Goal: Task Accomplishment & Management: Complete application form

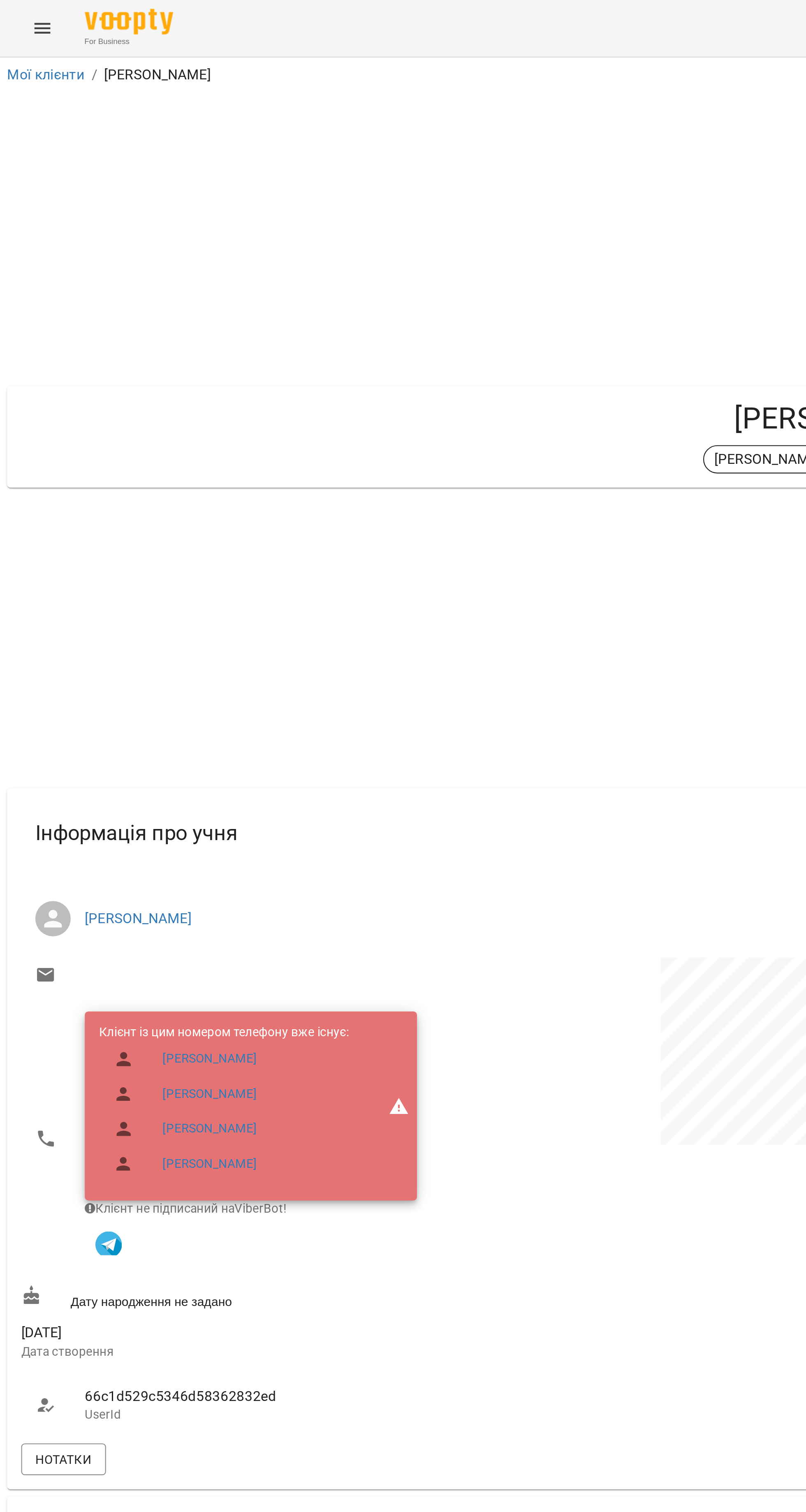
click at [21, 13] on icon "Menu" at bounding box center [20, 13] width 7 height 5
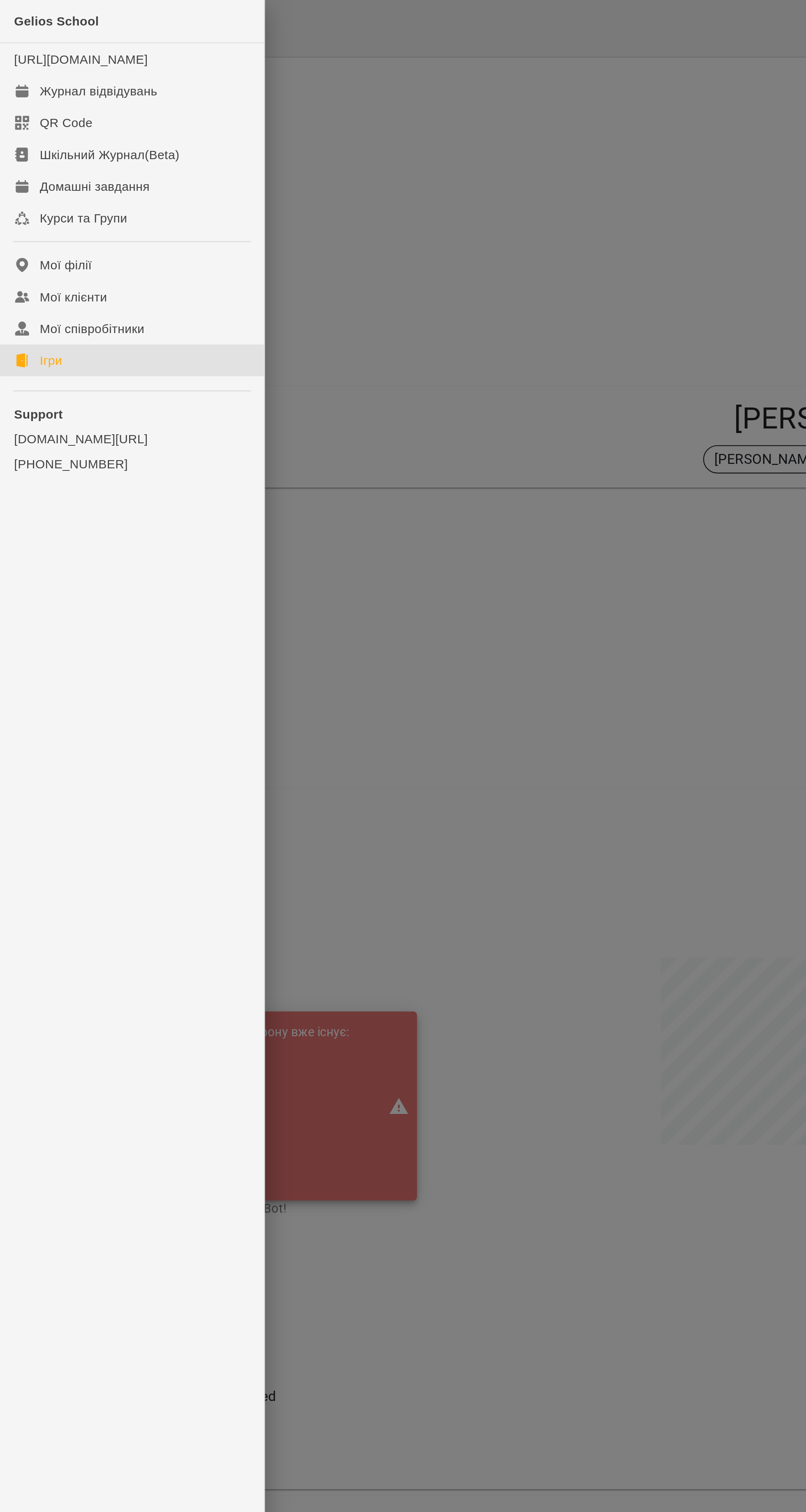
click at [22, 172] on div "Ігри" at bounding box center [24, 168] width 10 height 8
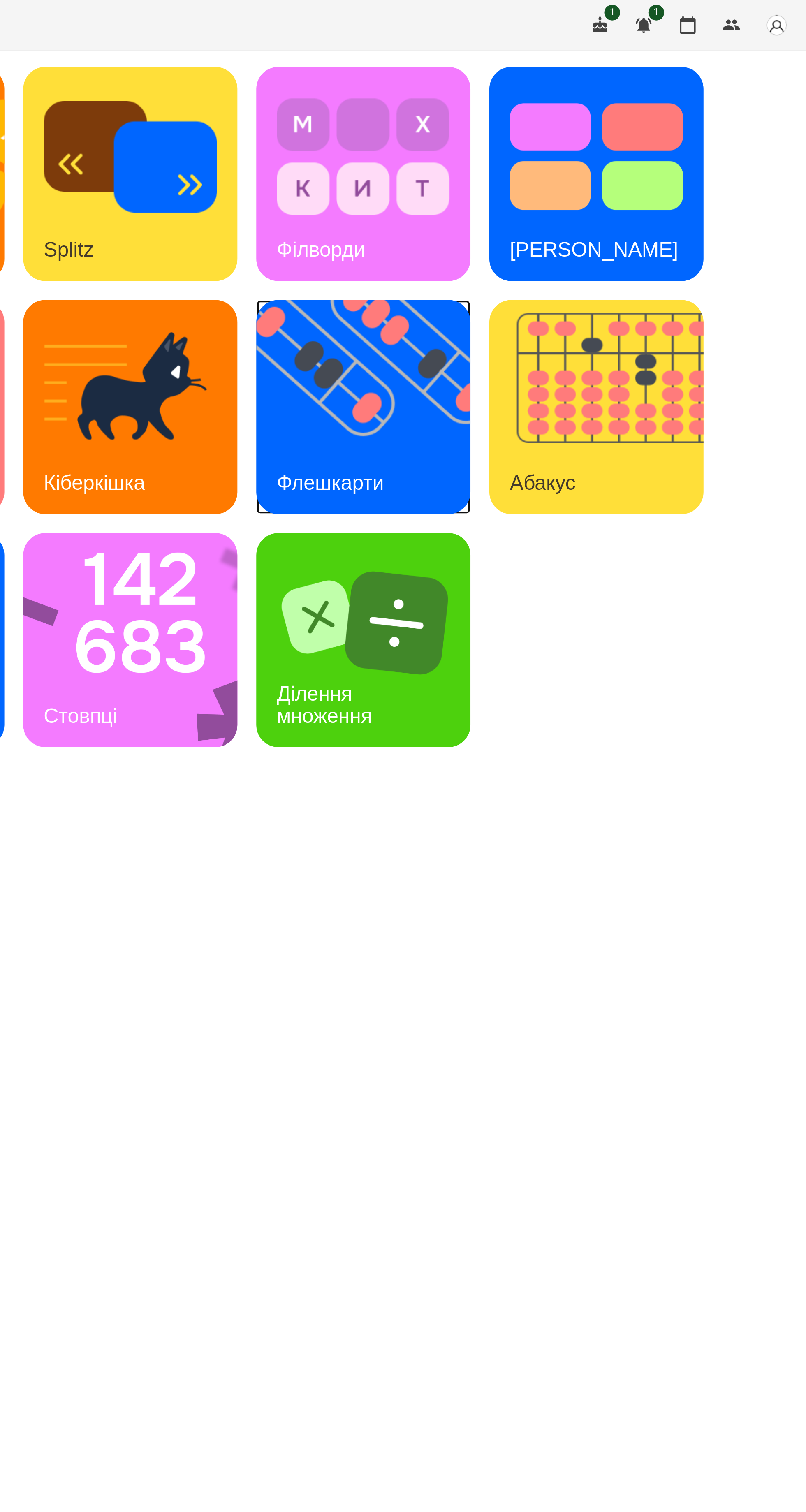
click at [544, 206] on img at bounding box center [556, 212] width 122 height 112
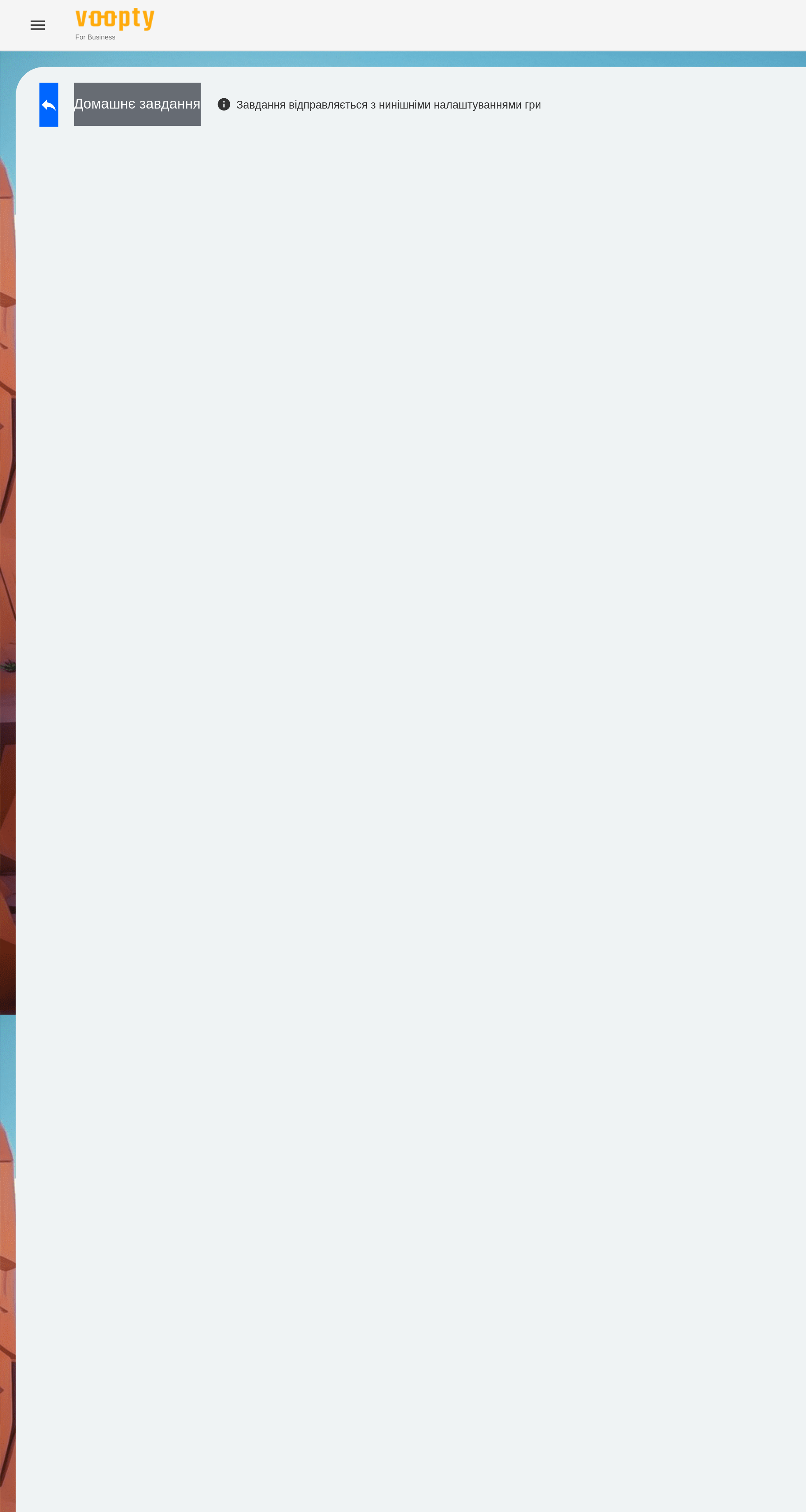
click at [96, 54] on button "Домашнє завдання" at bounding box center [72, 54] width 66 height 22
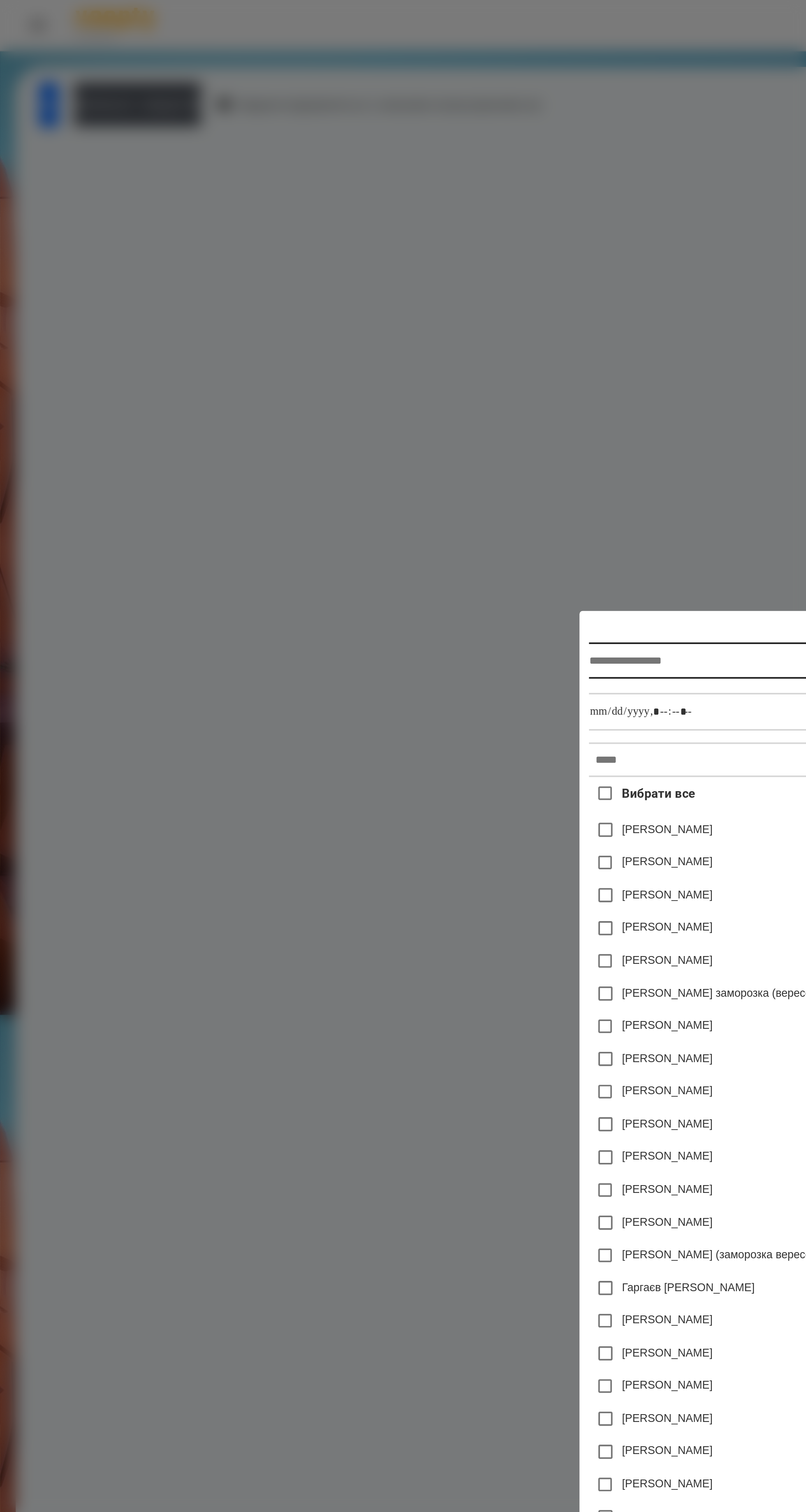
click at [463, 335] on input "text" at bounding box center [401, 345] width 187 height 19
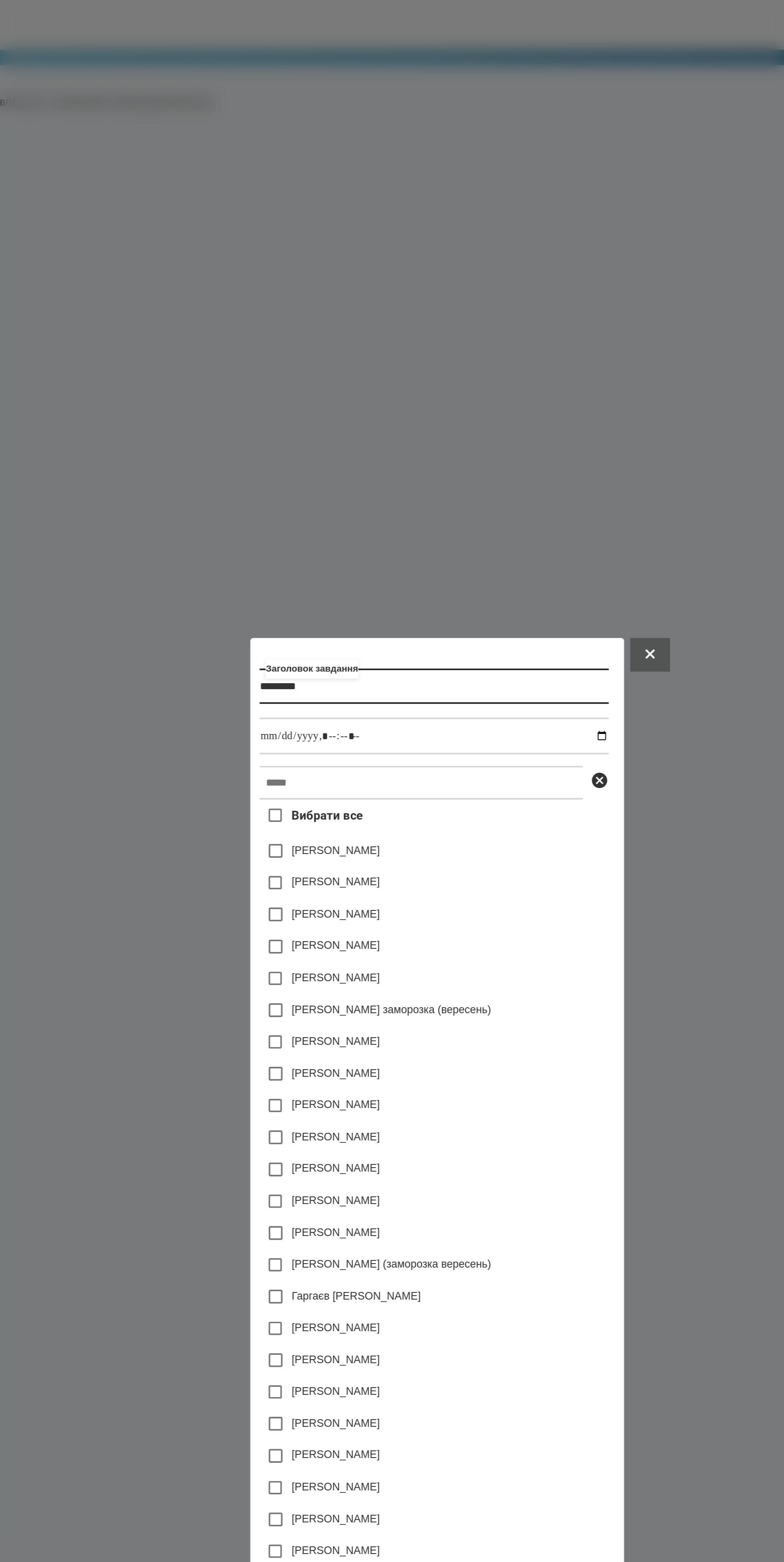
type input "*********"
click at [427, 375] on input "datetime-local" at bounding box center [390, 384] width 182 height 19
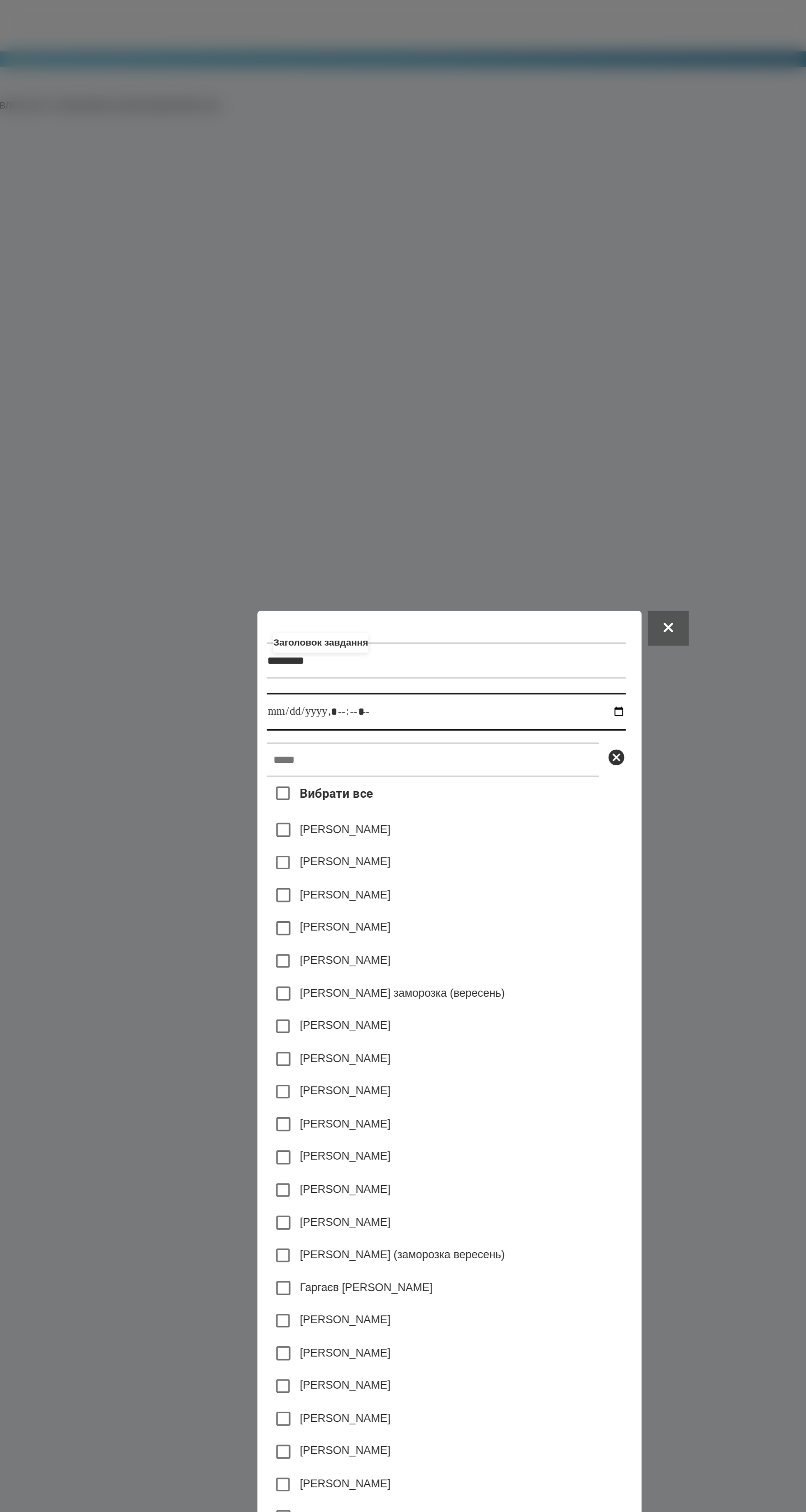
type input "**********"
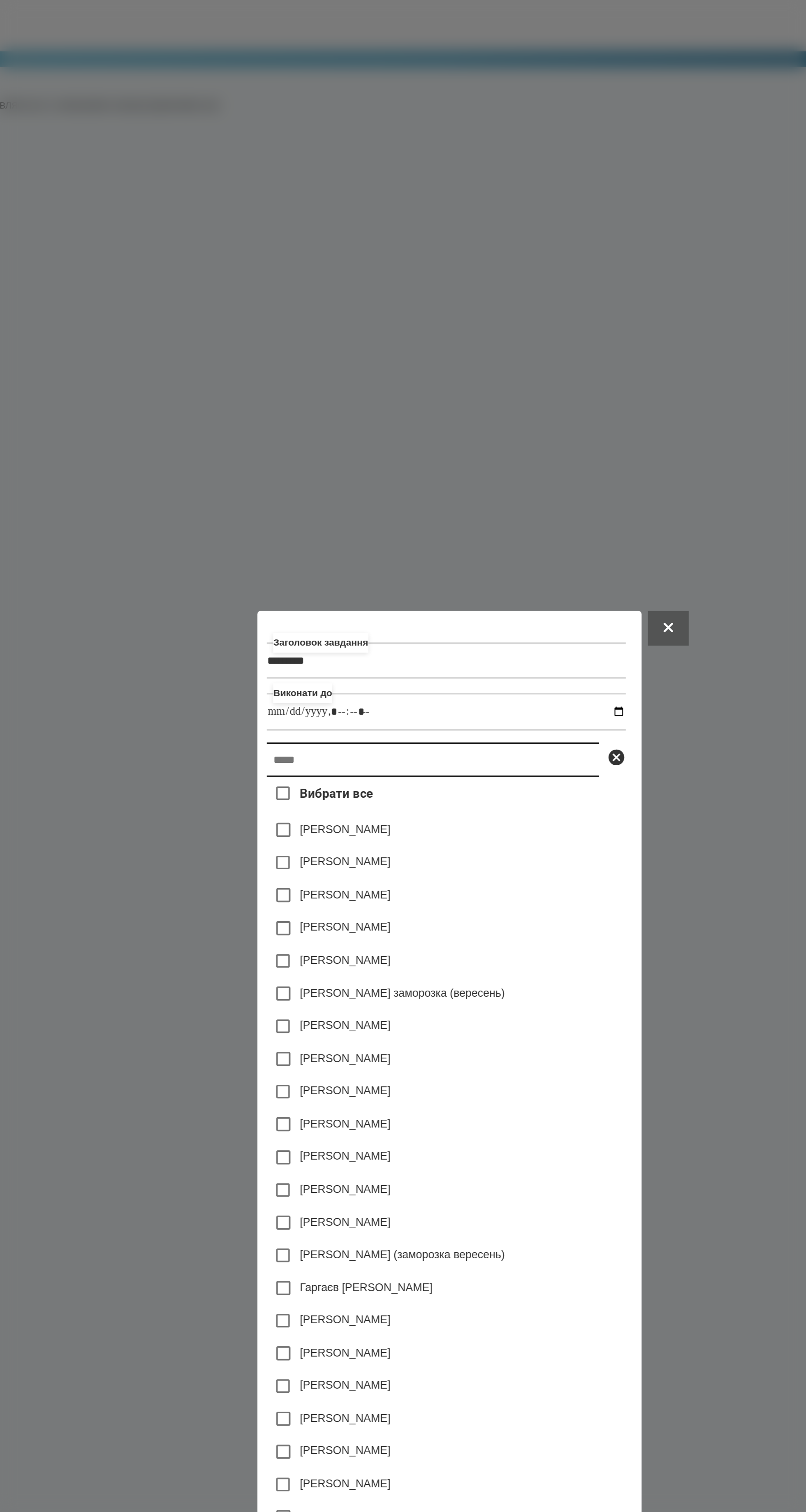
click at [425, 388] on input "text" at bounding box center [394, 396] width 173 height 18
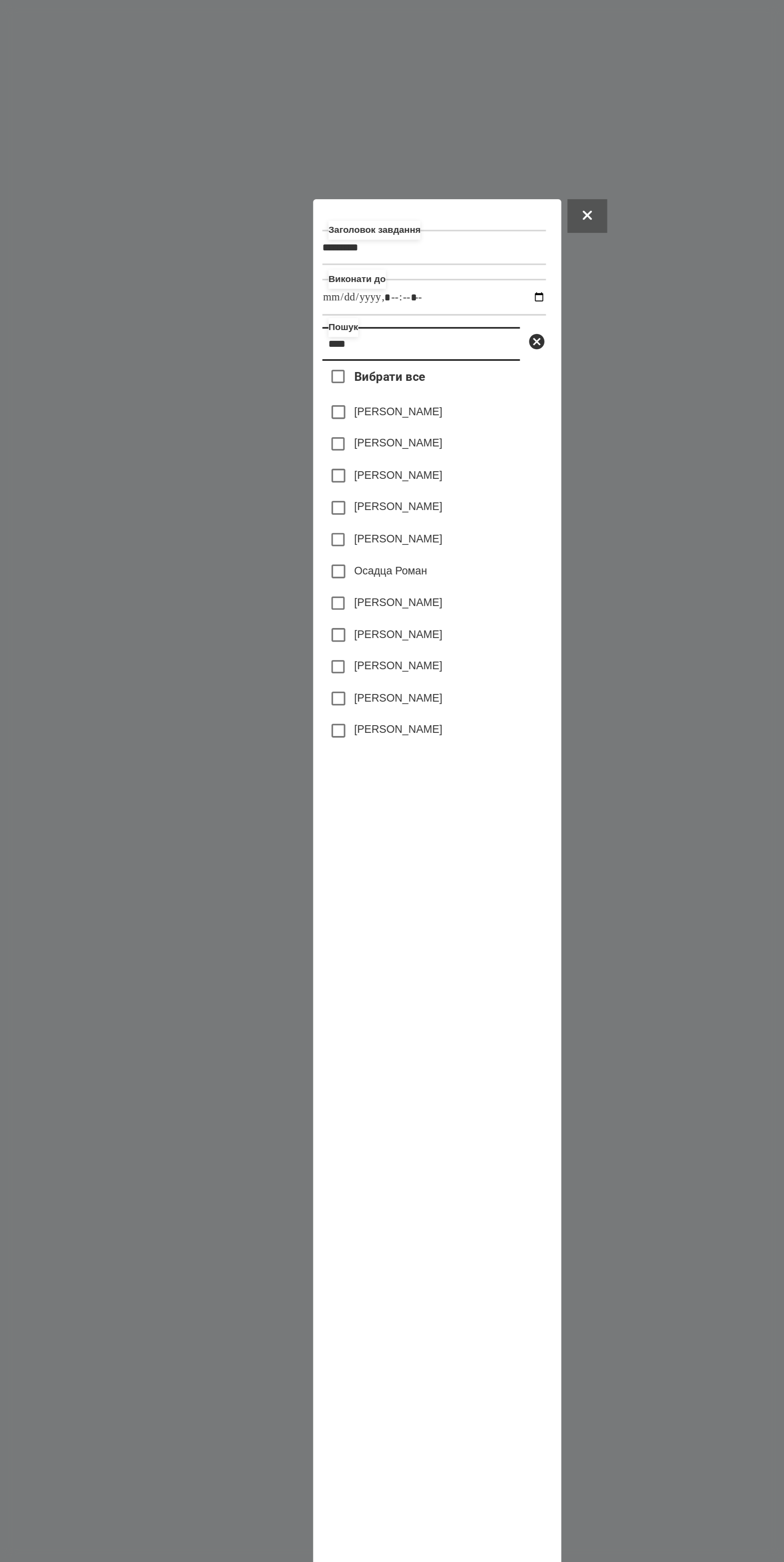
type input "****"
click at [366, 598] on label "[PERSON_NAME]" at bounding box center [372, 593] width 46 height 8
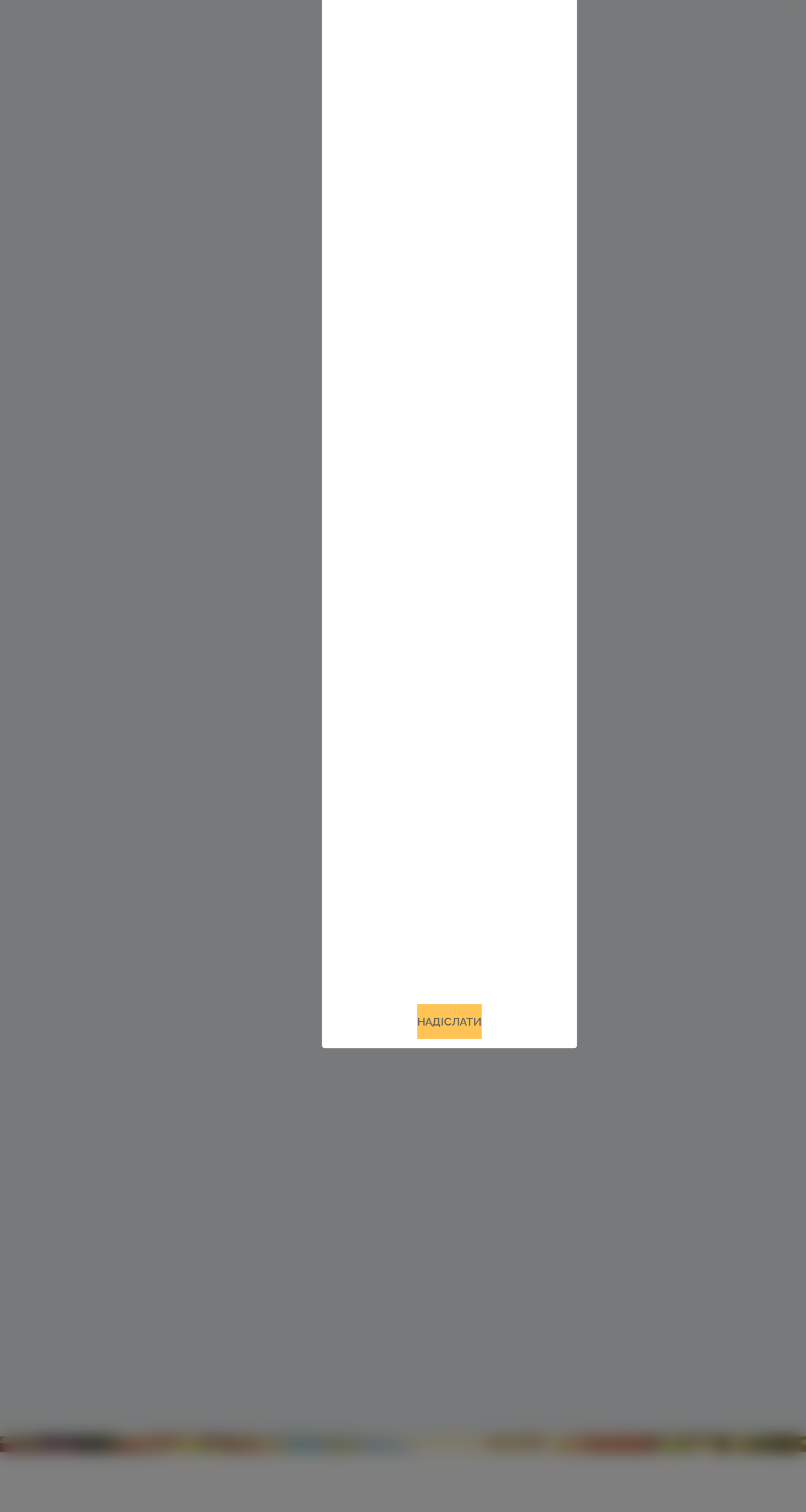
click at [419, 1188] on button "Надіслати" at bounding box center [403, 1179] width 34 height 18
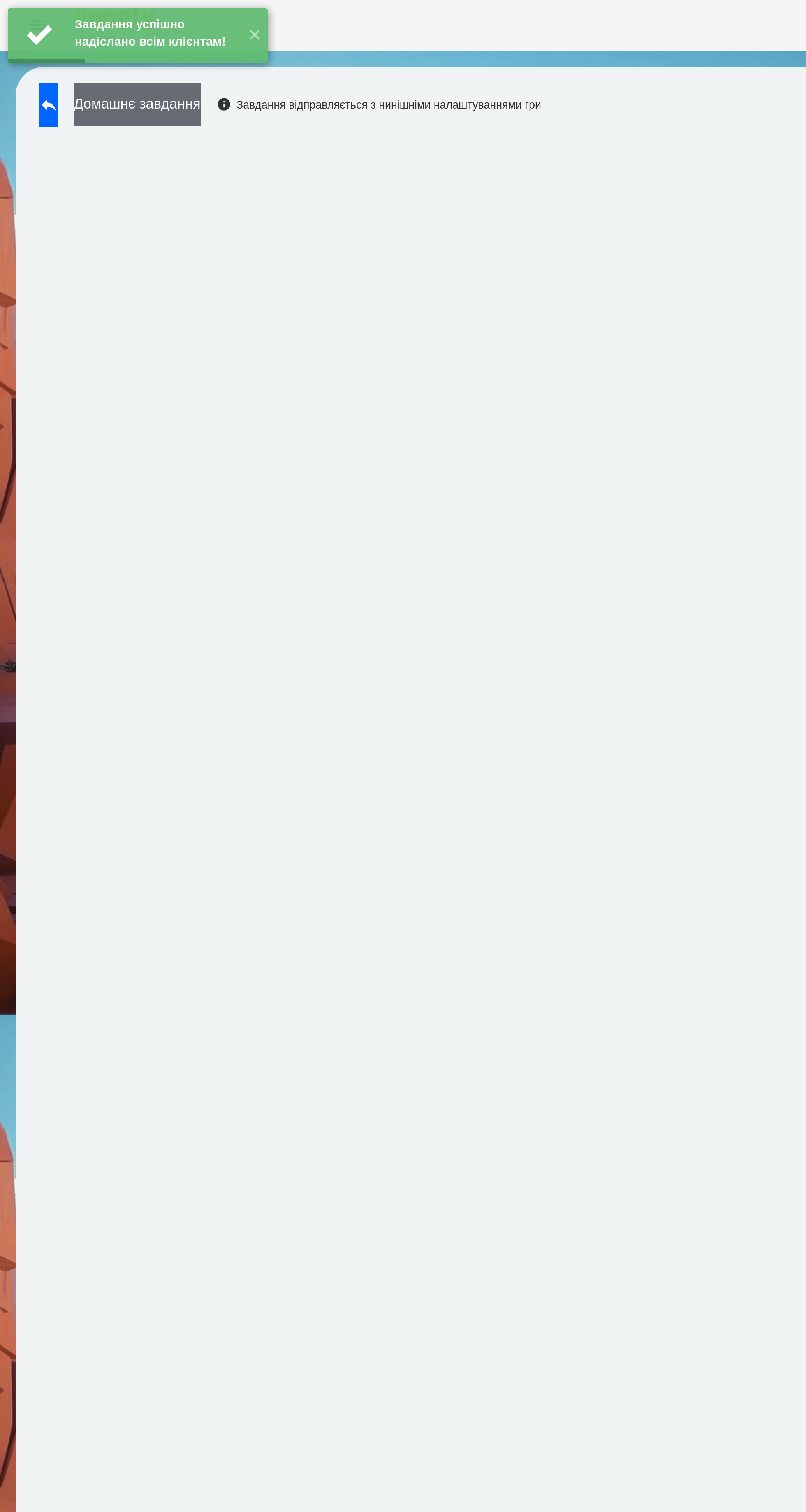
click at [82, 54] on button "Домашнє завдання" at bounding box center [72, 54] width 66 height 22
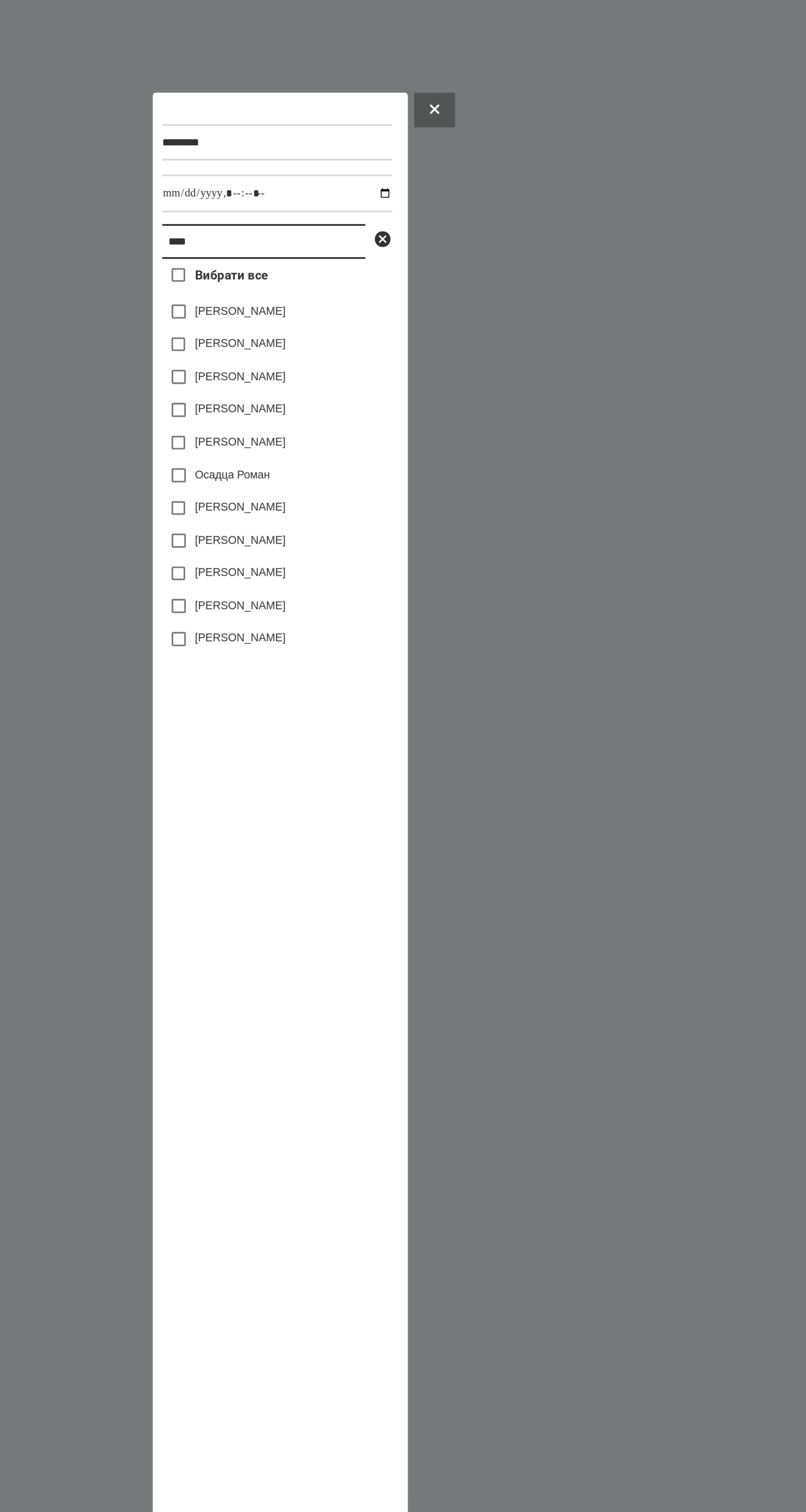
click at [358, 388] on input "****" at bounding box center [395, 396] width 106 height 18
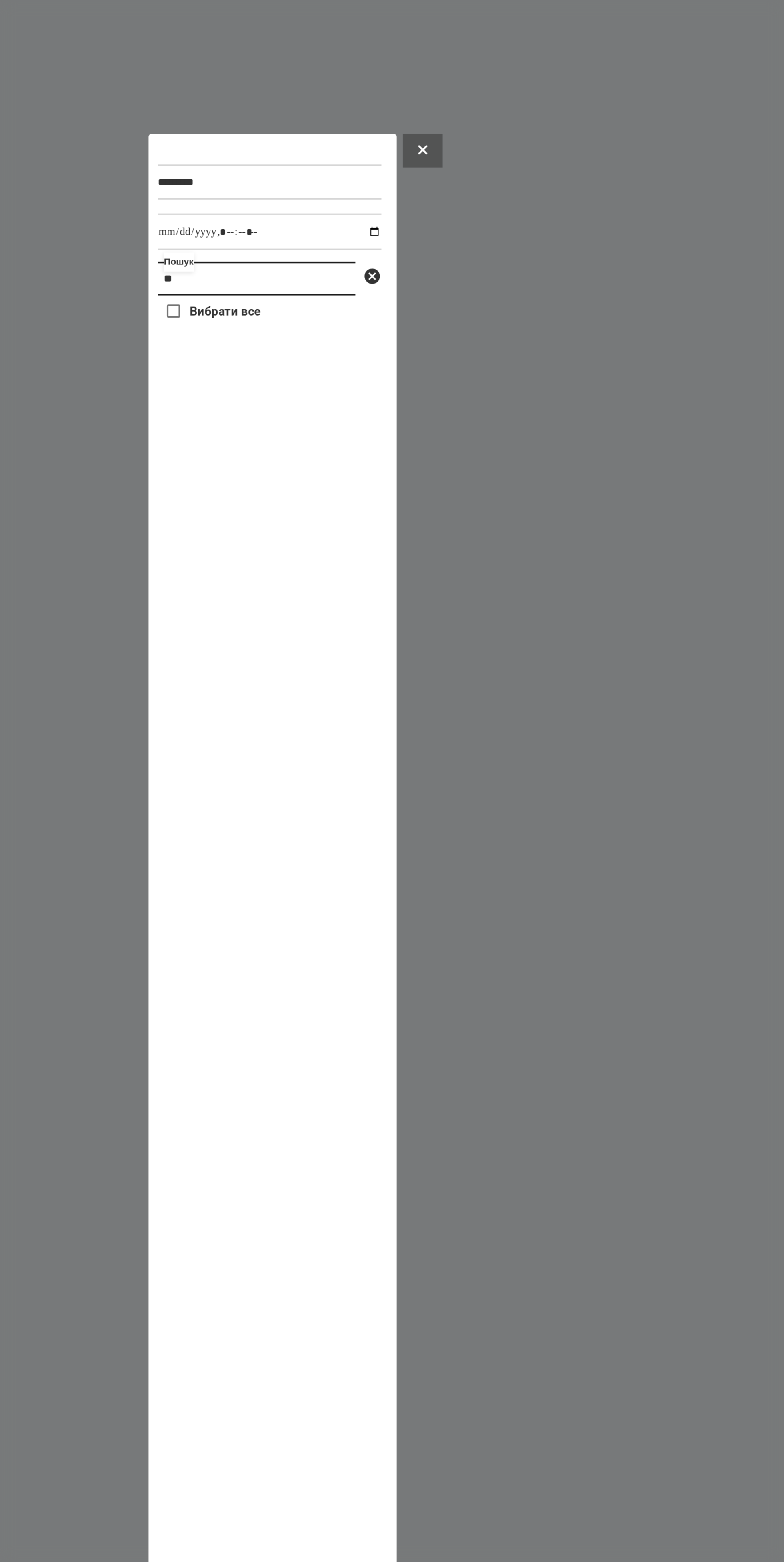
type input "*"
click at [332, 400] on input "*" at bounding box center [384, 409] width 103 height 18
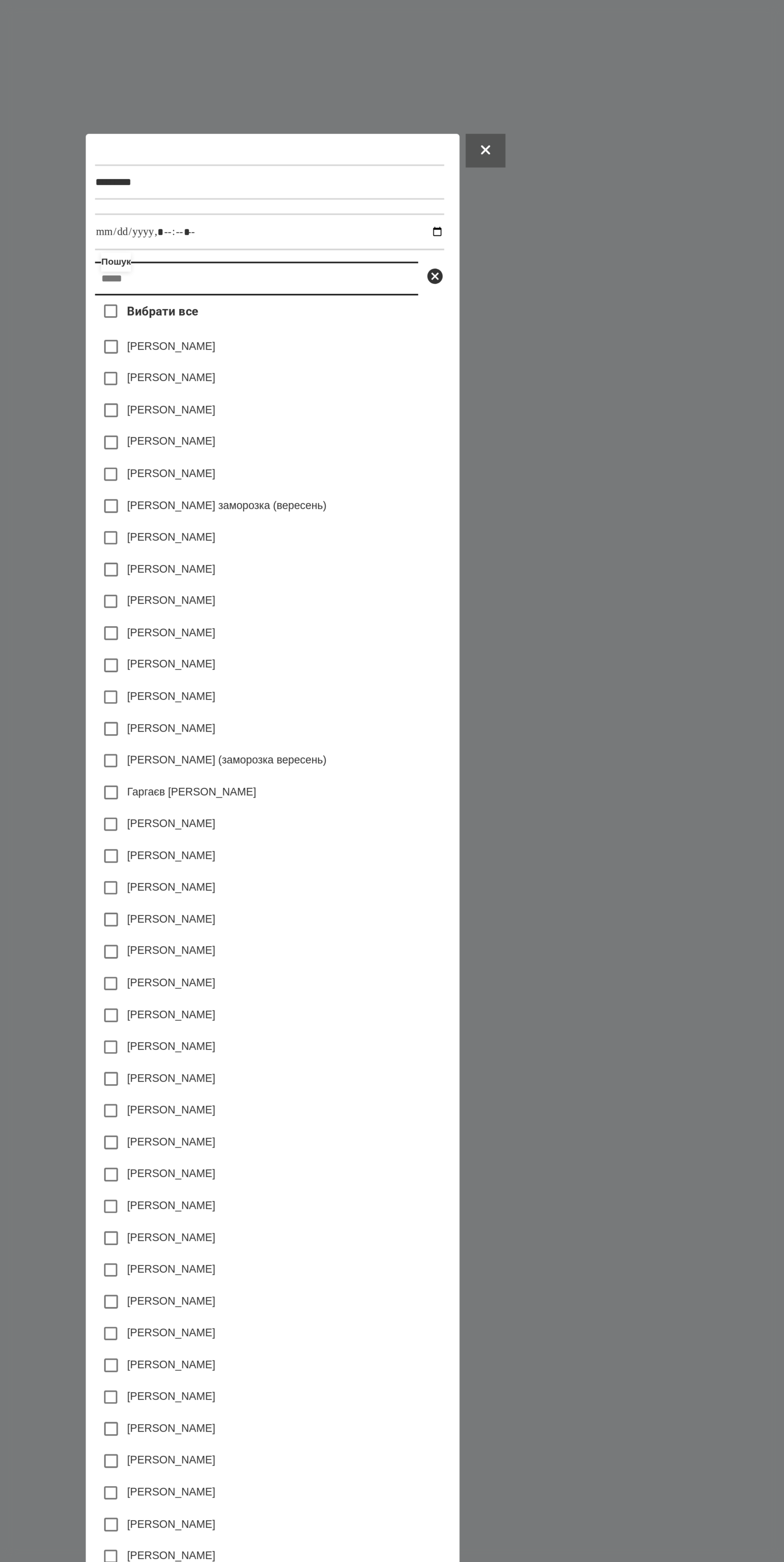
click at [355, 400] on input "text" at bounding box center [383, 409] width 169 height 18
click at [354, 400] on input "text" at bounding box center [383, 409] width 169 height 18
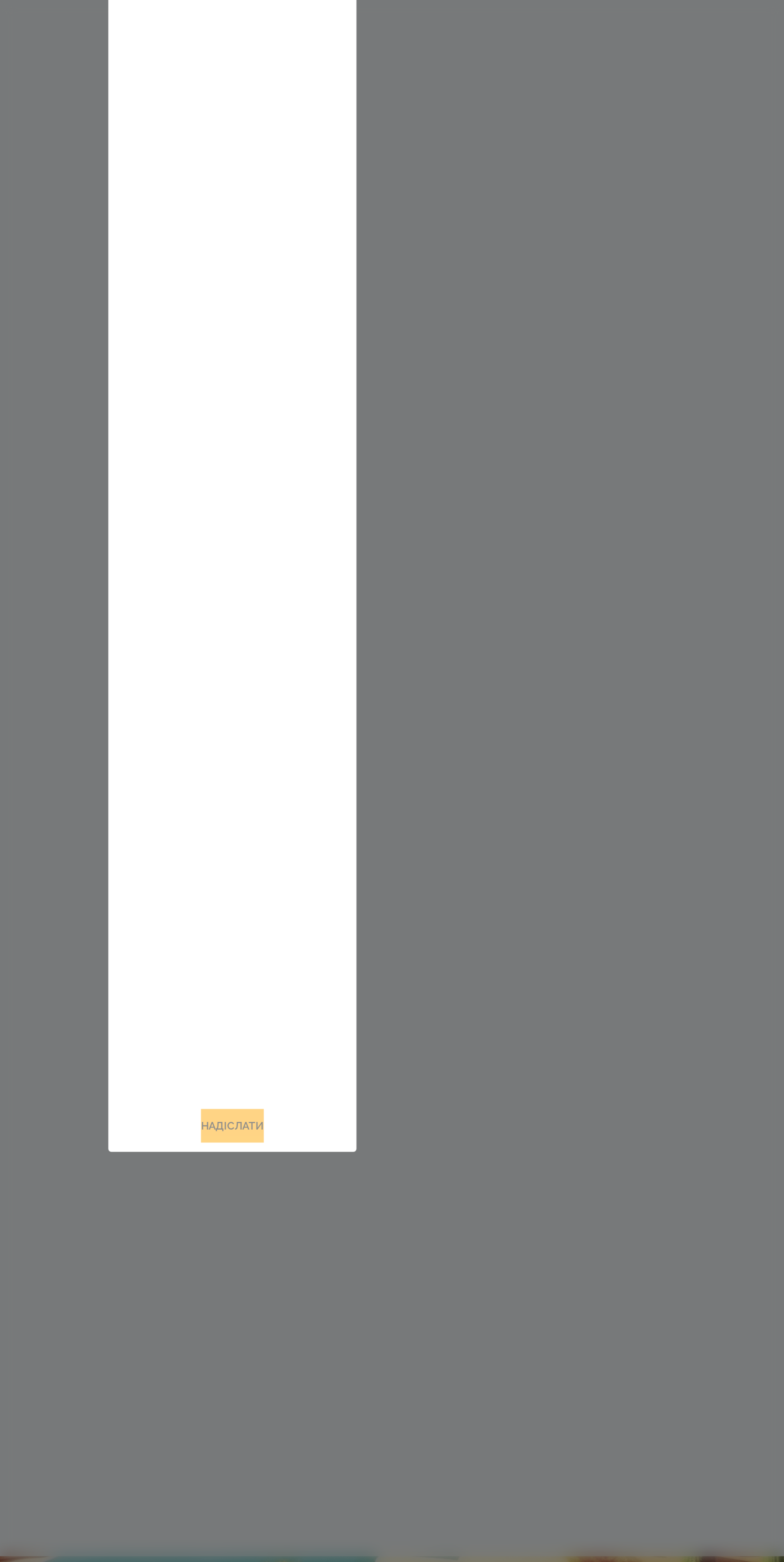
type input "*****"
click at [357, 786] on div "Вибрати все [PERSON_NAME]" at bounding box center [390, 808] width 117 height 781
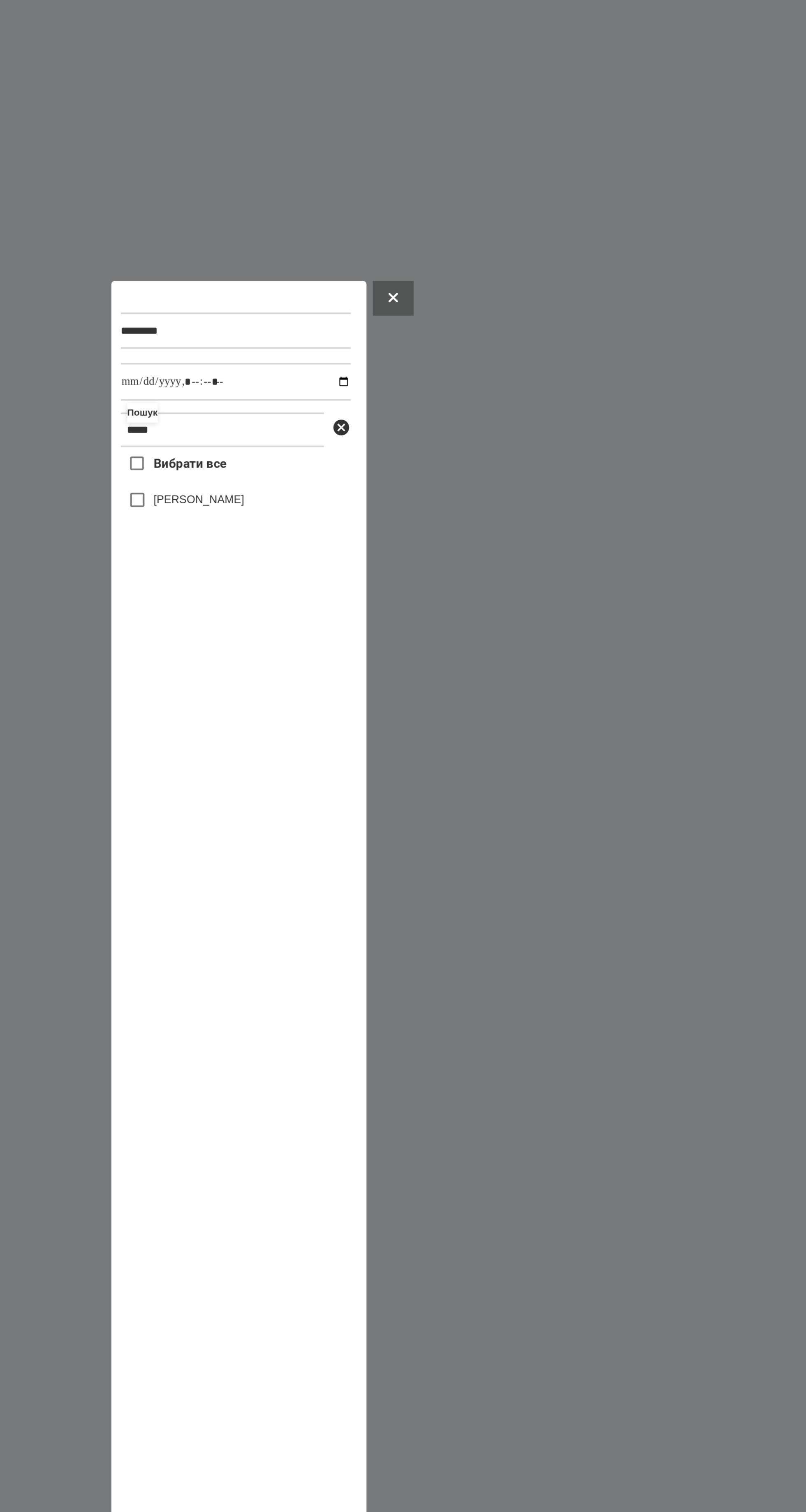
click at [339, 383] on div "********* Пошук ***** Вибрати все [PERSON_NAME]" at bounding box center [403, 756] width 133 height 874
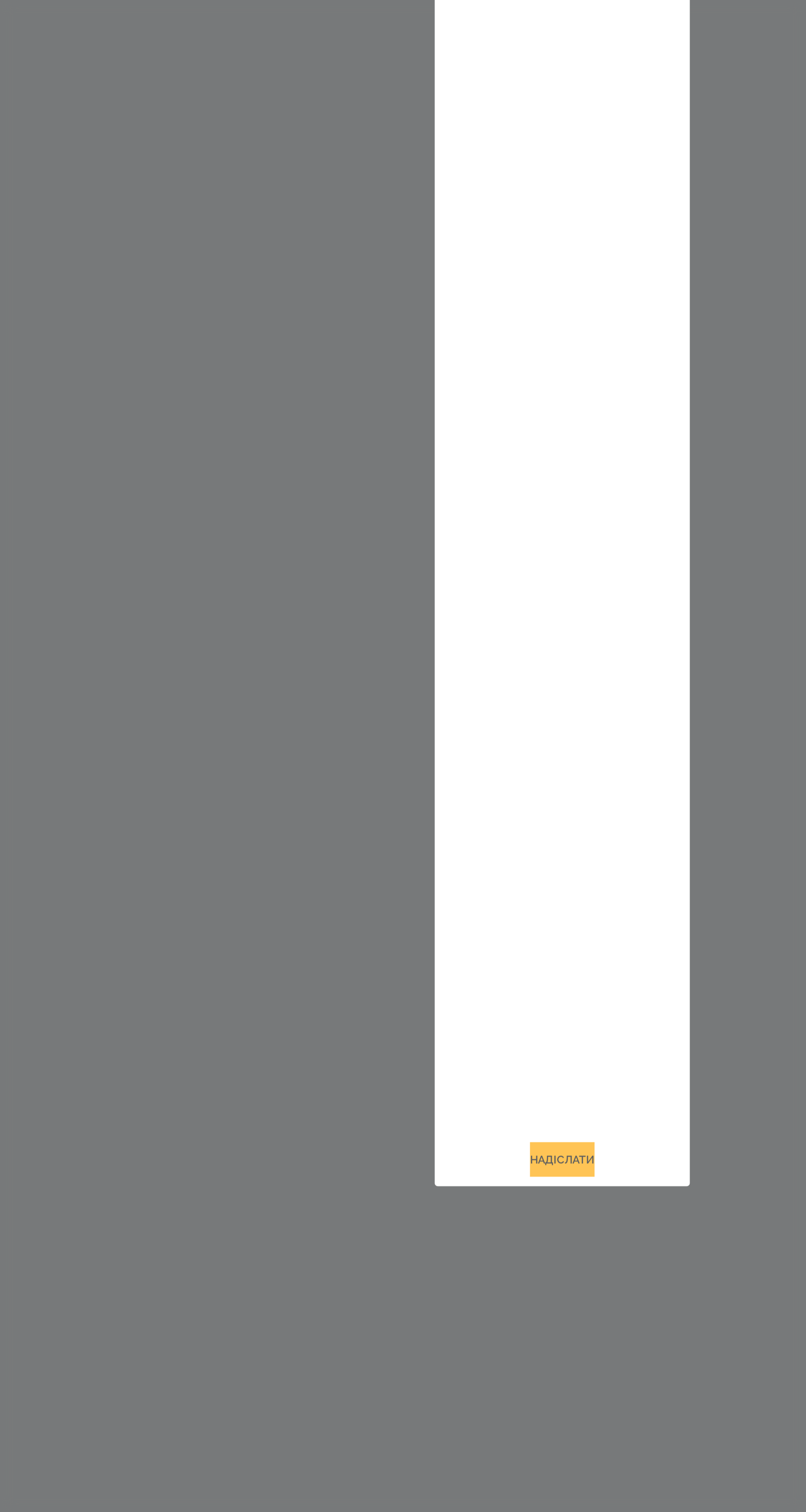
click at [401, 1188] on button "Надіслати" at bounding box center [403, 1179] width 34 height 18
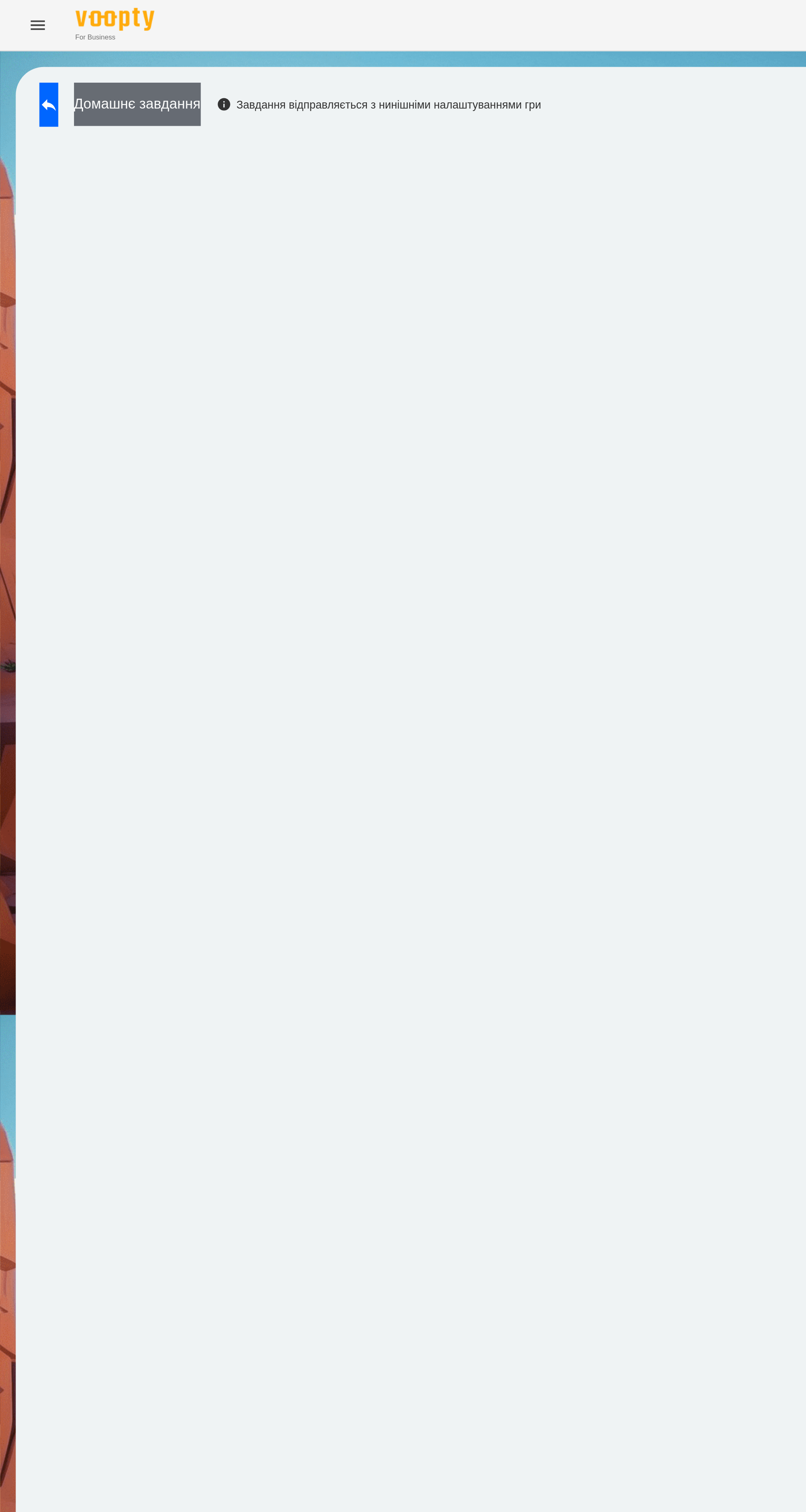
click at [77, 51] on button "Домашнє завдання" at bounding box center [72, 54] width 66 height 22
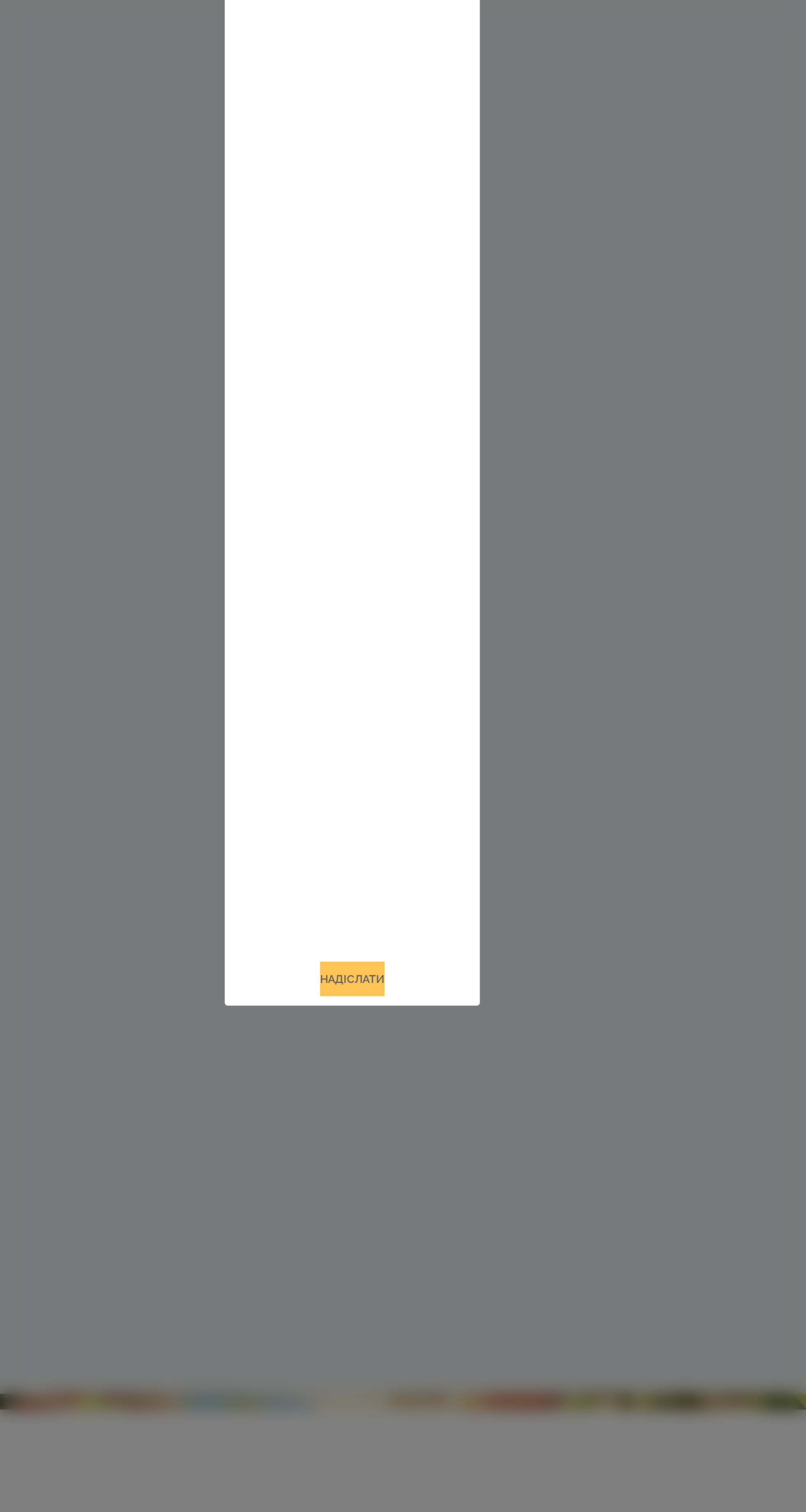
click at [420, 1188] on button "Надіслати" at bounding box center [403, 1179] width 34 height 18
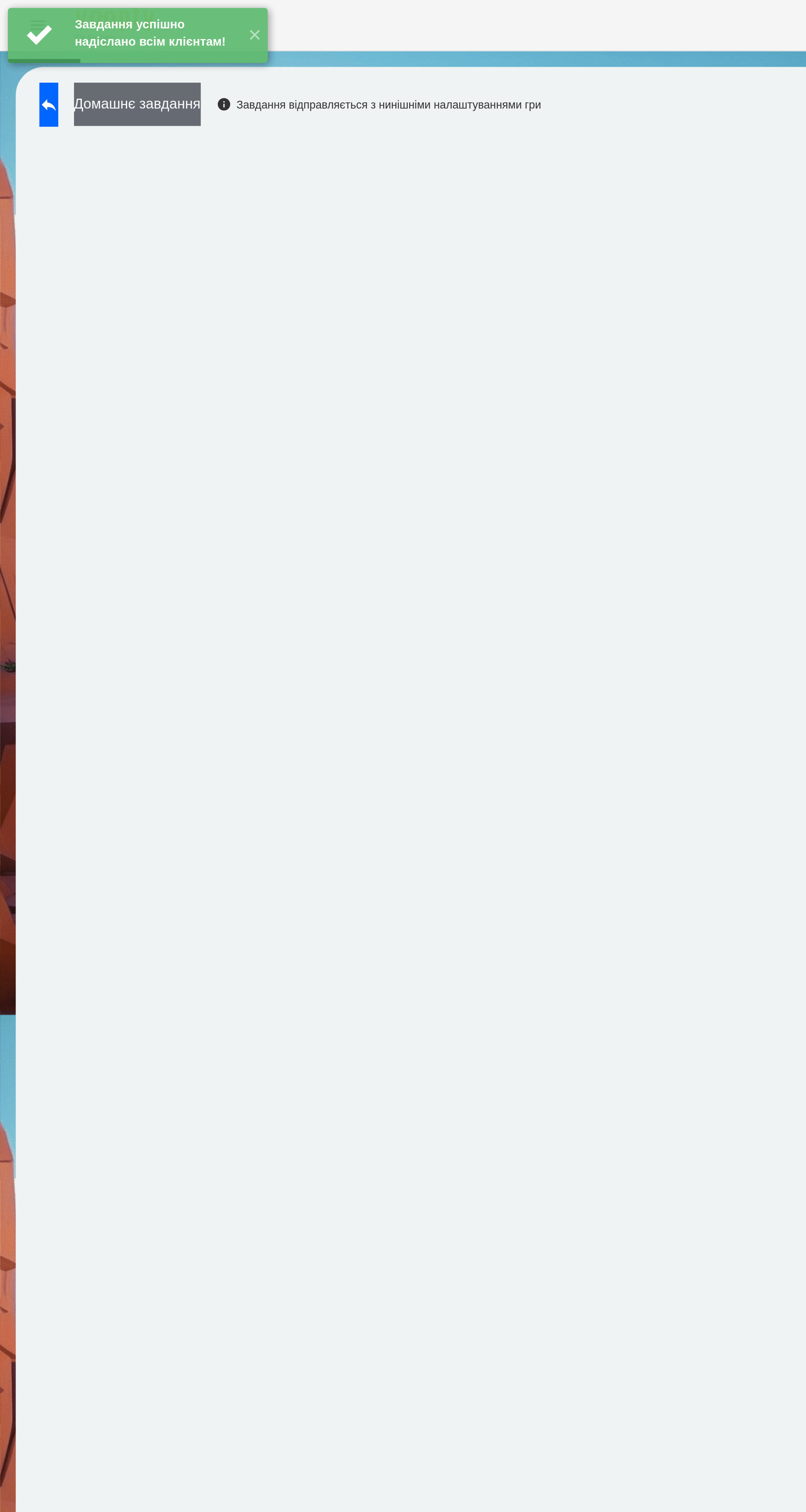
click at [94, 56] on button "Домашнє завдання" at bounding box center [72, 54] width 66 height 22
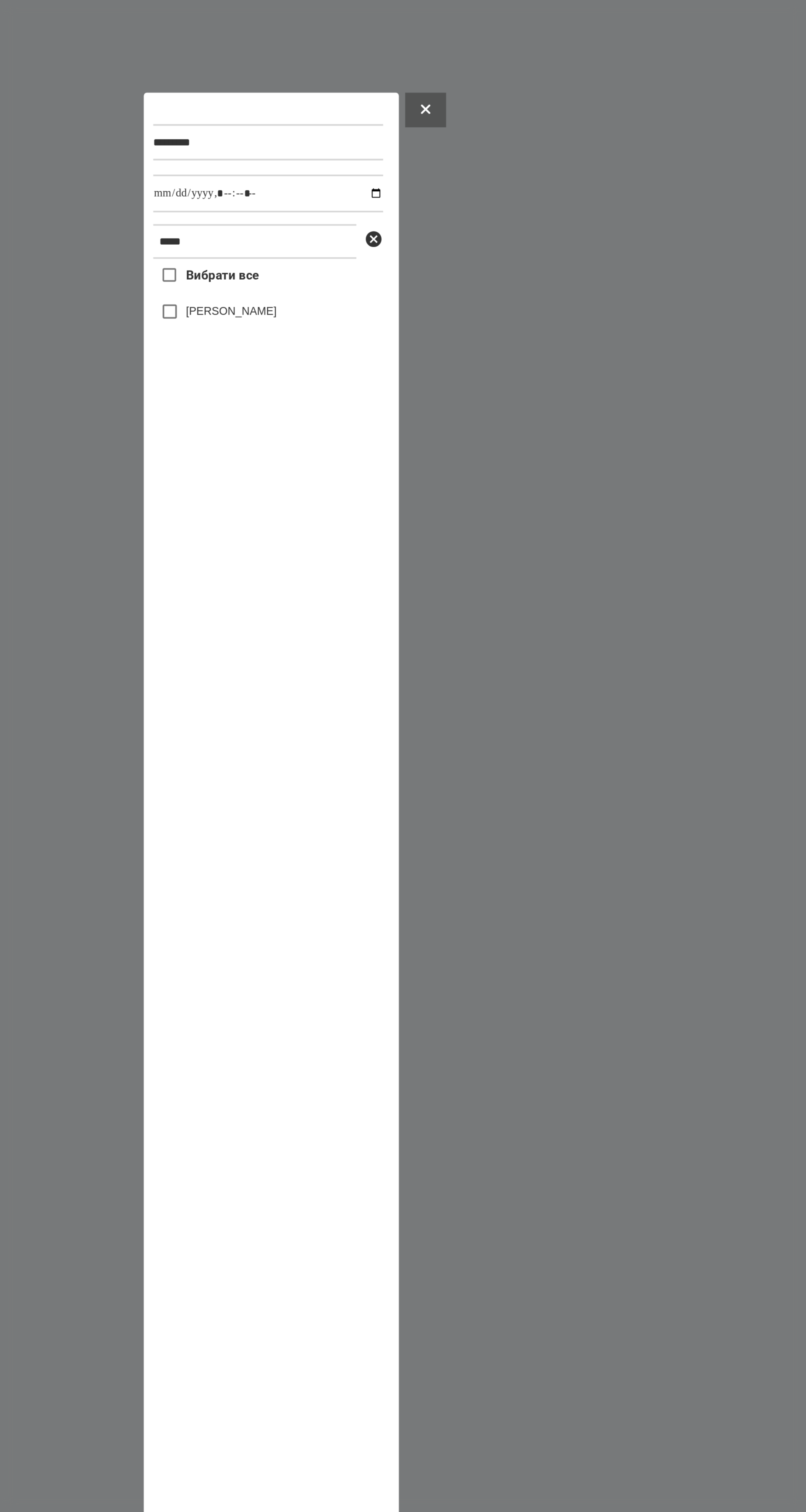
click at [364, 429] on label "[PERSON_NAME]" at bounding box center [382, 433] width 47 height 8
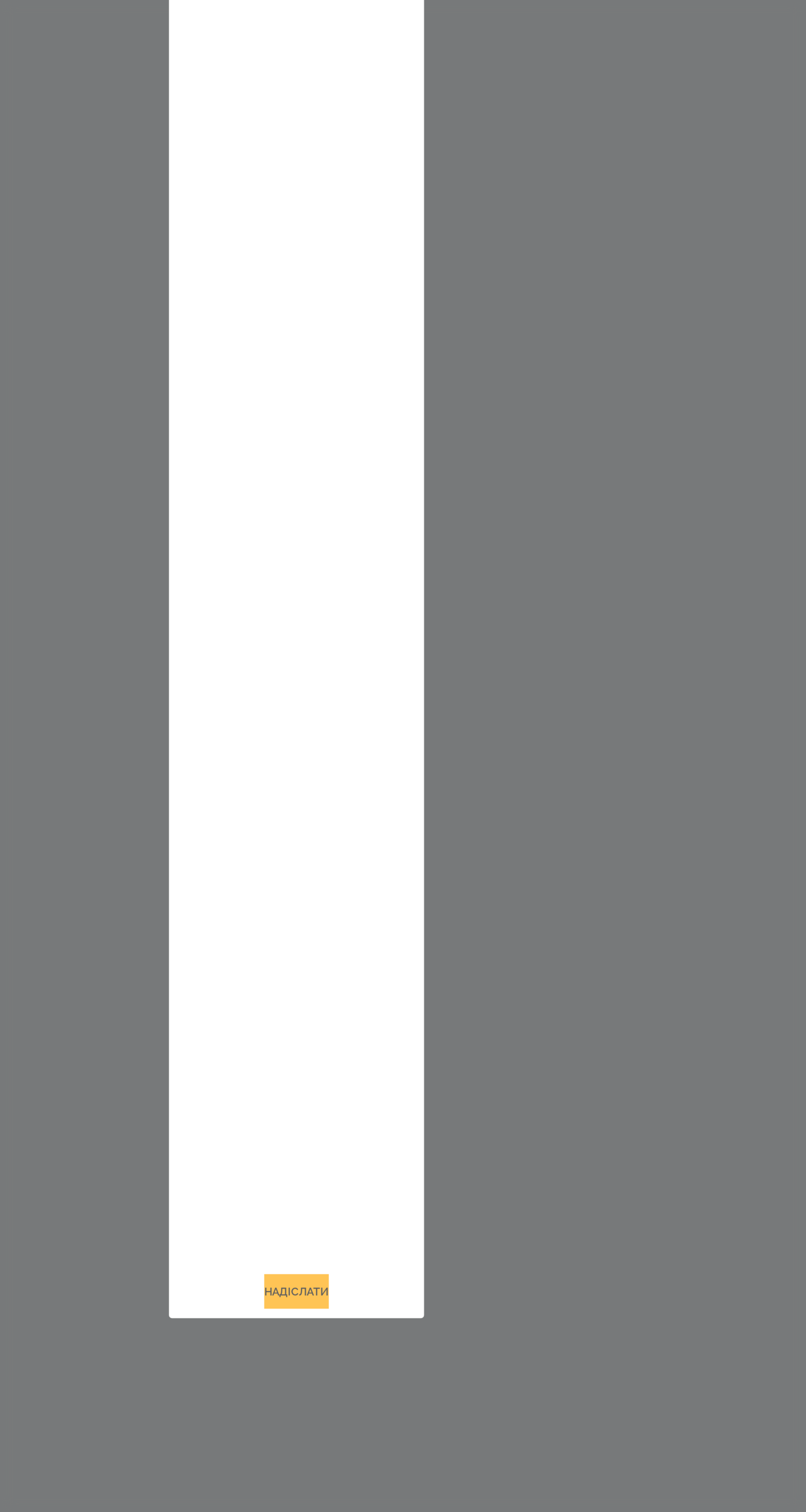
click at [410, 1188] on button "Надіслати" at bounding box center [403, 1179] width 34 height 18
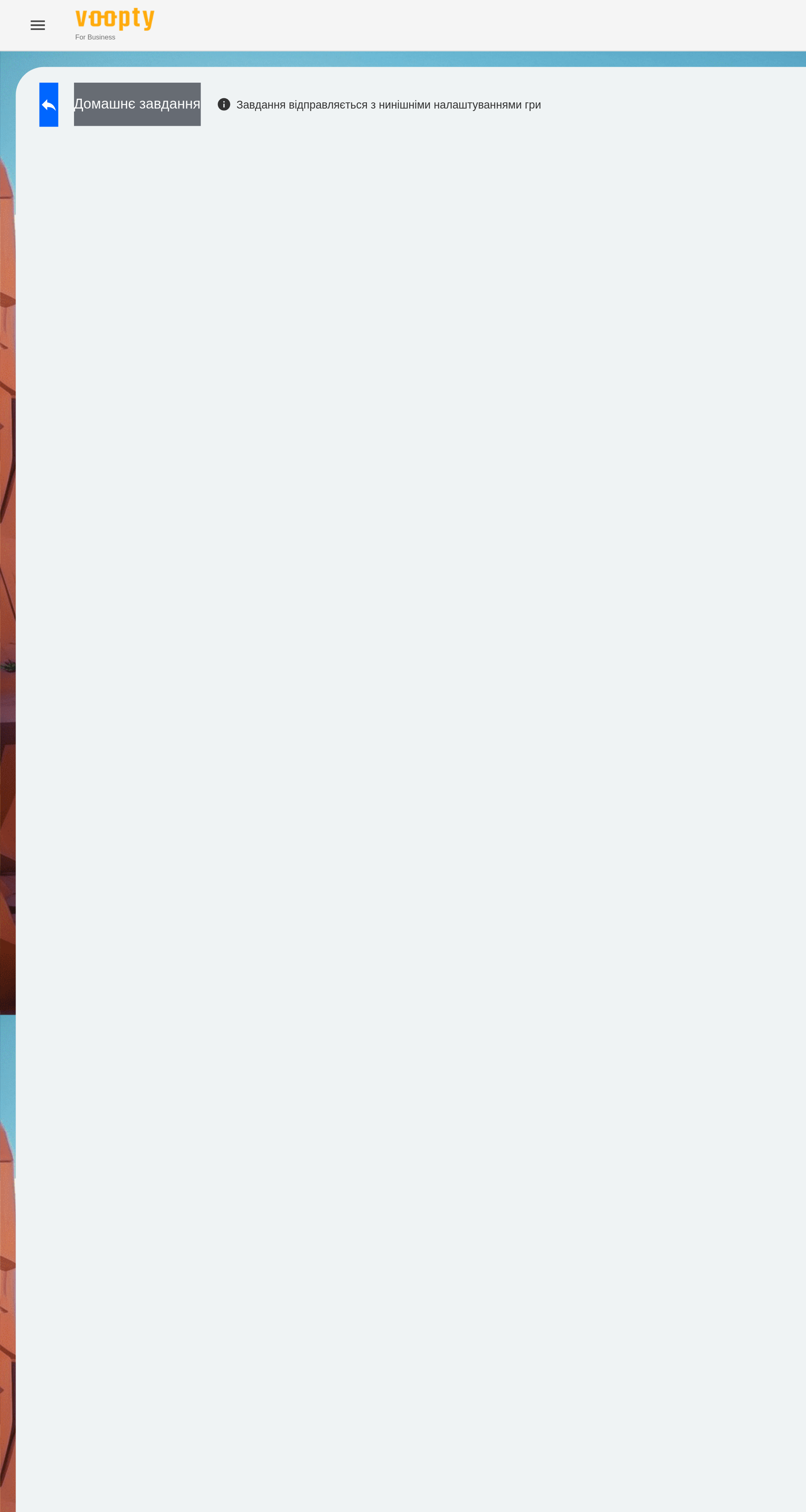
click at [74, 56] on button "Домашнє завдання" at bounding box center [72, 54] width 66 height 22
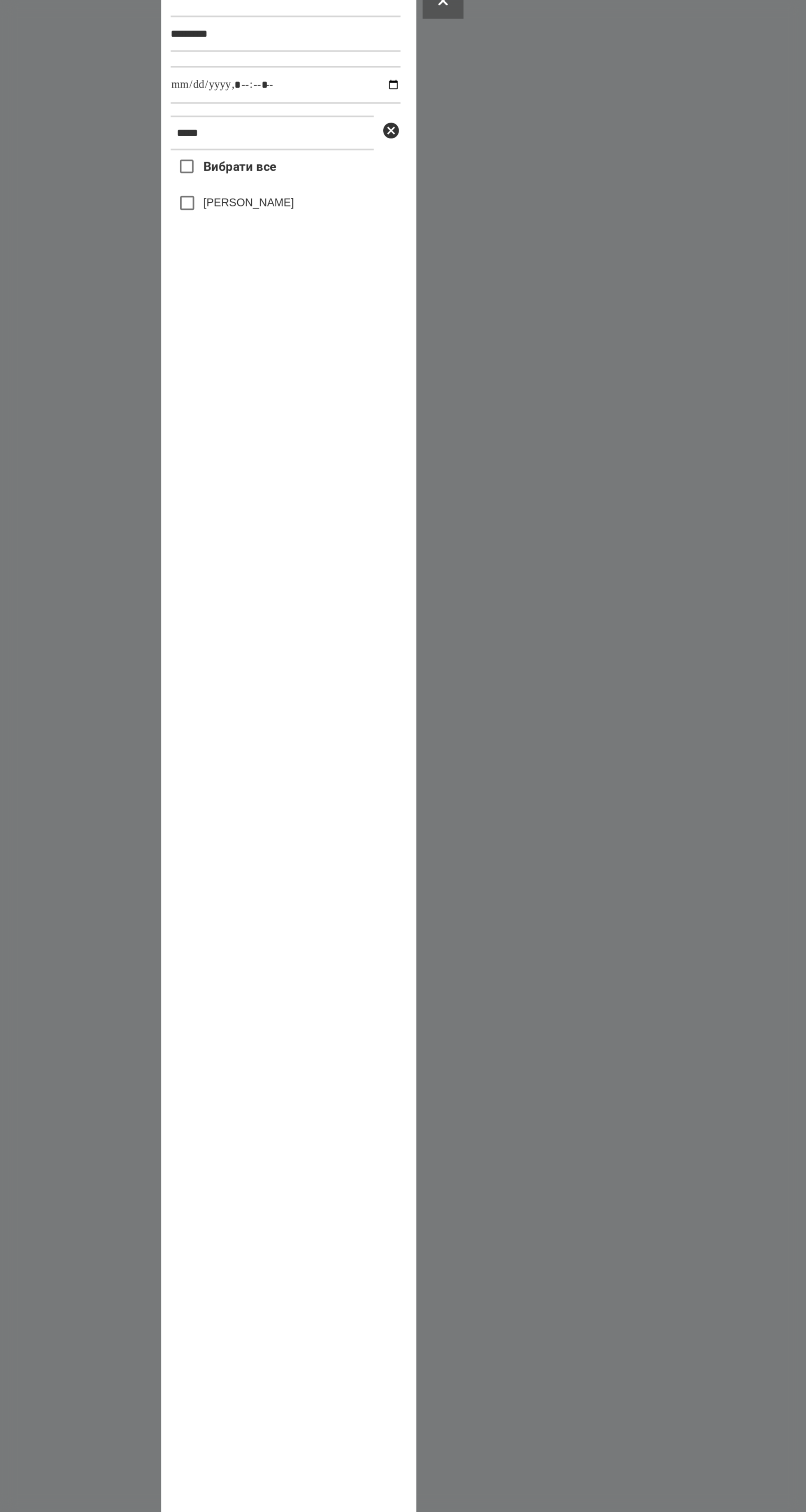
click at [354, 415] on div "Вибрати все [PERSON_NAME]" at bounding box center [401, 783] width 120 height 756
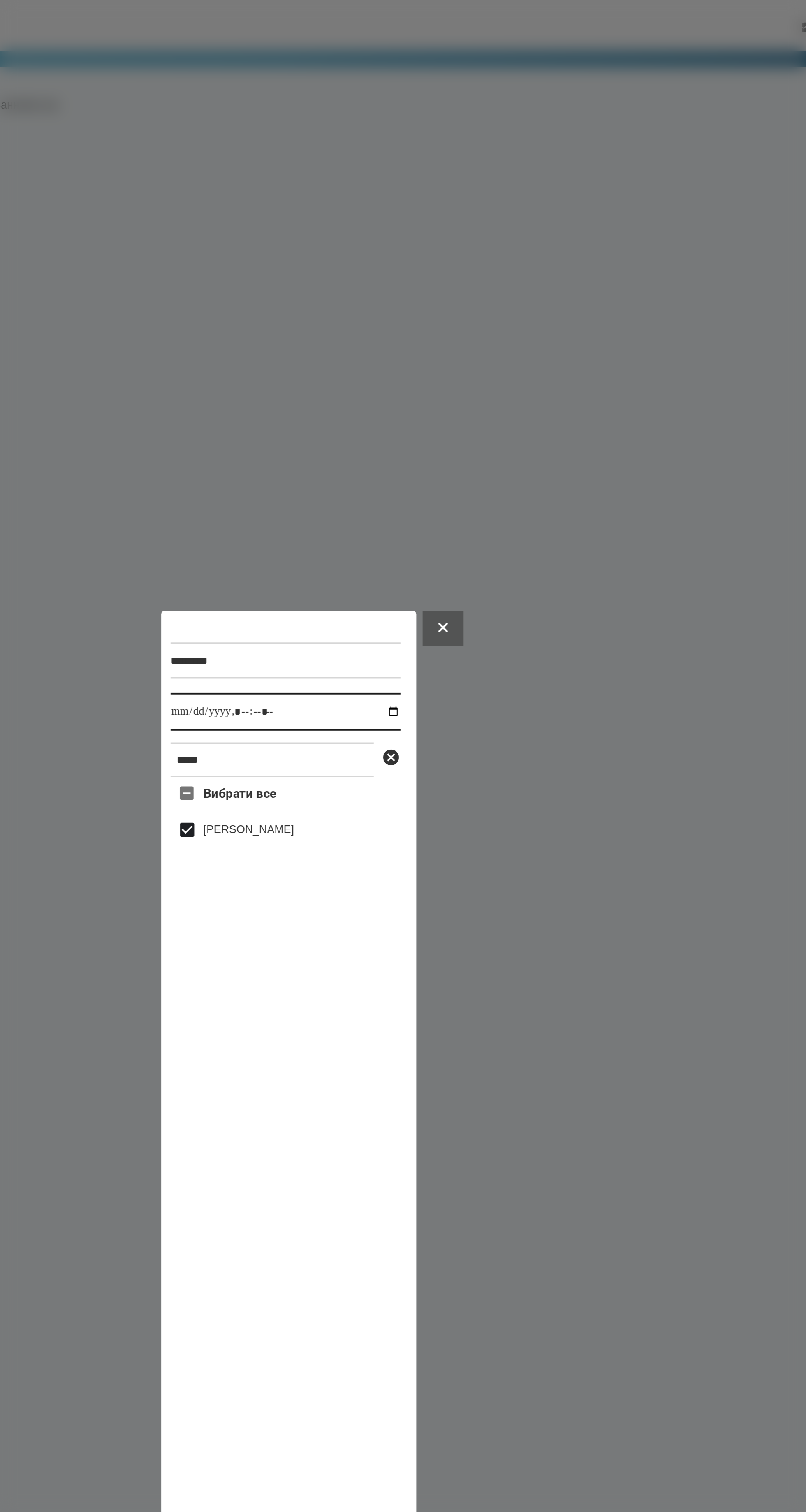
click at [392, 362] on input "datetime-local" at bounding box center [401, 372] width 120 height 20
type input "**********"
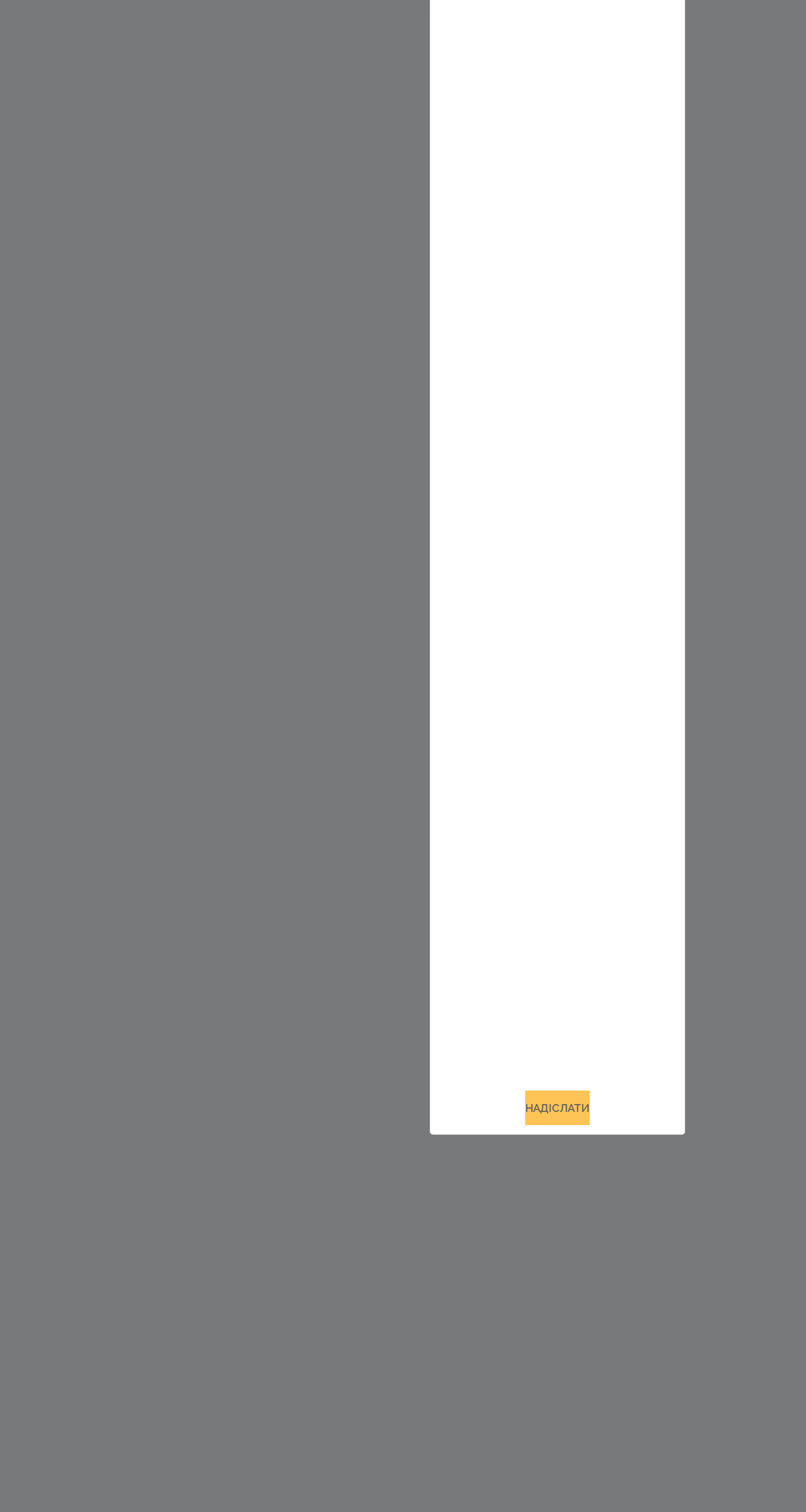
click at [406, 1188] on button "Надіслати" at bounding box center [403, 1179] width 34 height 18
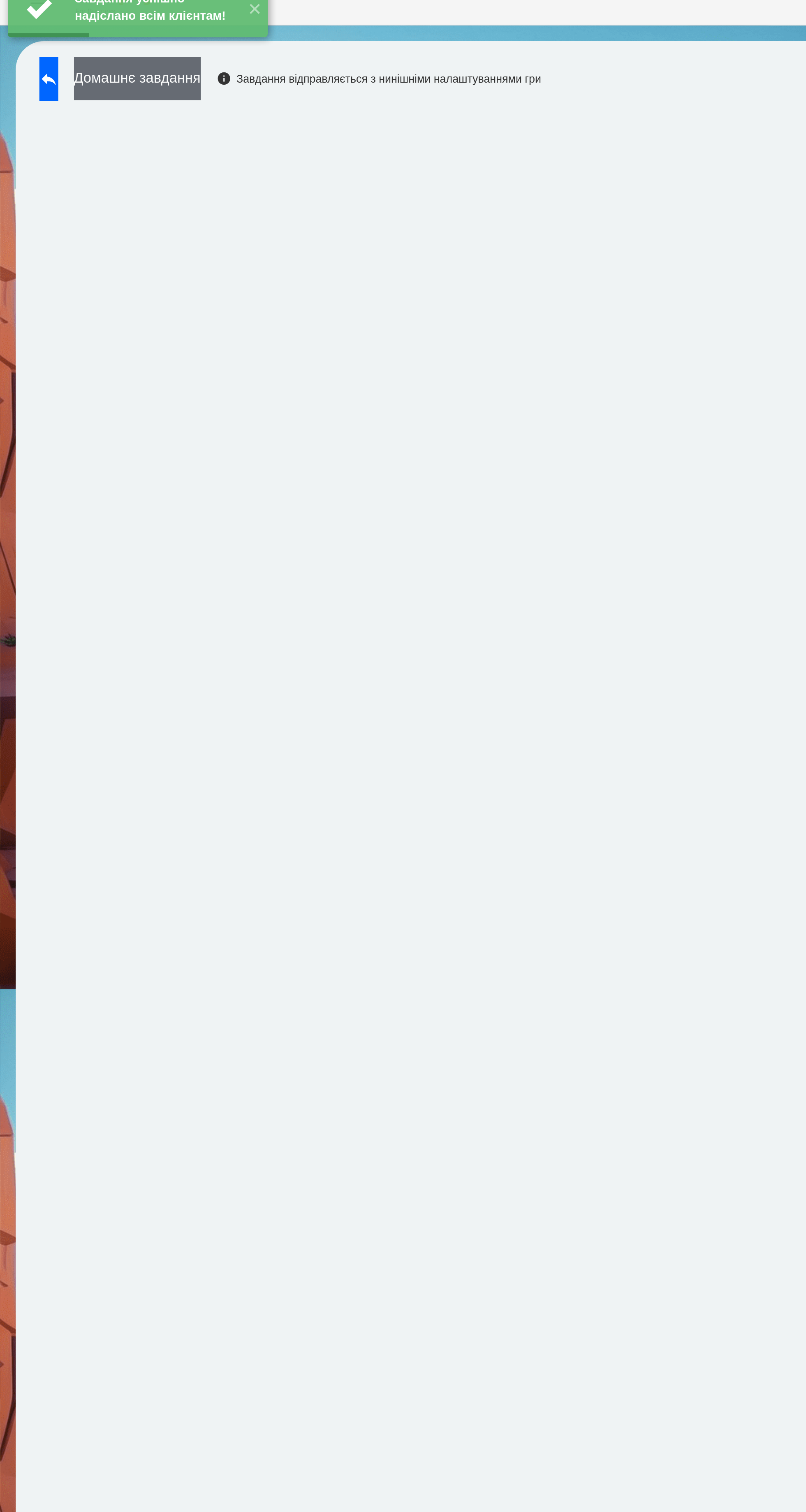
click at [94, 56] on button "Домашнє завдання" at bounding box center [72, 54] width 66 height 22
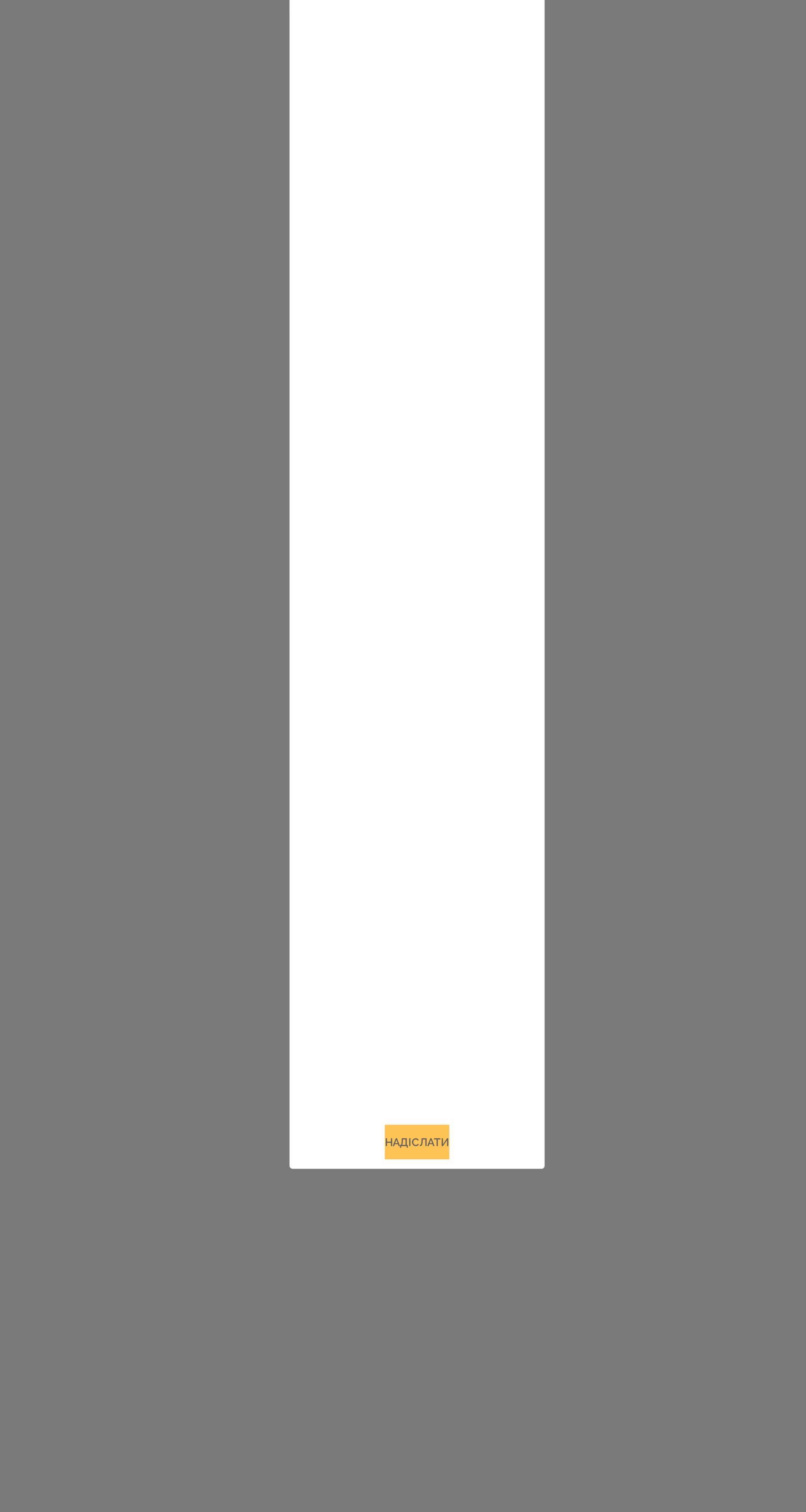
click at [413, 1188] on button "Надіслати" at bounding box center [403, 1179] width 34 height 18
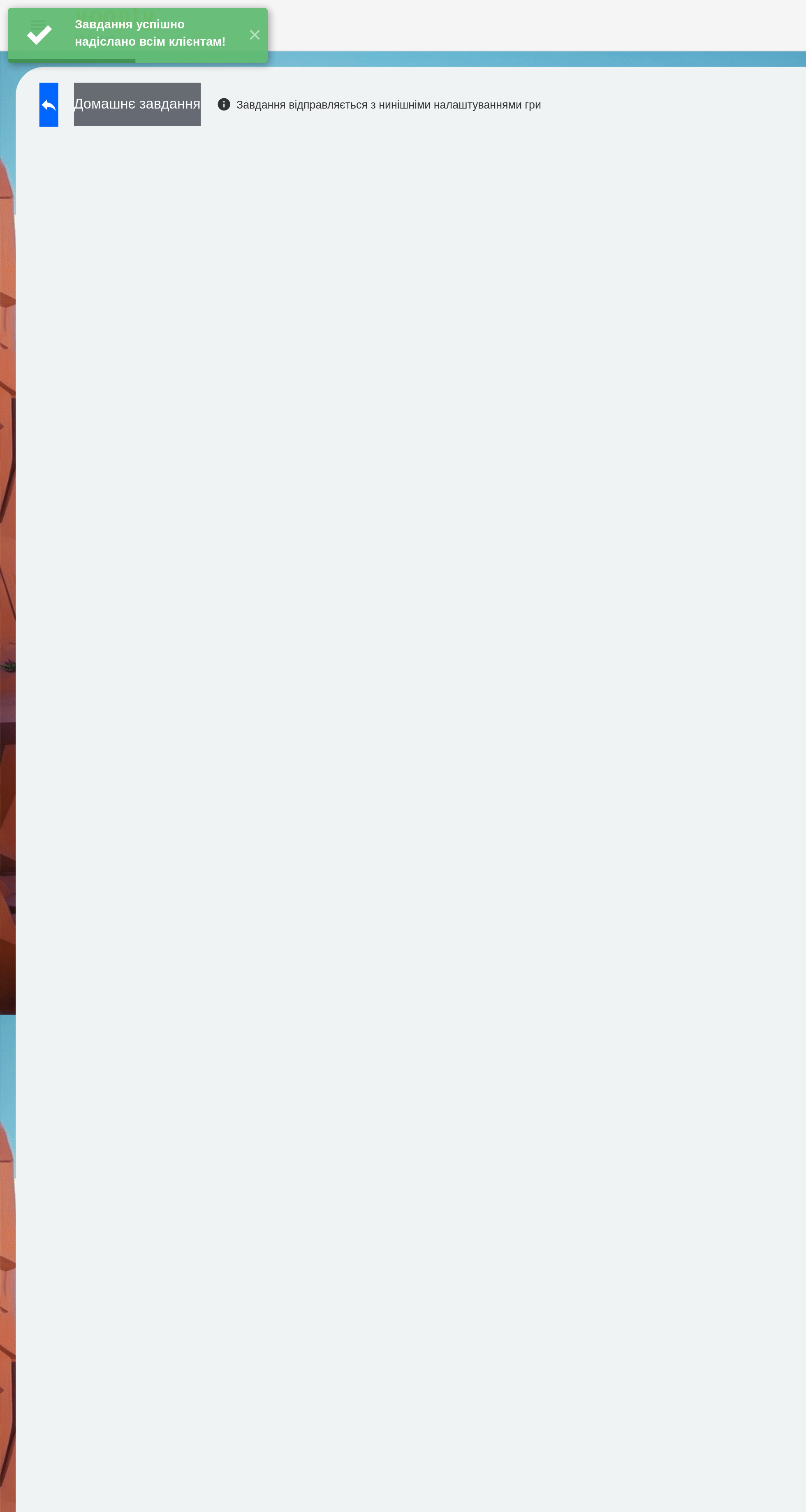
click at [97, 55] on button "Домашнє завдання" at bounding box center [72, 54] width 66 height 22
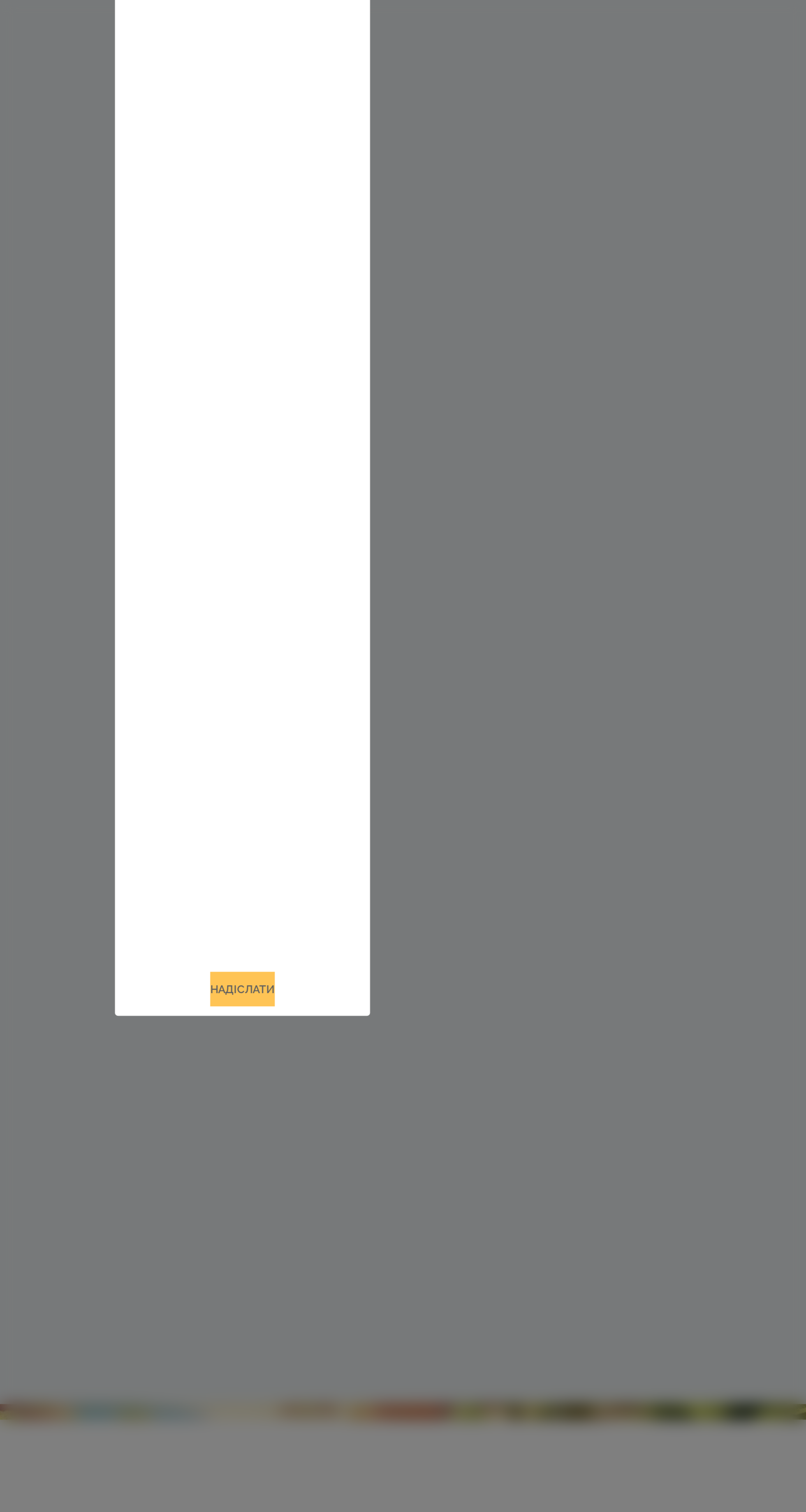
click at [404, 1188] on button "Надіслати" at bounding box center [403, 1179] width 34 height 18
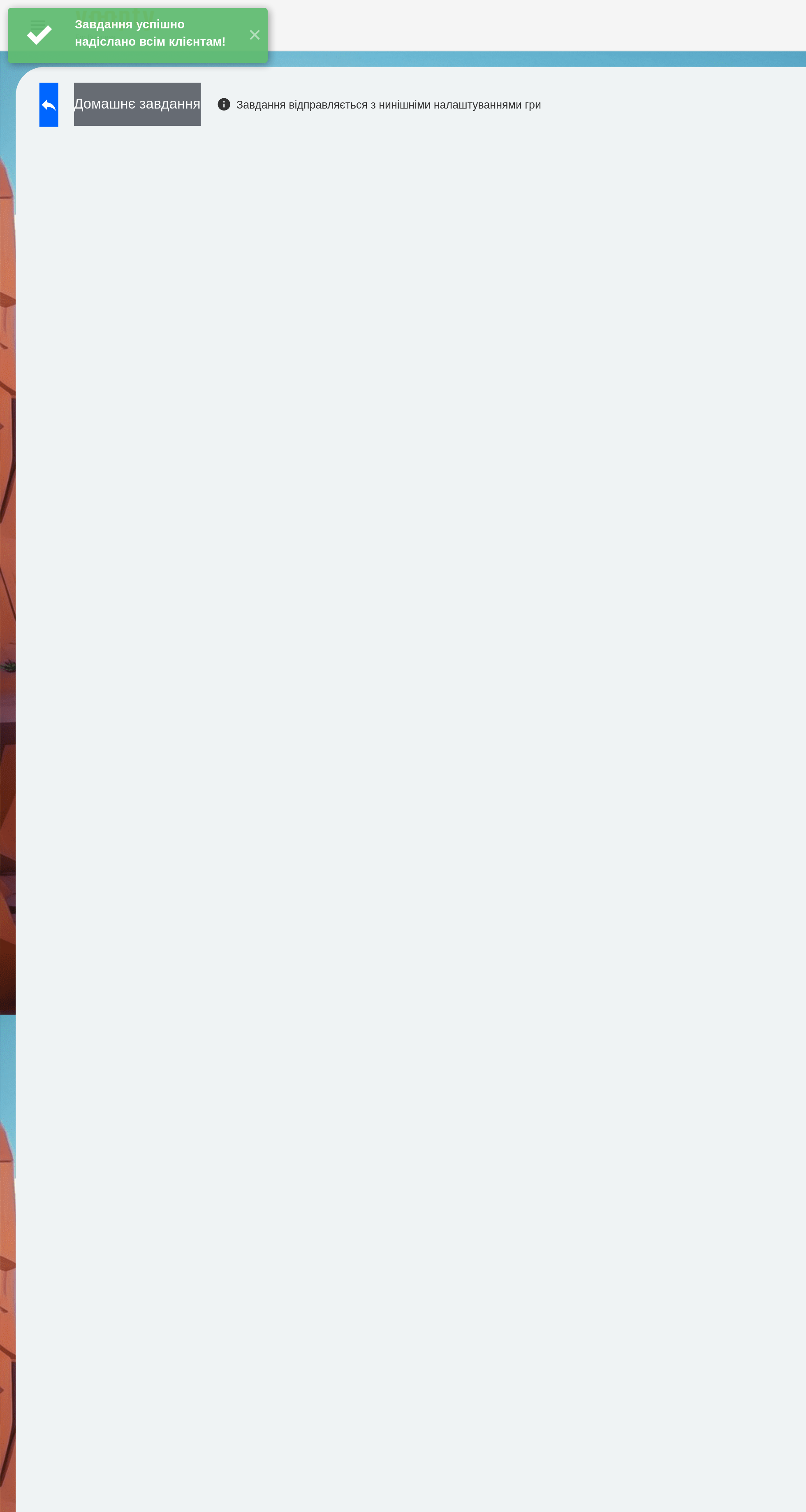
click at [96, 56] on button "Домашнє завдання" at bounding box center [72, 54] width 66 height 22
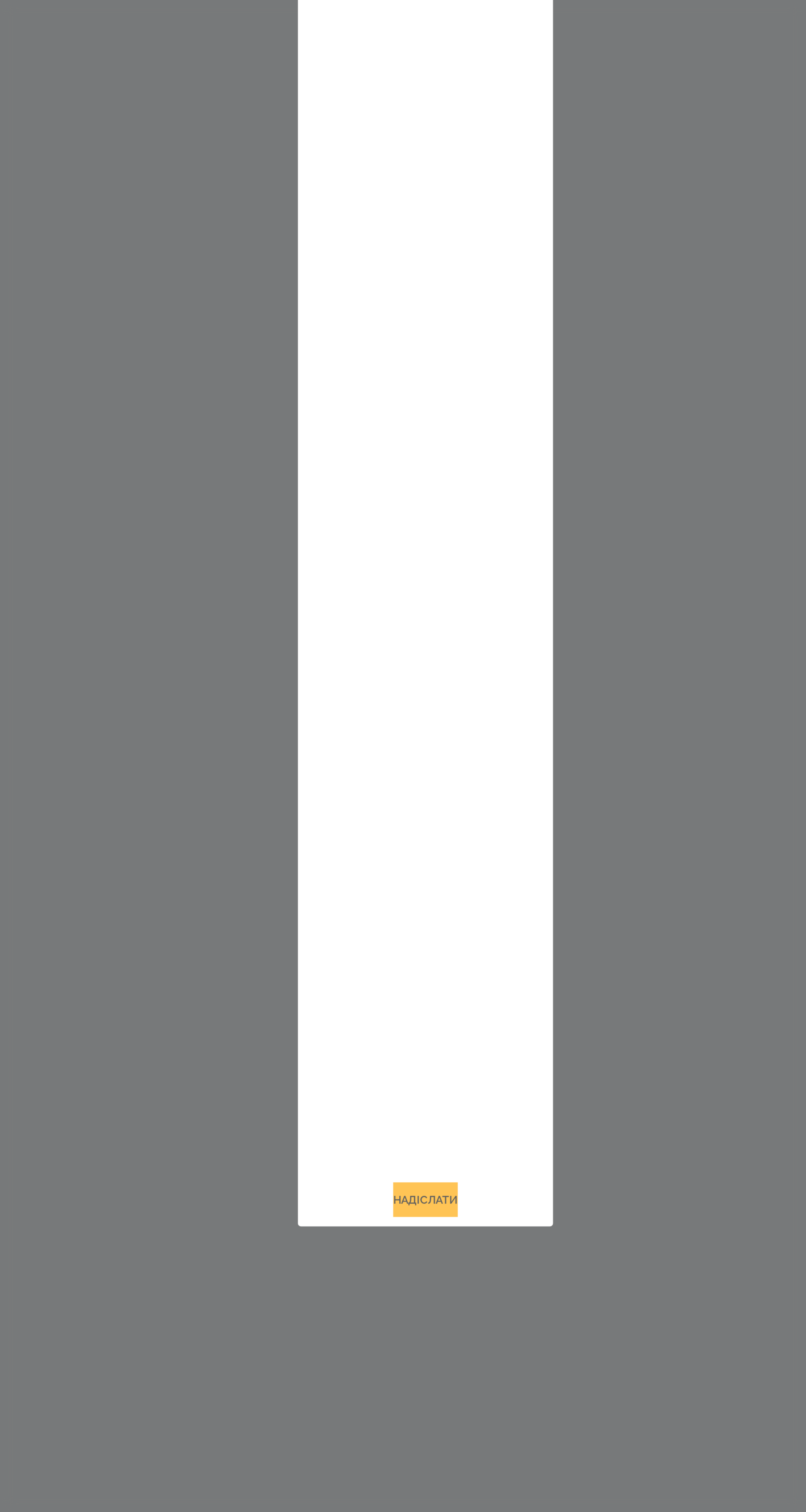
click at [416, 1188] on button "Надіслати" at bounding box center [403, 1179] width 34 height 18
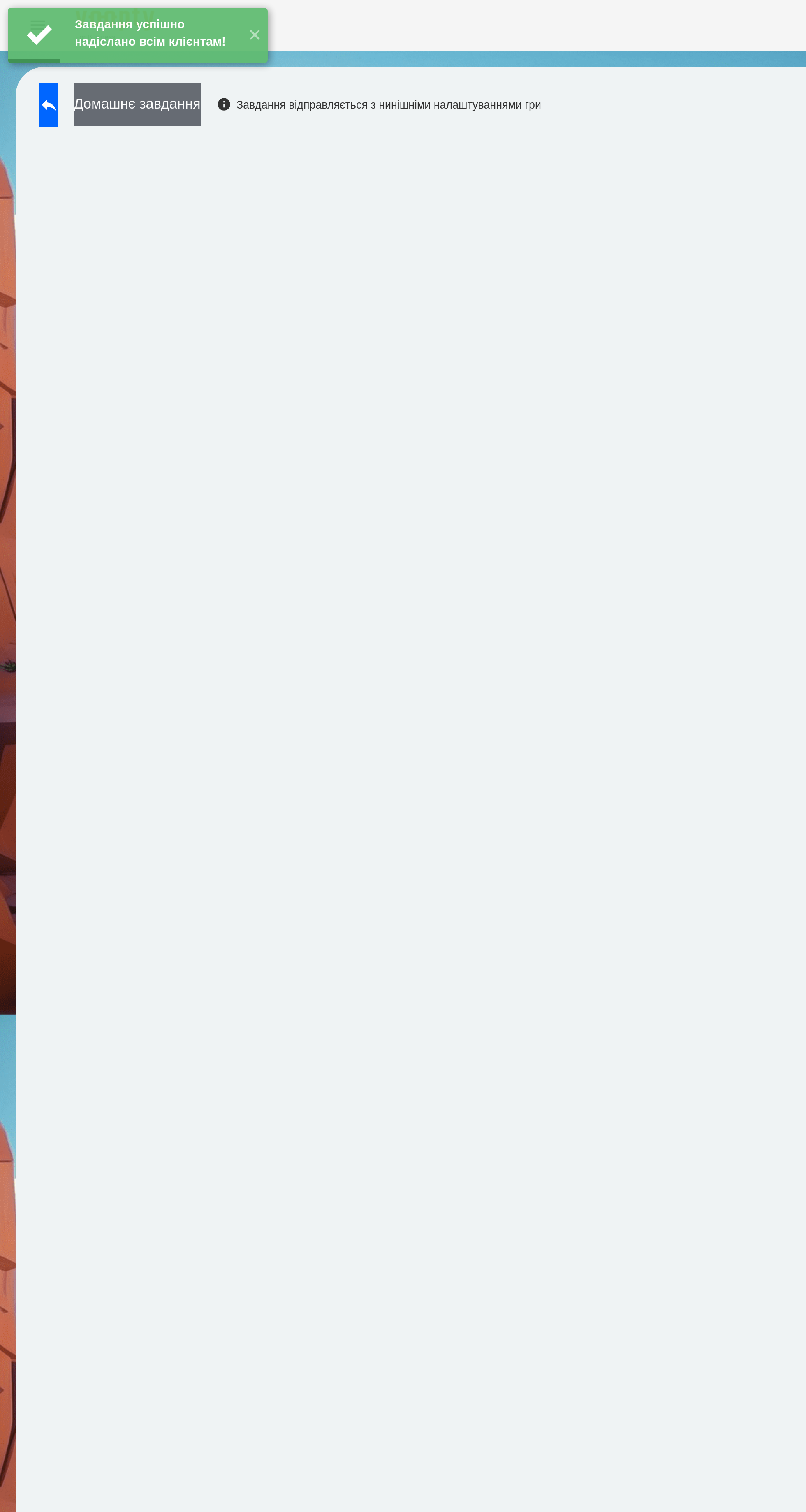
click at [103, 59] on button "Домашнє завдання" at bounding box center [72, 54] width 66 height 22
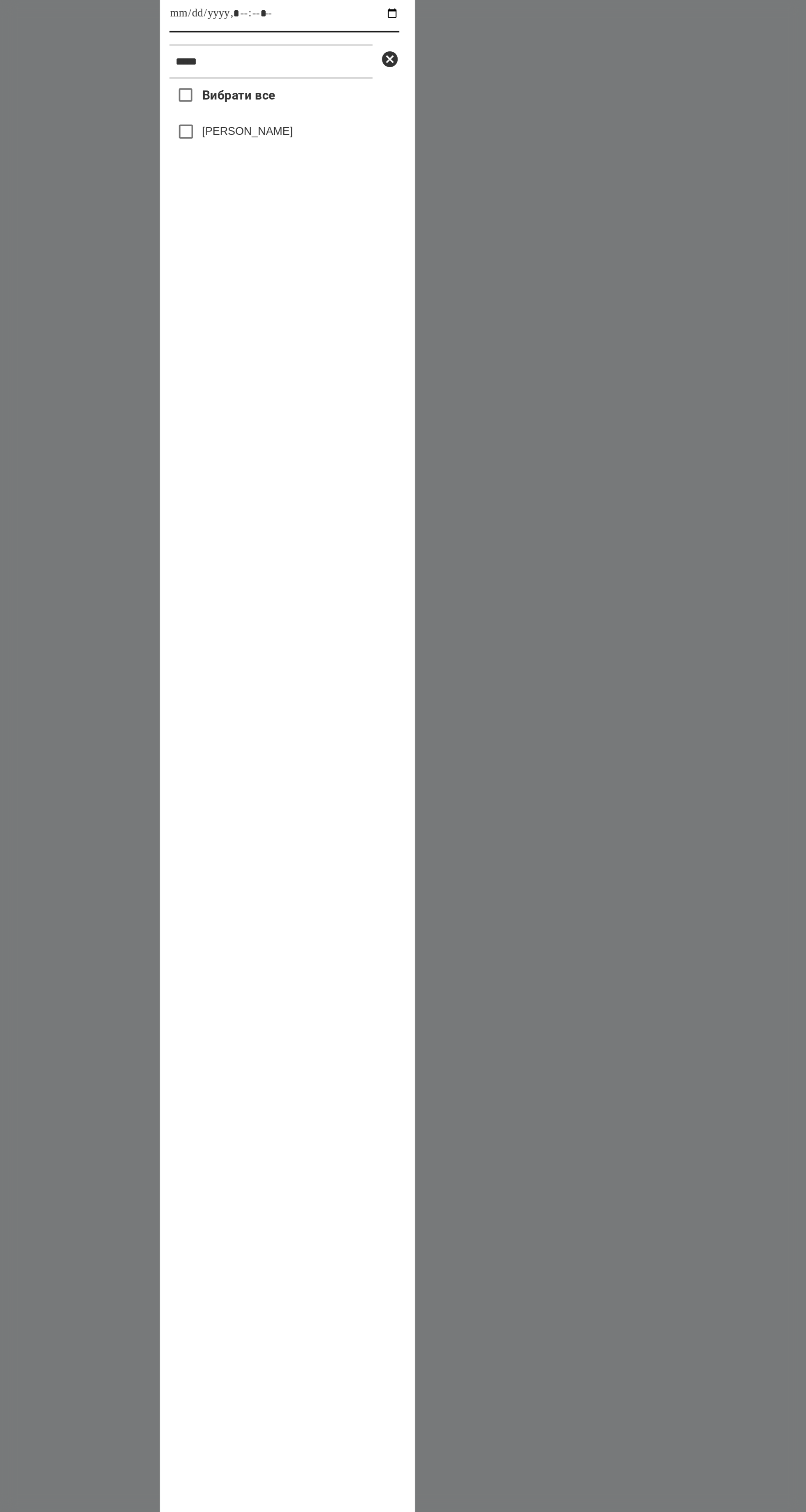
click at [380, 381] on input "datetime-local" at bounding box center [401, 372] width 120 height 20
type input "**********"
click at [364, 437] on label "[PERSON_NAME]" at bounding box center [382, 433] width 47 height 8
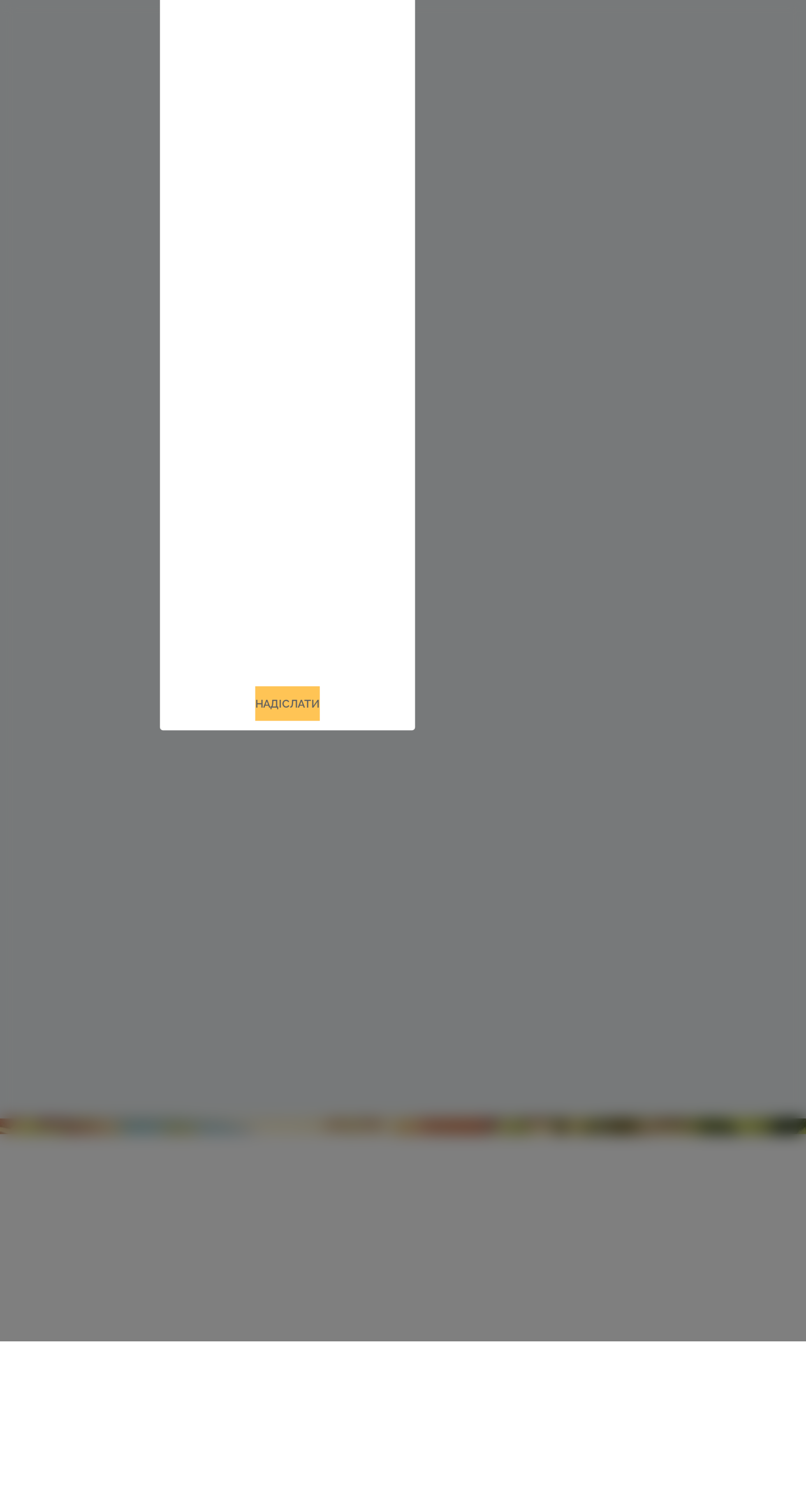
click at [396, 1188] on button "Надіслати" at bounding box center [403, 1179] width 34 height 18
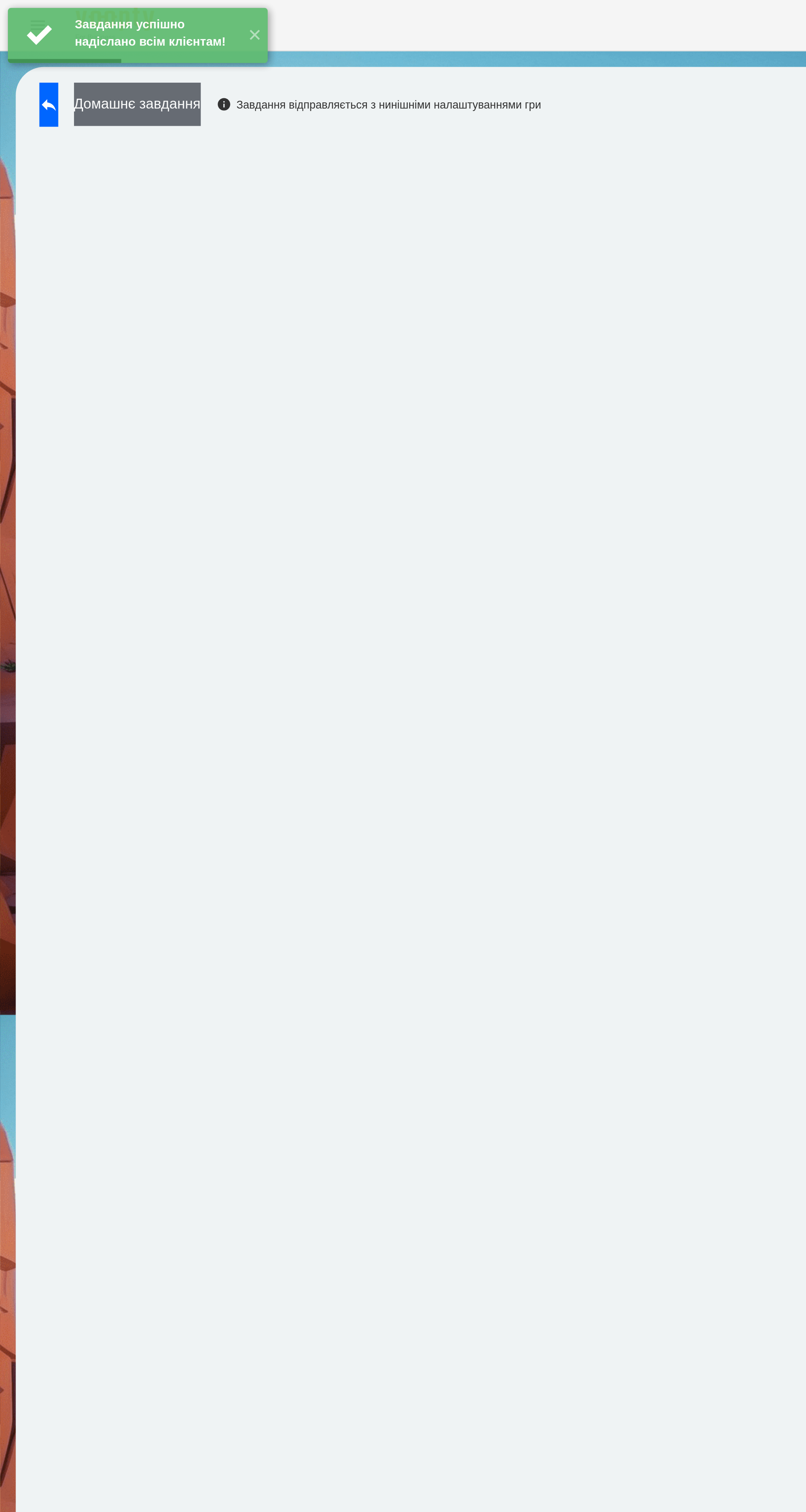
click at [91, 59] on button "Домашнє завдання" at bounding box center [72, 54] width 66 height 22
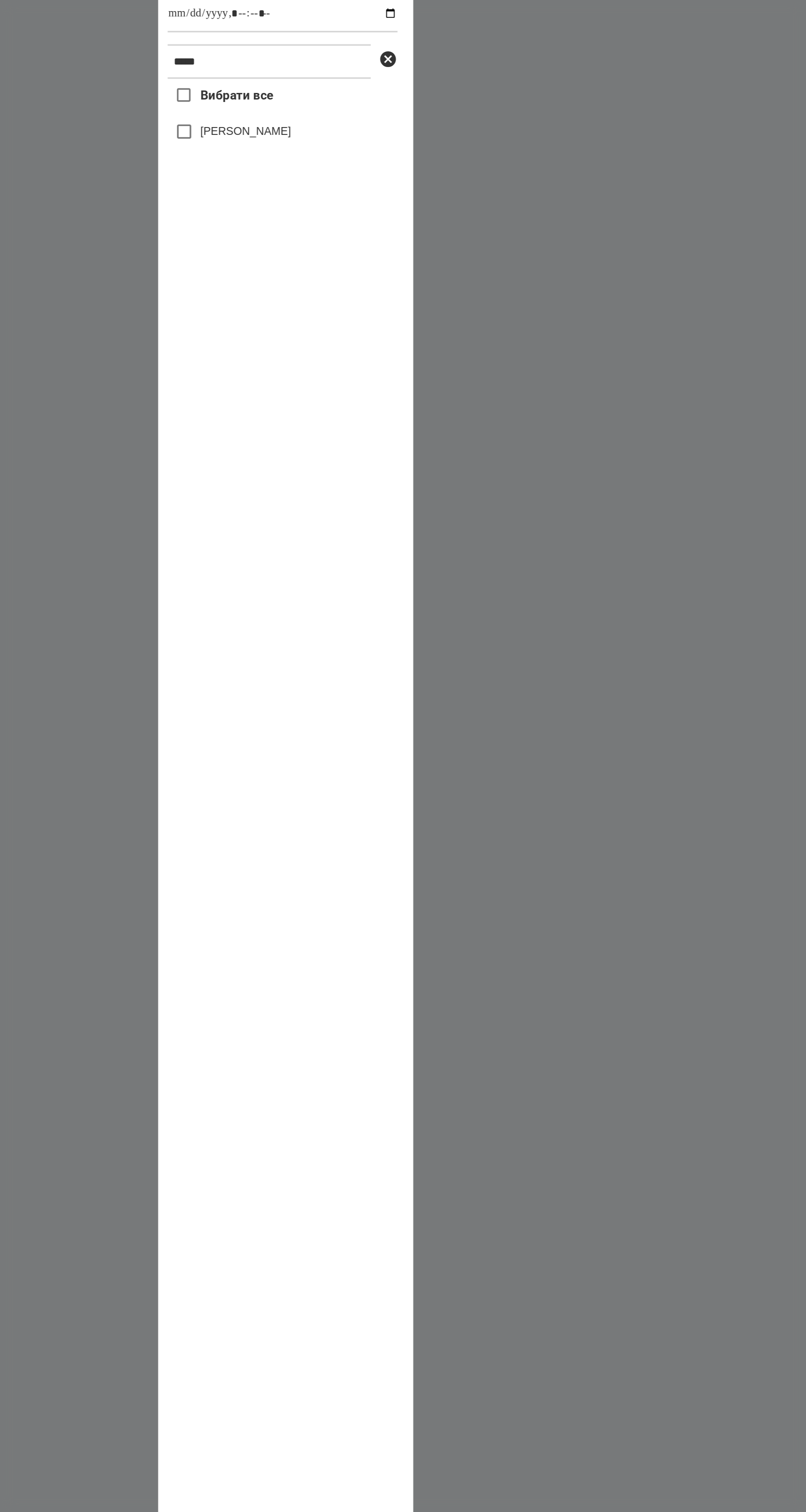
click at [363, 437] on label "[PERSON_NAME]" at bounding box center [382, 433] width 47 height 8
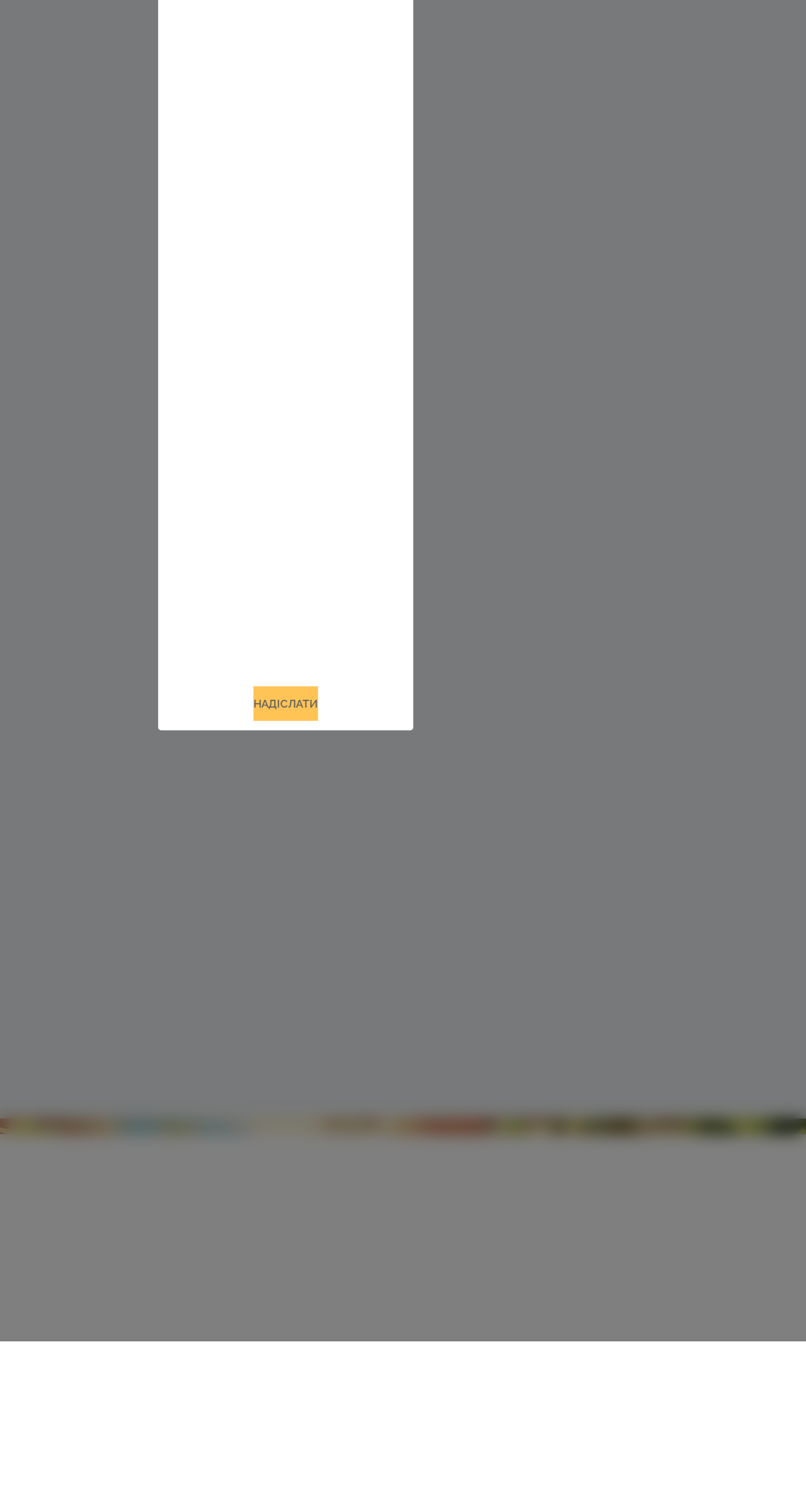
click at [402, 1188] on button "Надіслати" at bounding box center [403, 1179] width 34 height 18
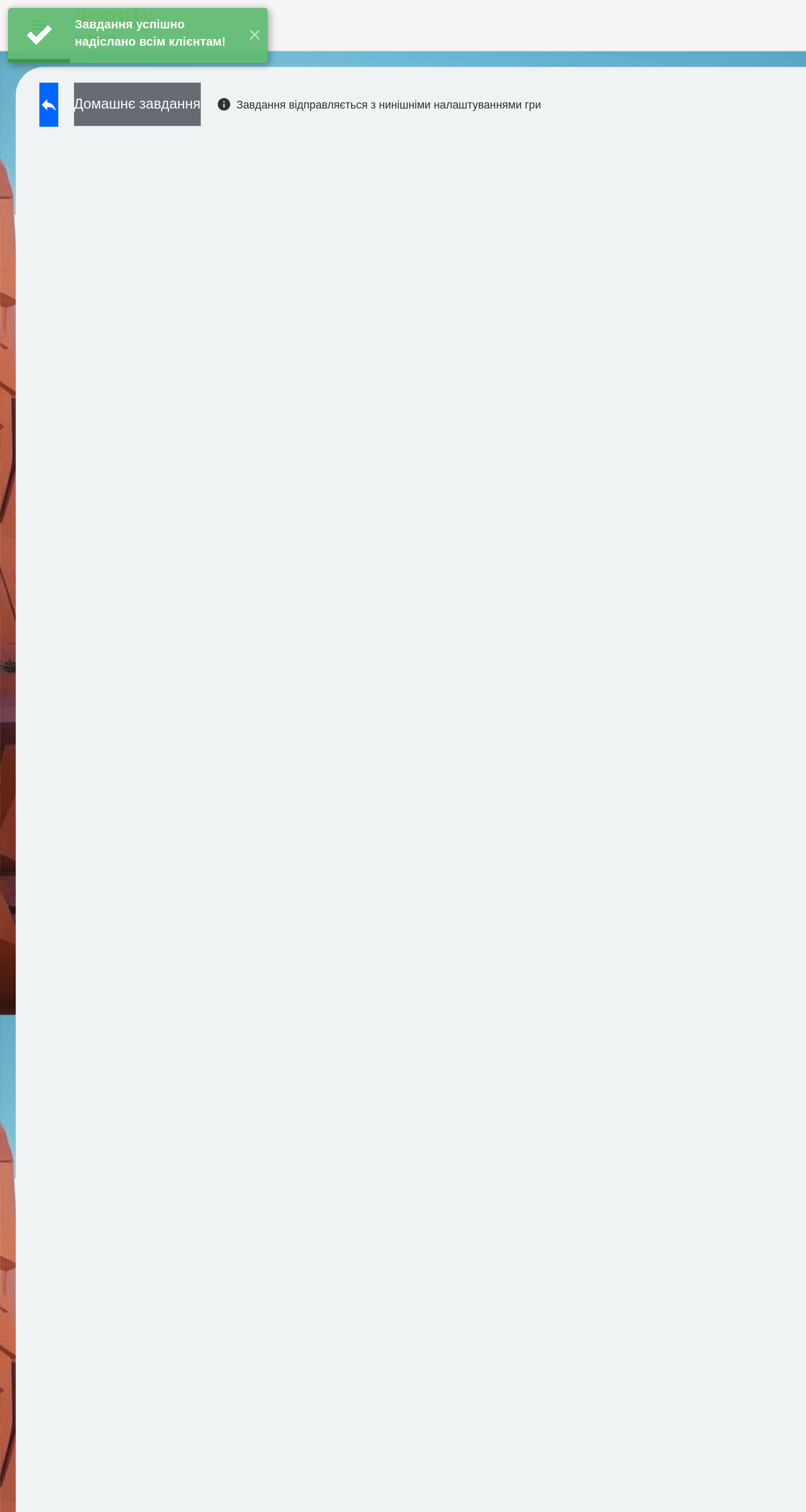
click at [90, 54] on button "Домашнє завдання" at bounding box center [72, 54] width 66 height 22
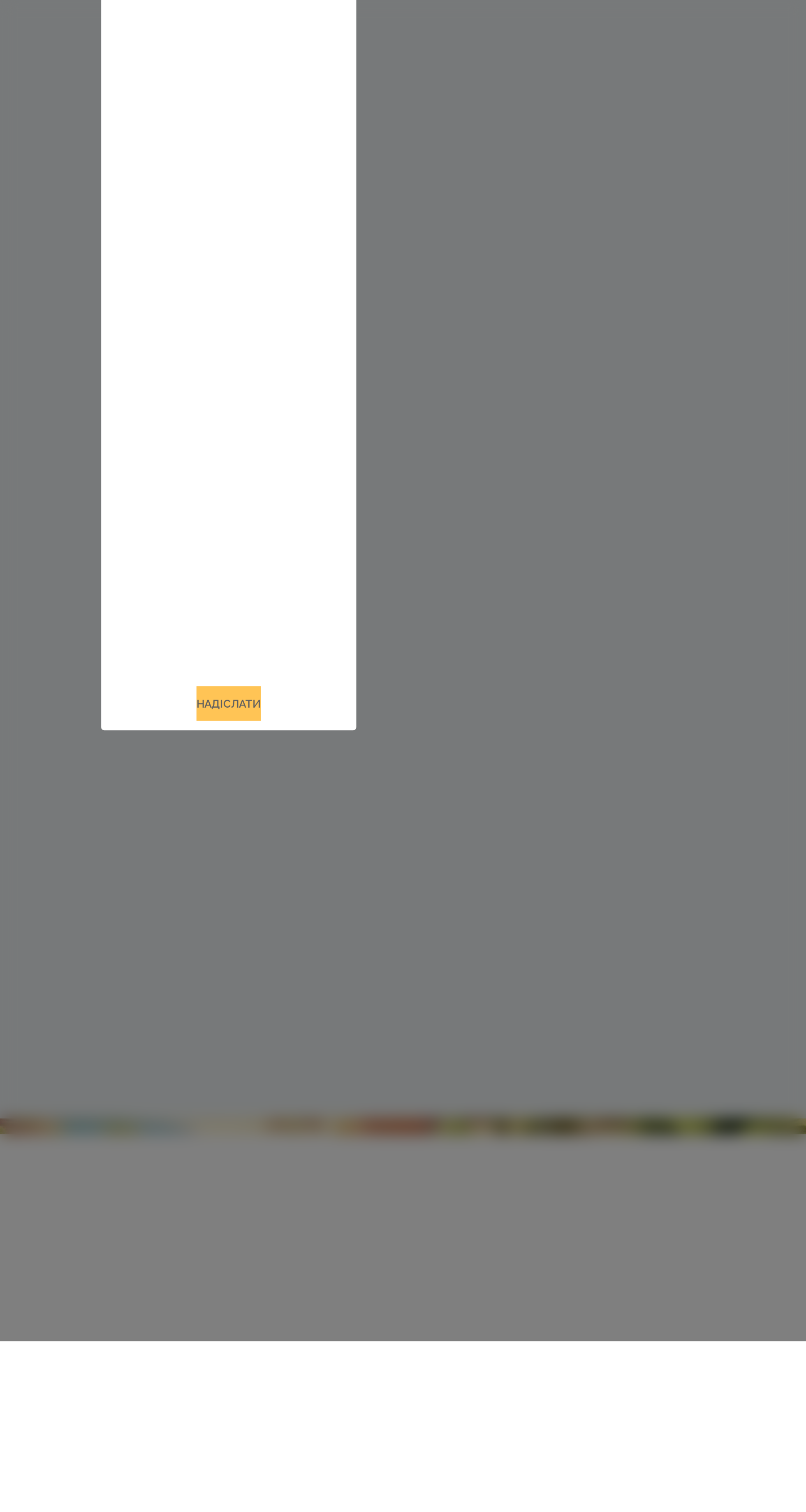
click at [398, 1188] on button "Надіслати" at bounding box center [403, 1179] width 34 height 18
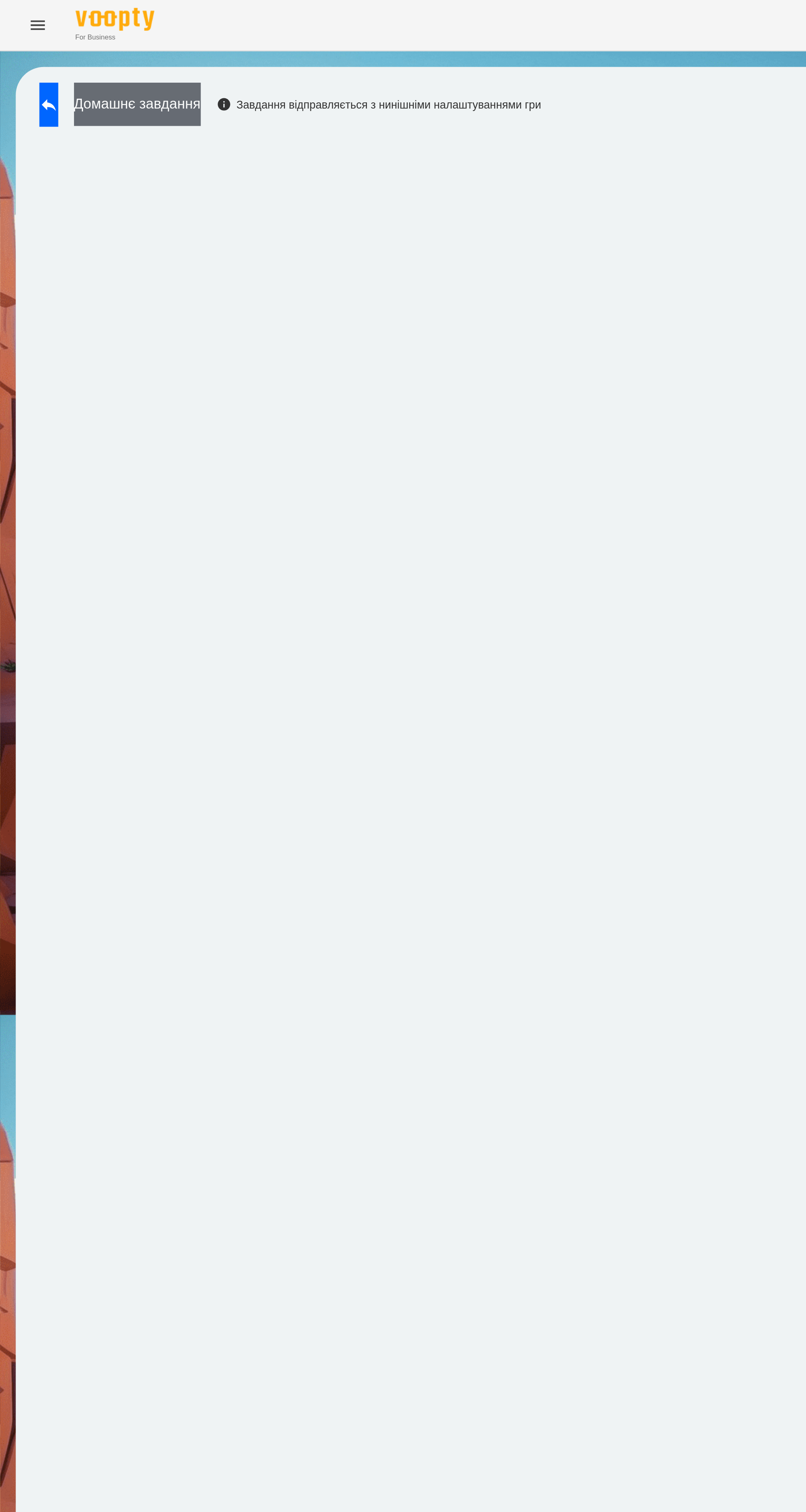
click at [105, 56] on button "Домашнє завдання" at bounding box center [72, 54] width 66 height 22
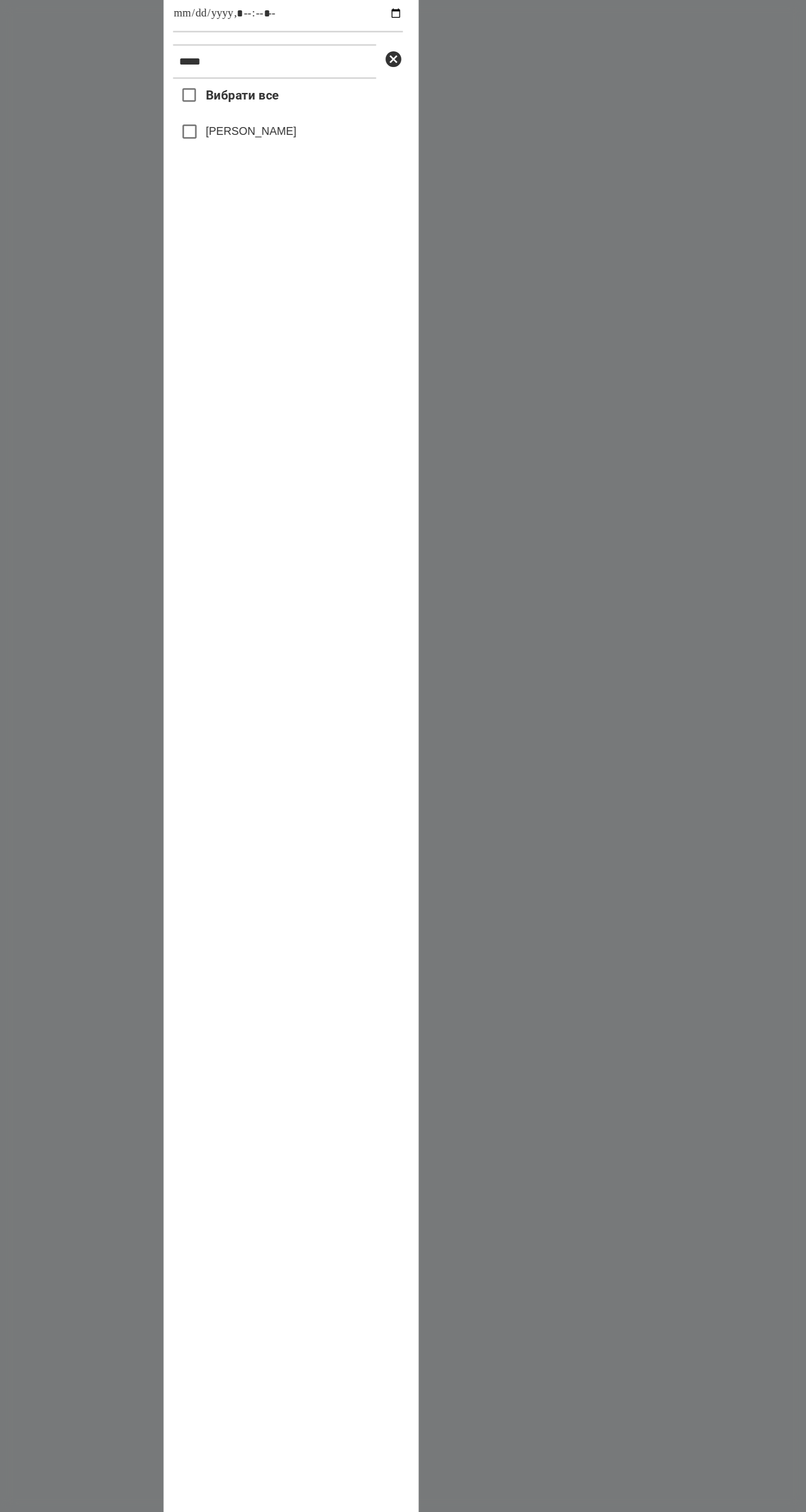
click at [406, 437] on label "[PERSON_NAME]" at bounding box center [382, 433] width 47 height 8
click at [395, 437] on label "[PERSON_NAME]" at bounding box center [382, 433] width 47 height 8
click at [373, 419] on span "Вибрати все" at bounding box center [377, 414] width 38 height 10
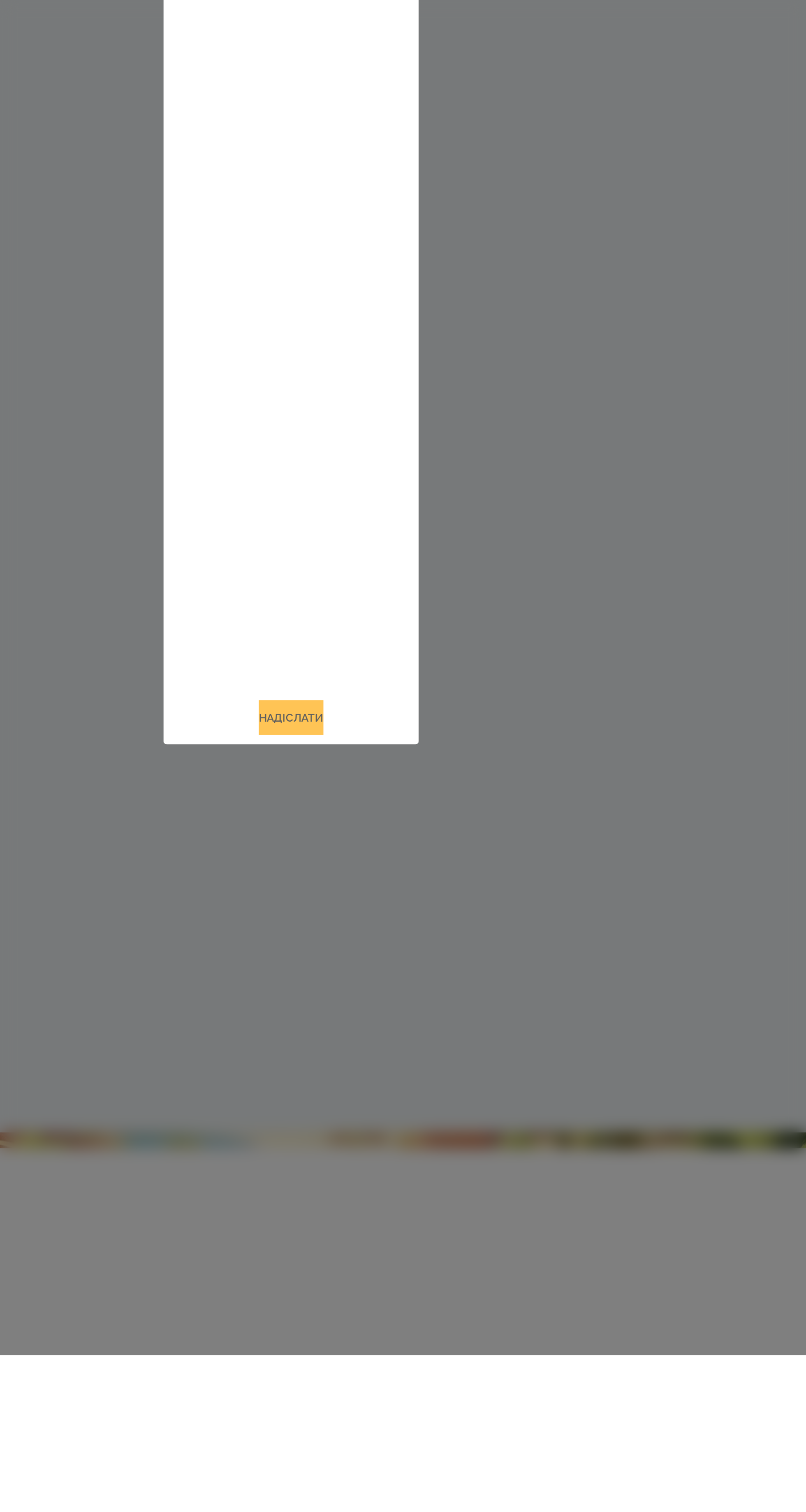
click at [410, 1188] on button "Надіслати" at bounding box center [403, 1179] width 34 height 18
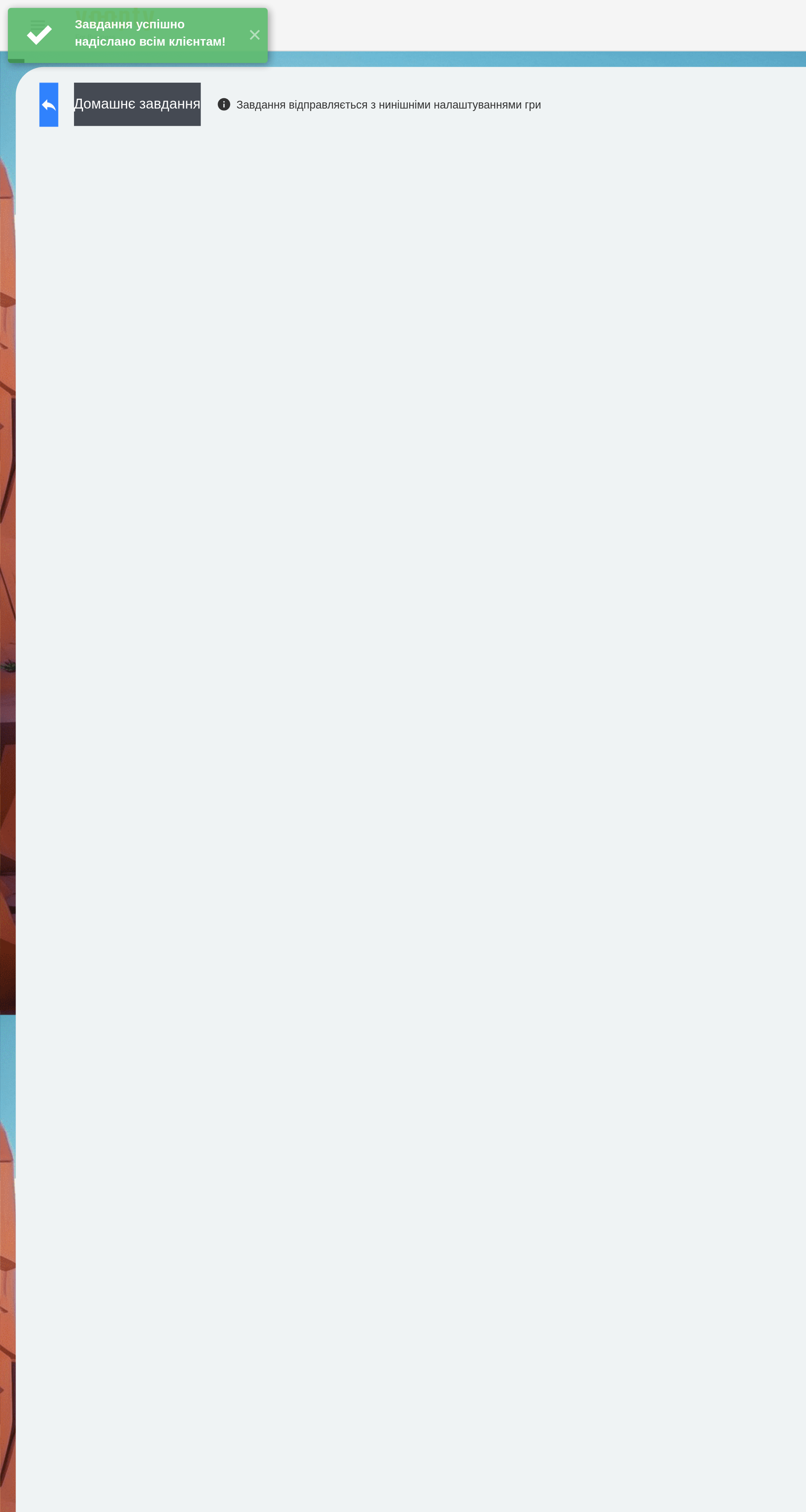
click at [31, 64] on button at bounding box center [26, 54] width 10 height 23
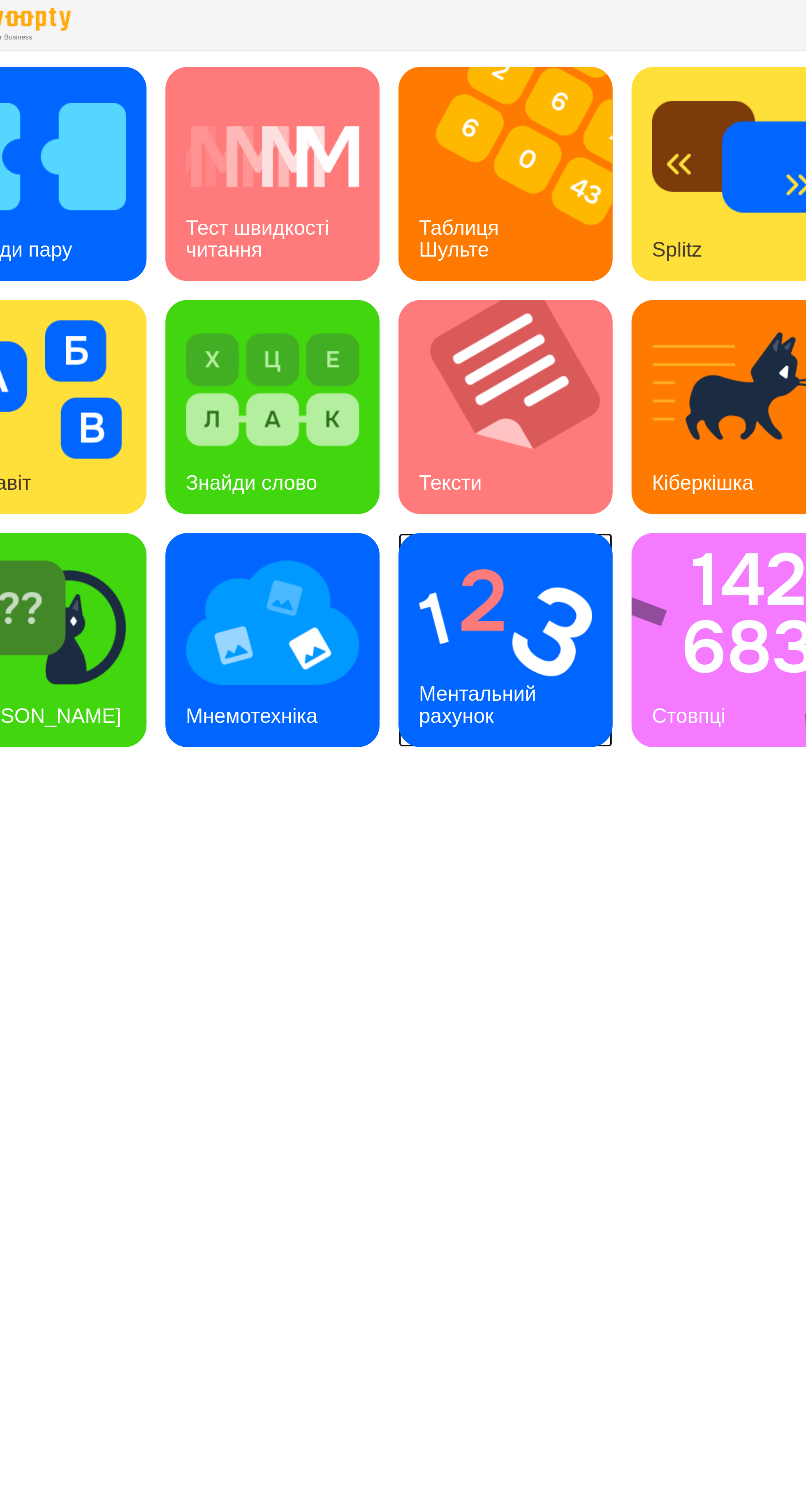
click at [296, 344] on img at bounding box center [307, 325] width 90 height 72
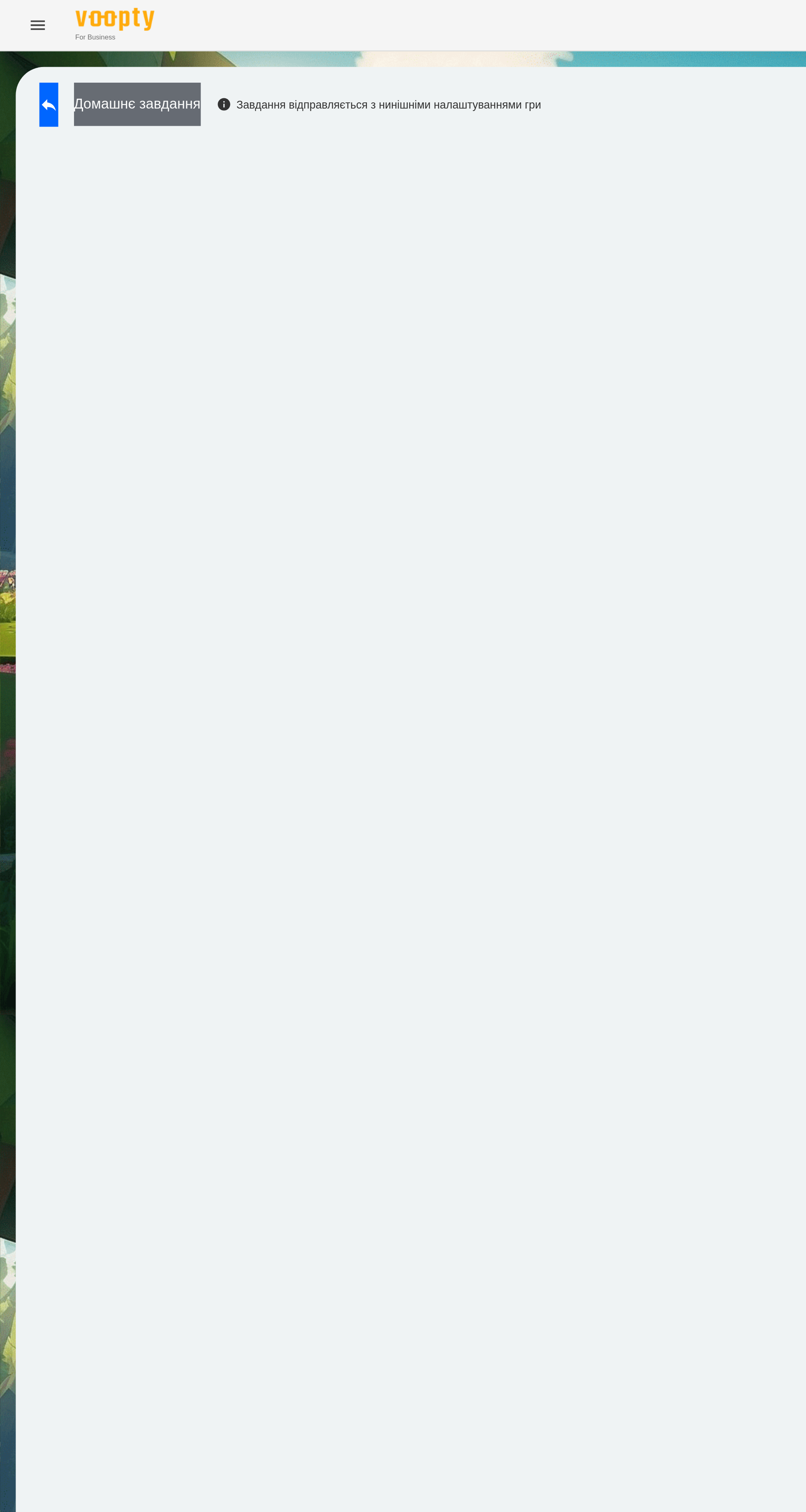
click at [96, 52] on button "Домашнє завдання" at bounding box center [72, 54] width 66 height 22
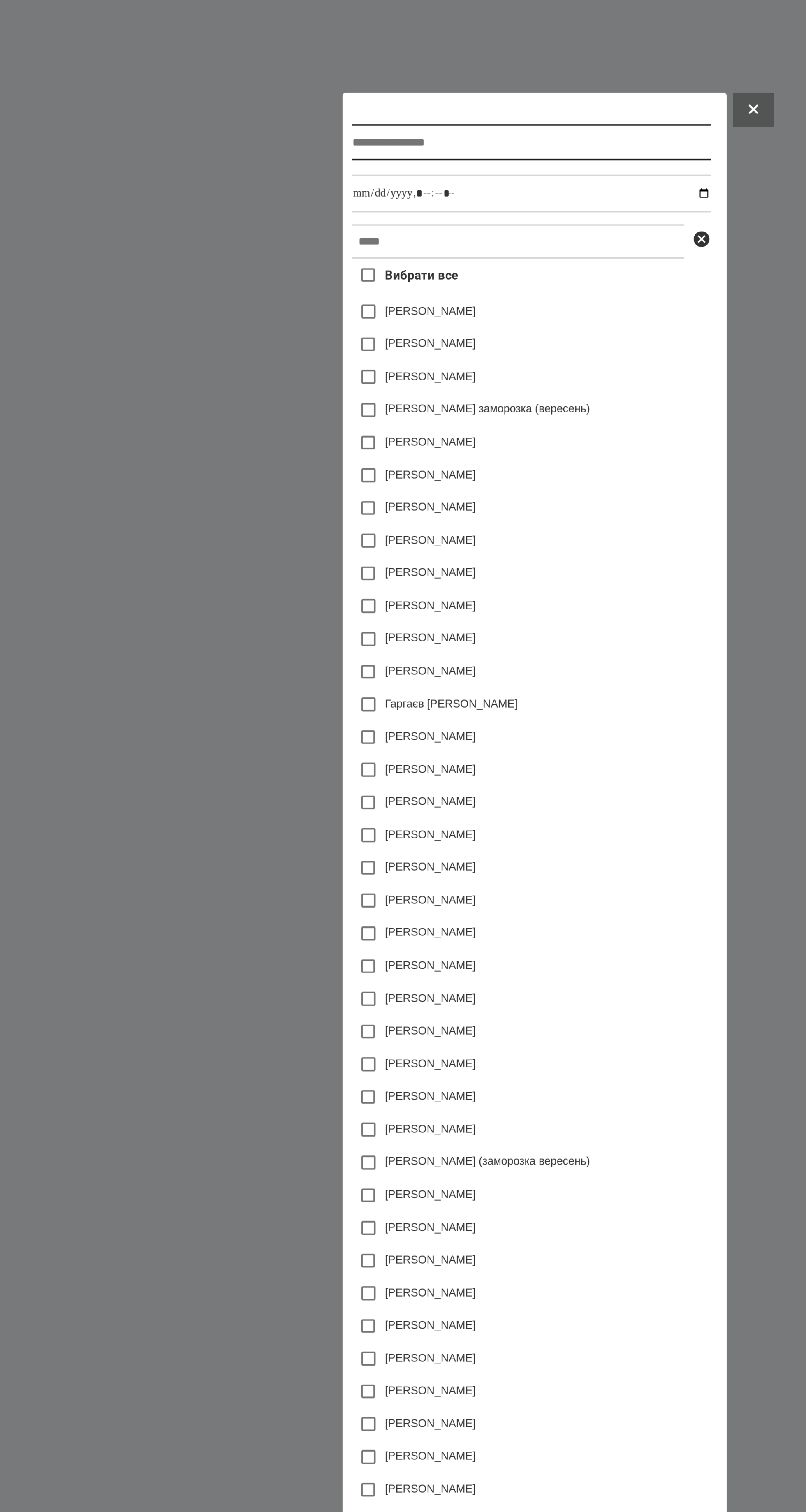
click at [404, 335] on input "text" at bounding box center [401, 345] width 187 height 19
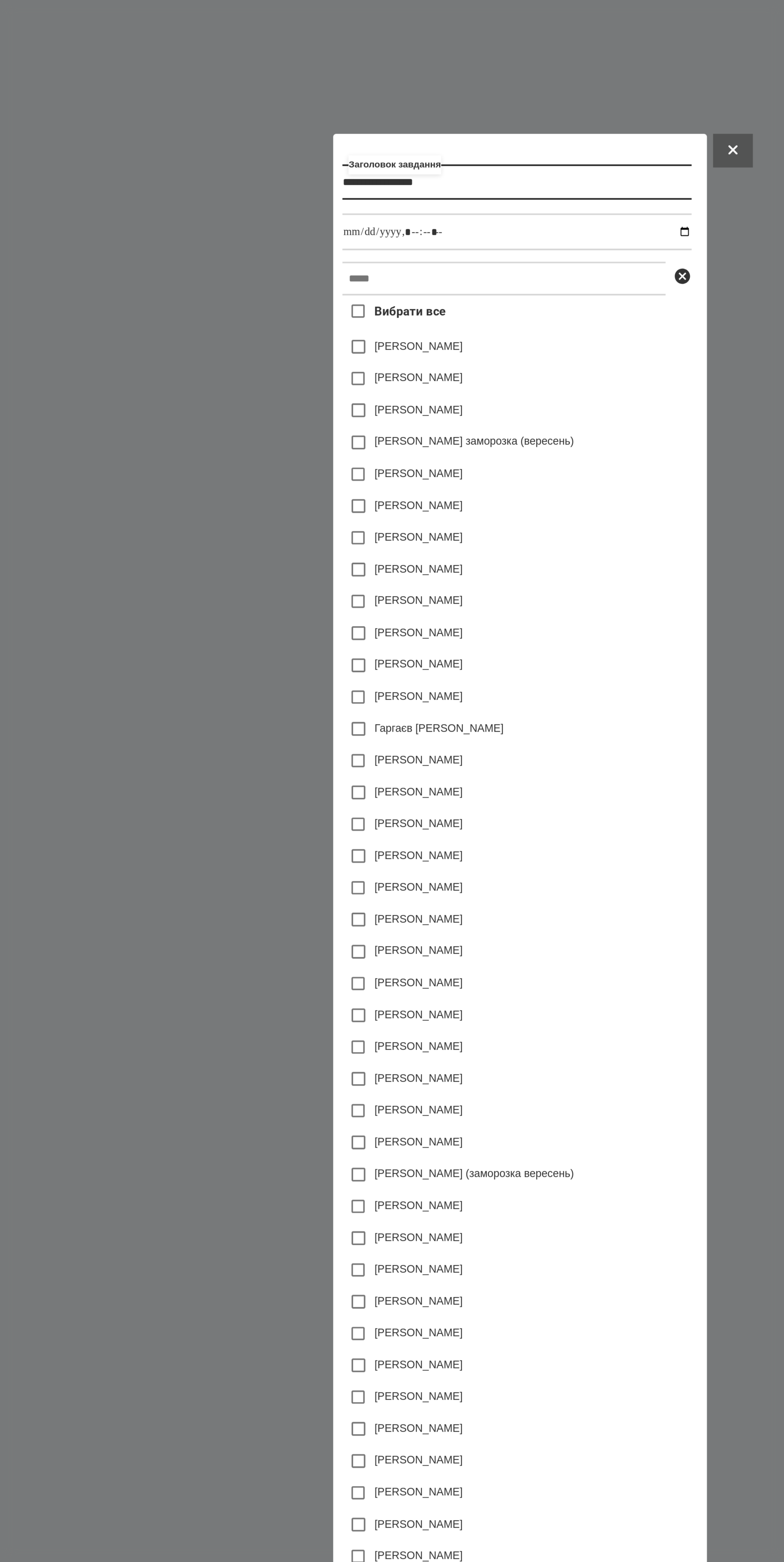
type input "**********"
click at [398, 375] on input "datetime-local" at bounding box center [390, 384] width 182 height 19
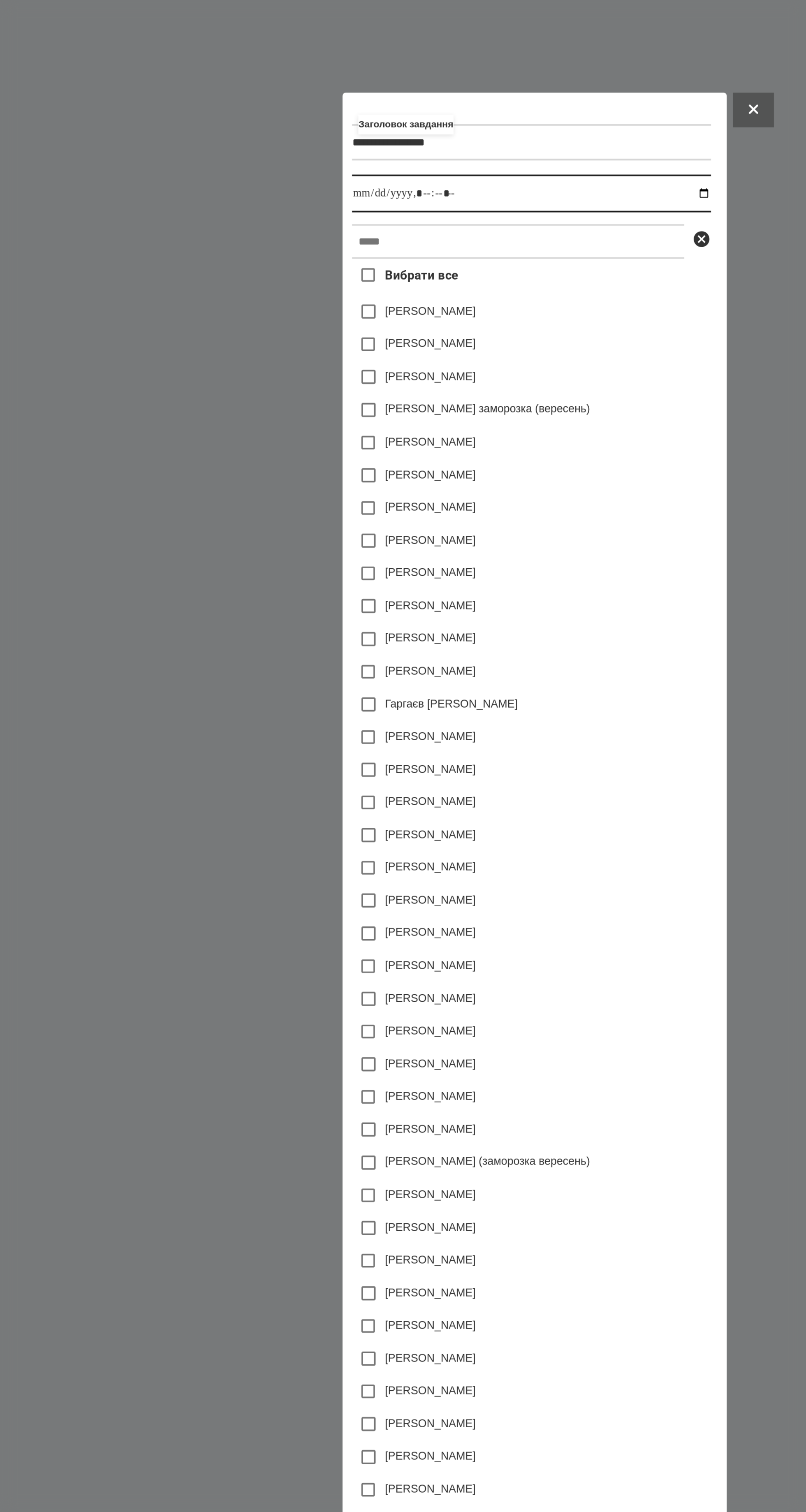
type input "**********"
click at [401, 388] on input "text" at bounding box center [394, 396] width 173 height 18
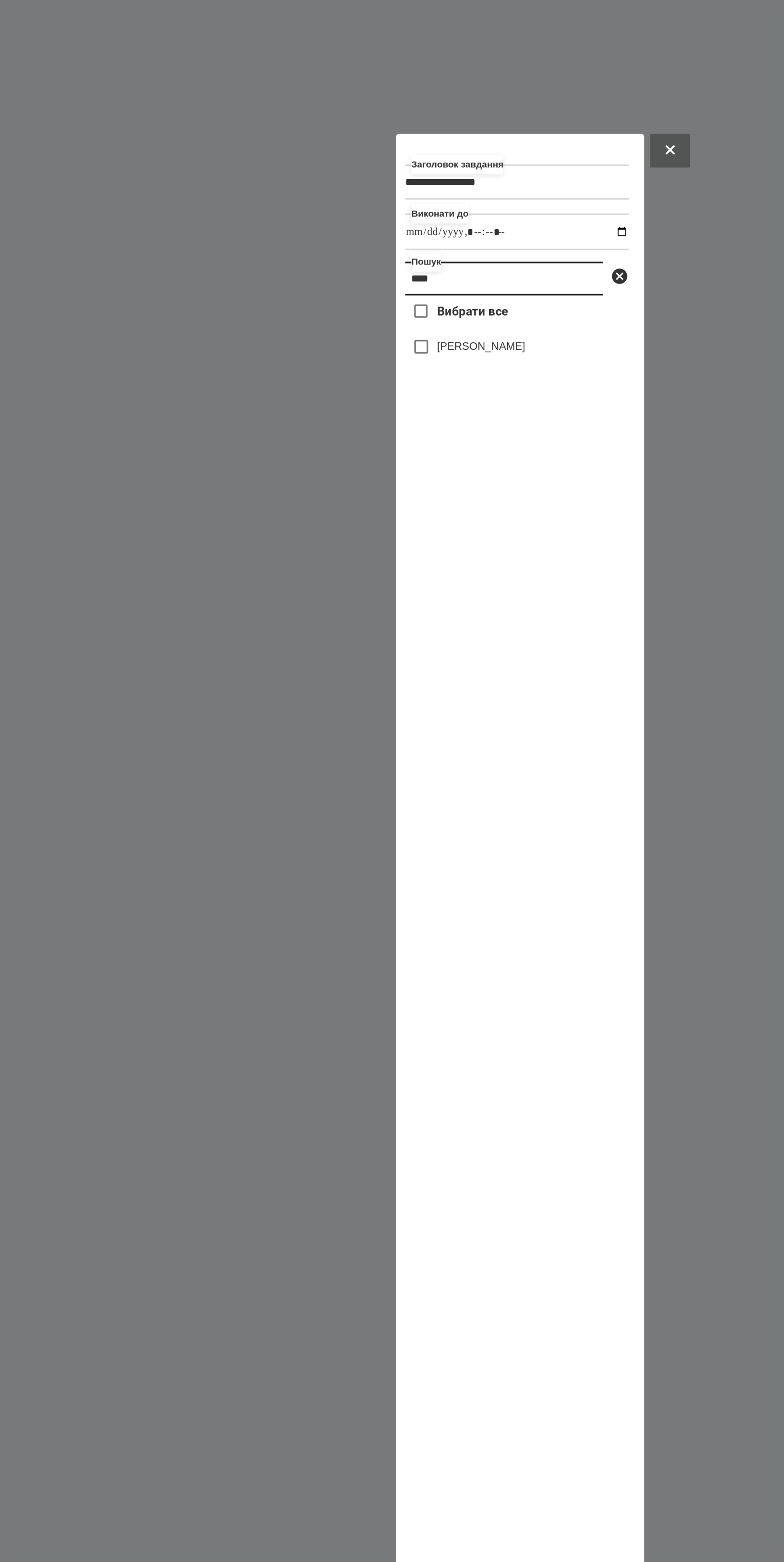
type input "****"
click at [392, 440] on label "[PERSON_NAME]" at bounding box center [372, 444] width 46 height 8
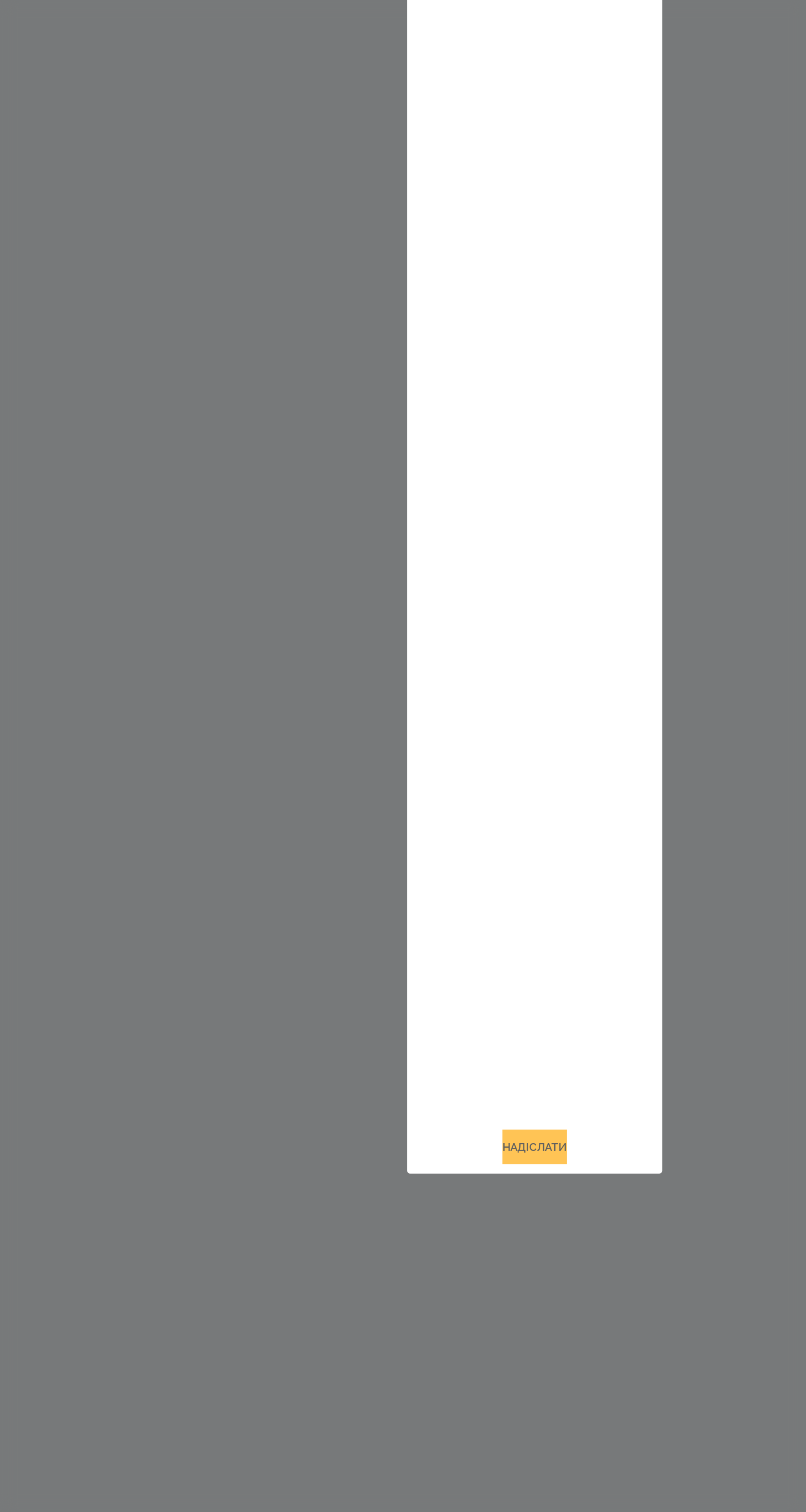
click at [408, 1188] on button "Надіслати" at bounding box center [403, 1179] width 34 height 18
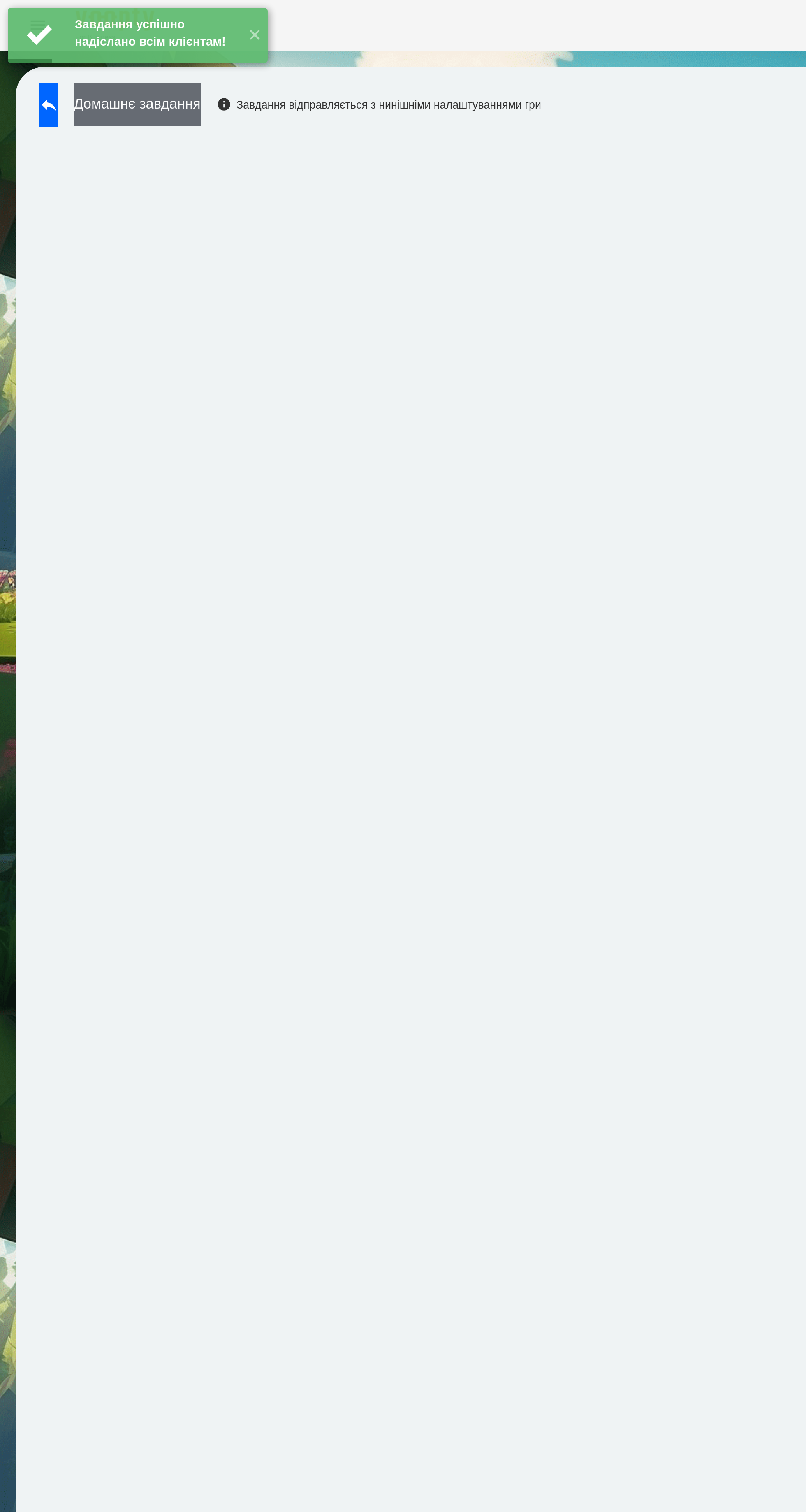
click at [103, 57] on button "Домашнє завдання" at bounding box center [72, 54] width 66 height 22
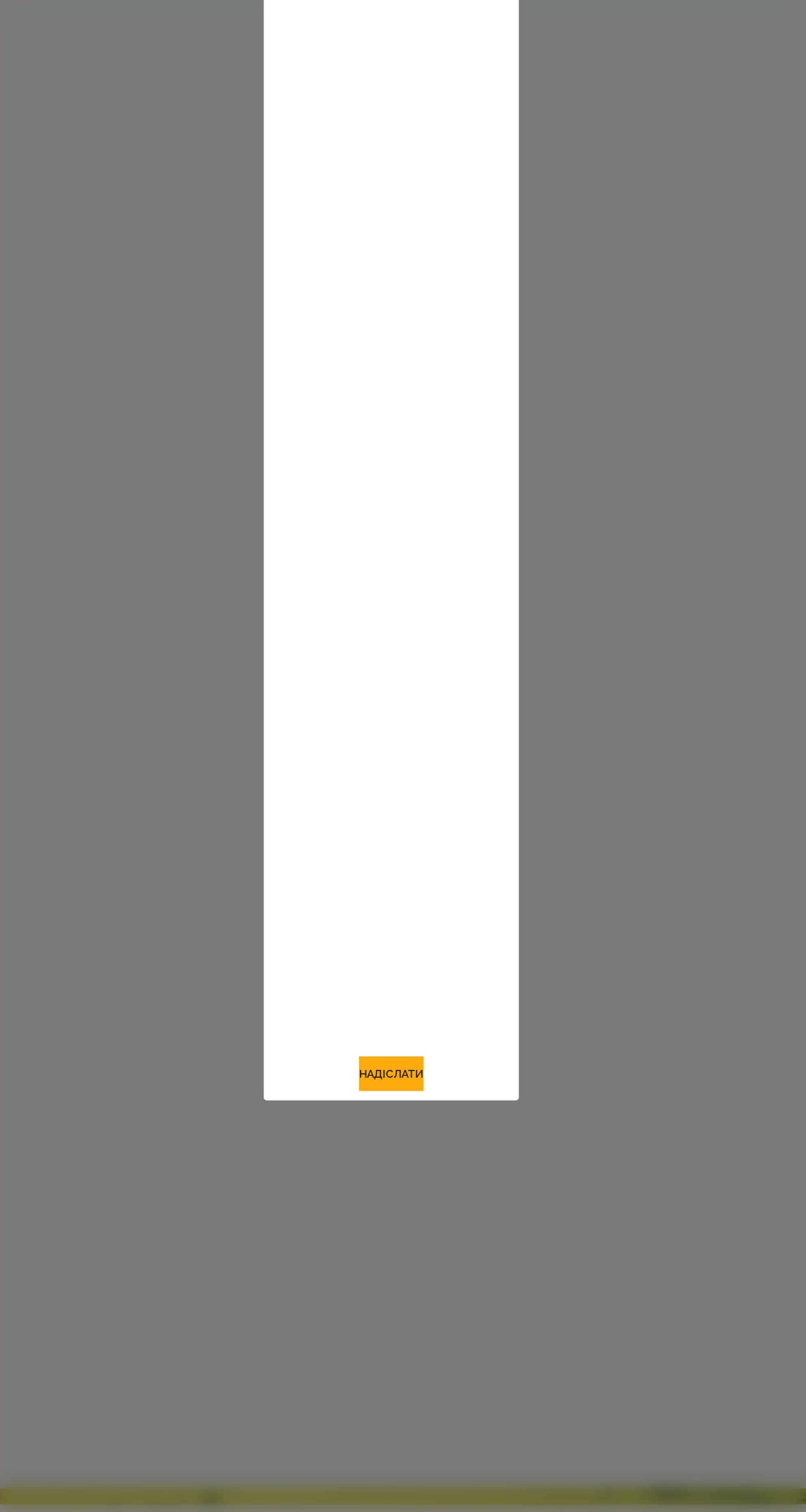
click at [418, 1313] on div at bounding box center [403, 756] width 806 height 1512
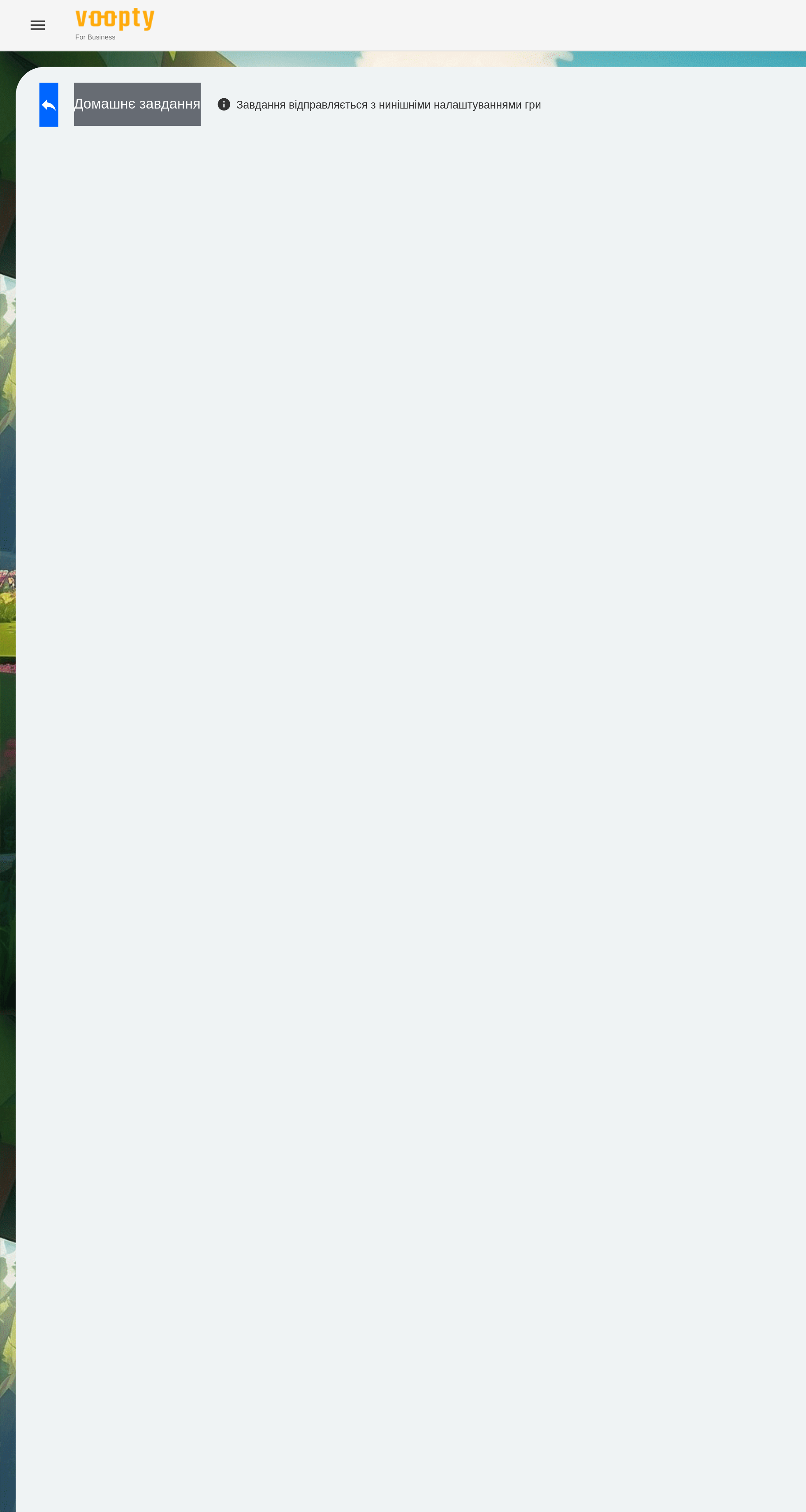
click at [101, 56] on button "Домашнє завдання" at bounding box center [72, 54] width 66 height 22
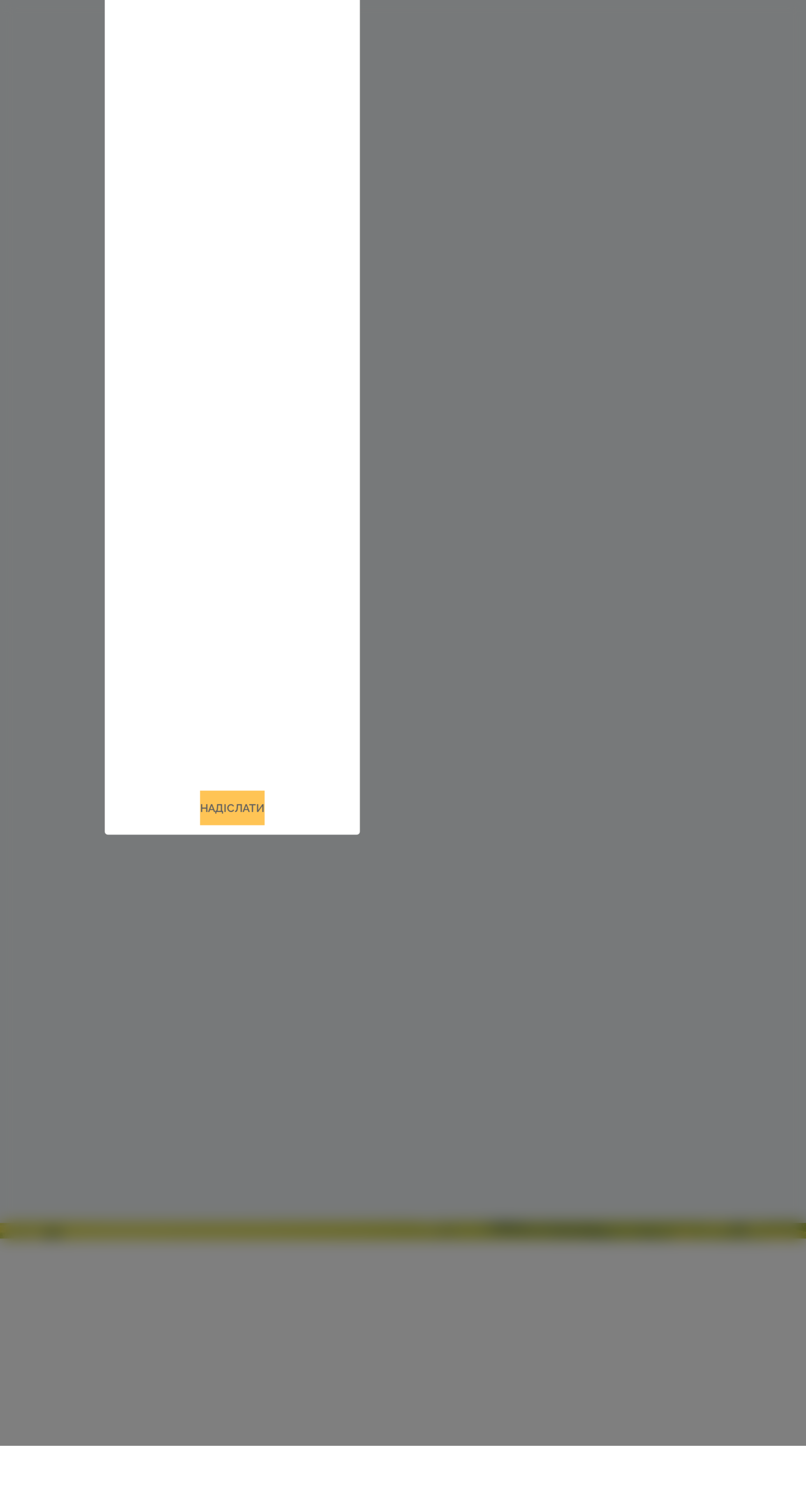
click at [406, 1188] on button "Надіслати" at bounding box center [403, 1179] width 34 height 18
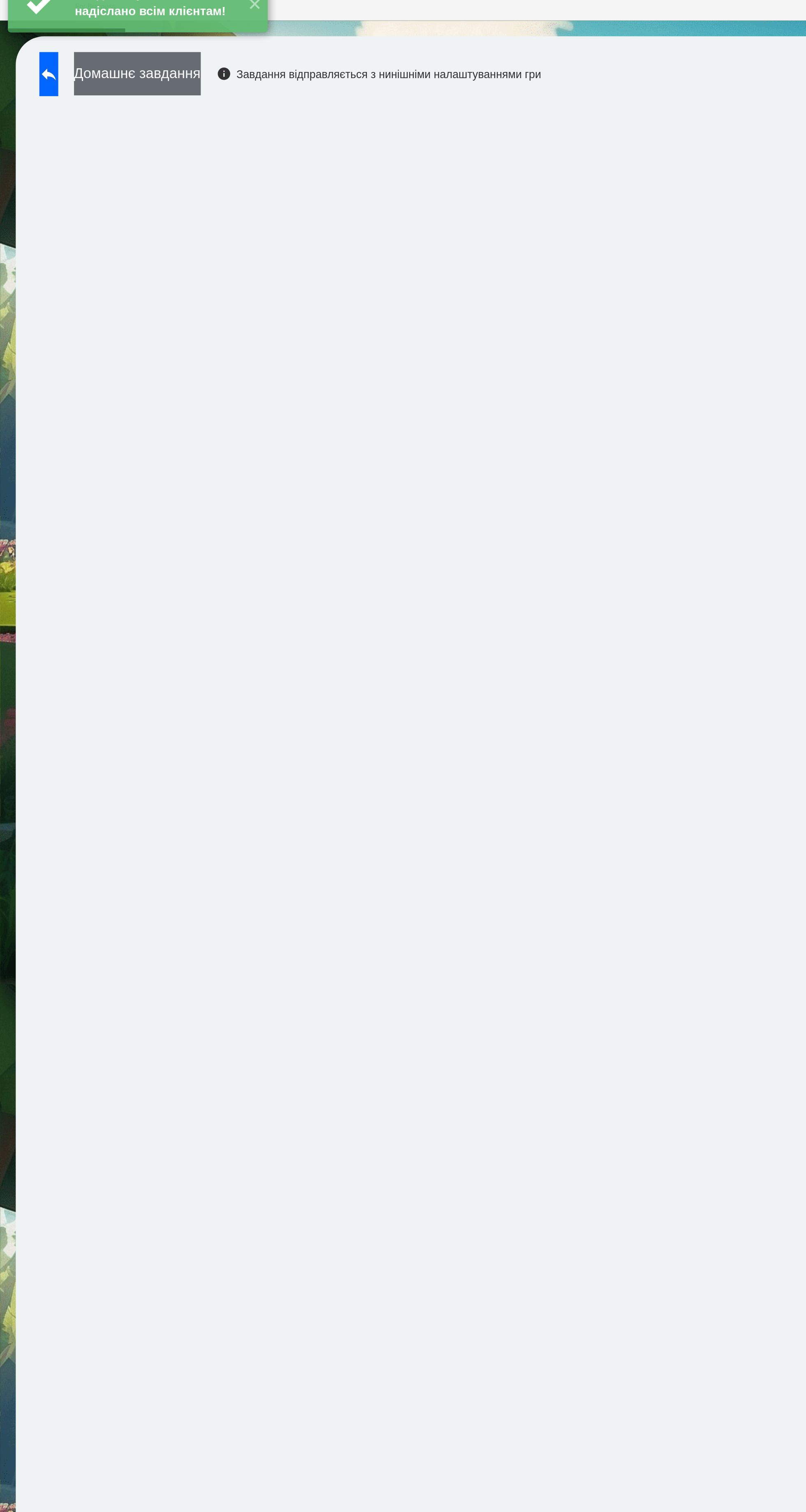
click at [101, 54] on button "Домашнє завдання" at bounding box center [72, 54] width 66 height 22
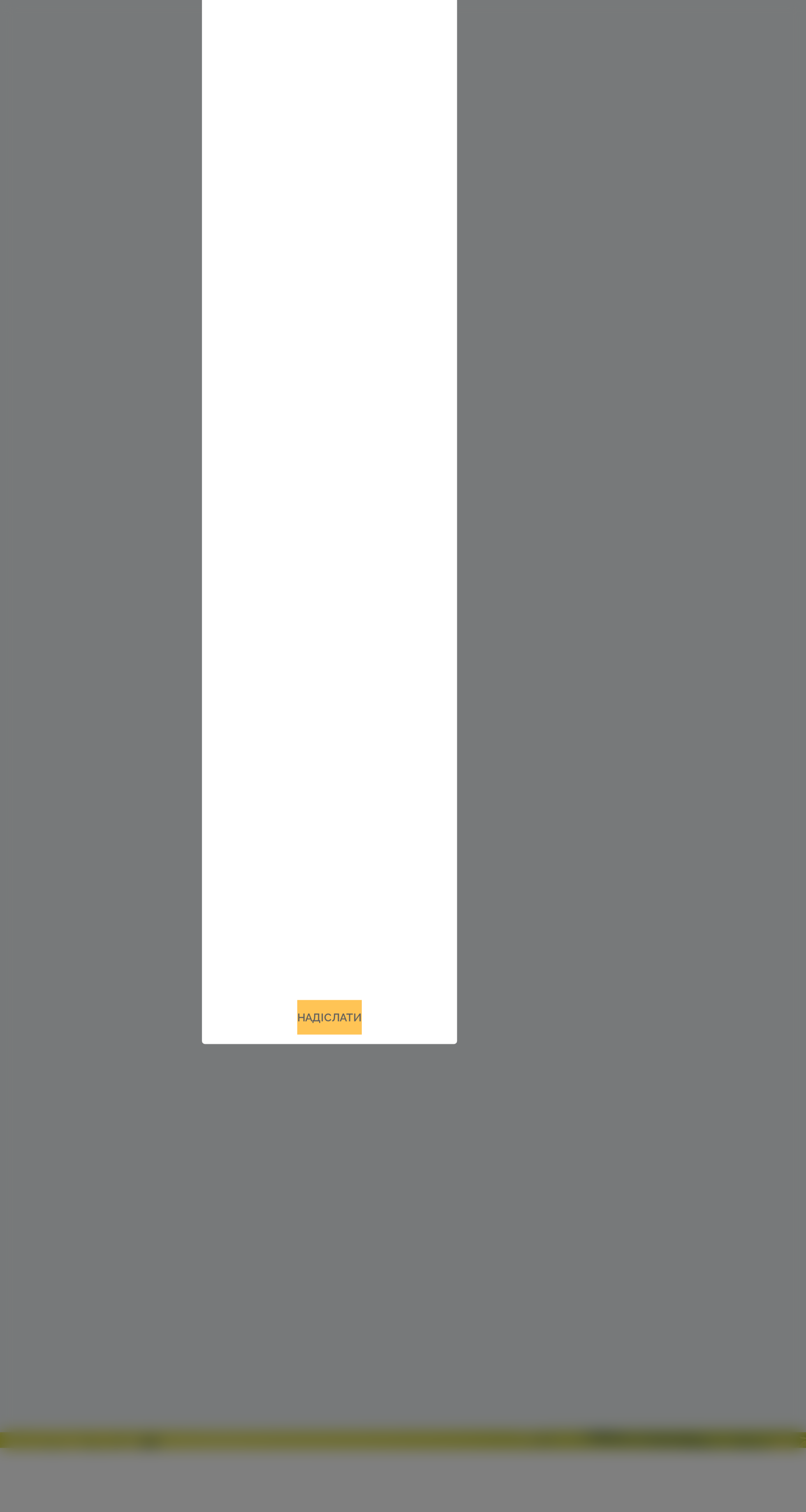
click at [415, 1188] on button "Надіслати" at bounding box center [403, 1179] width 34 height 18
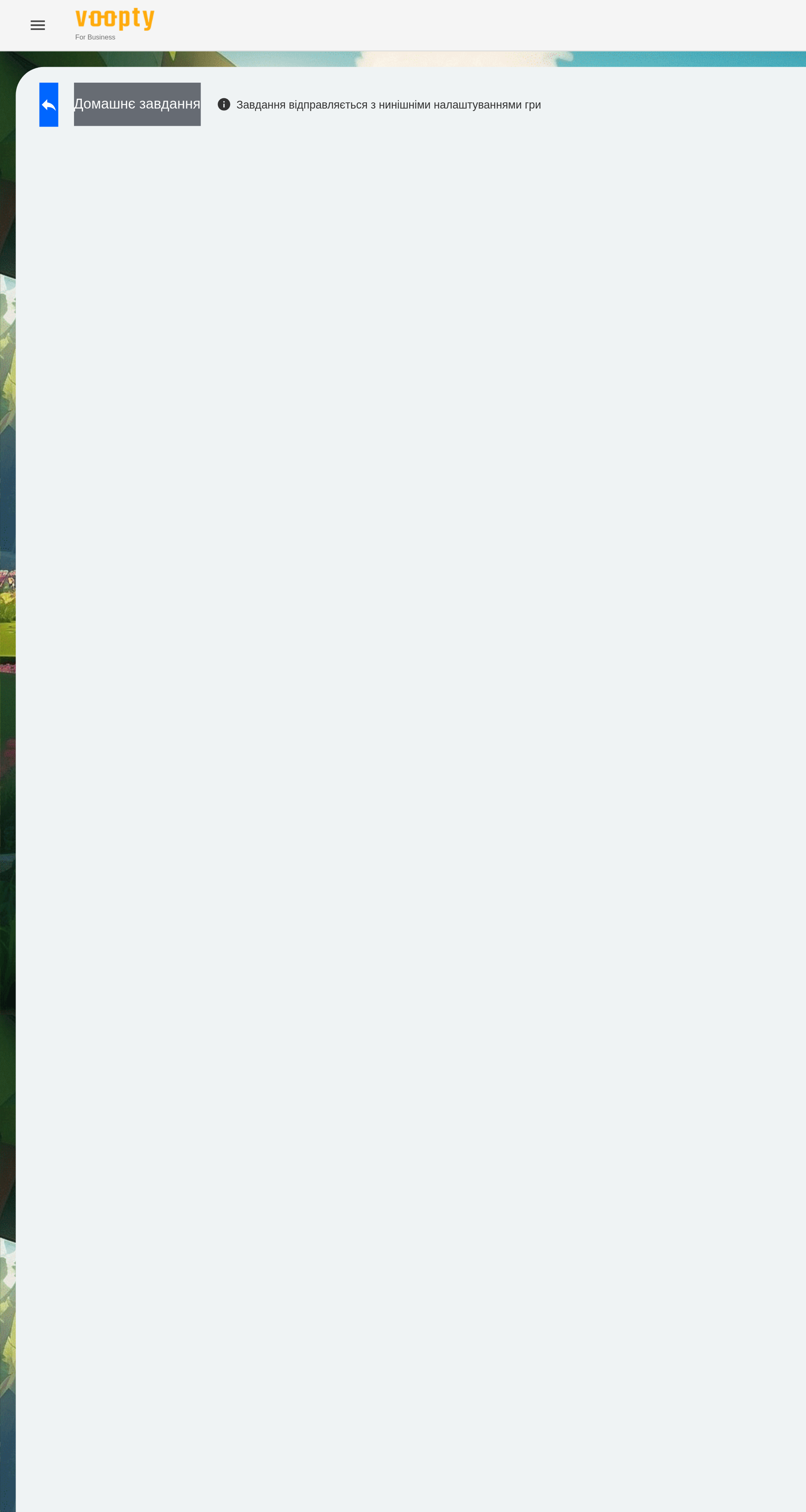
click at [80, 54] on button "Домашнє завдання" at bounding box center [72, 54] width 66 height 22
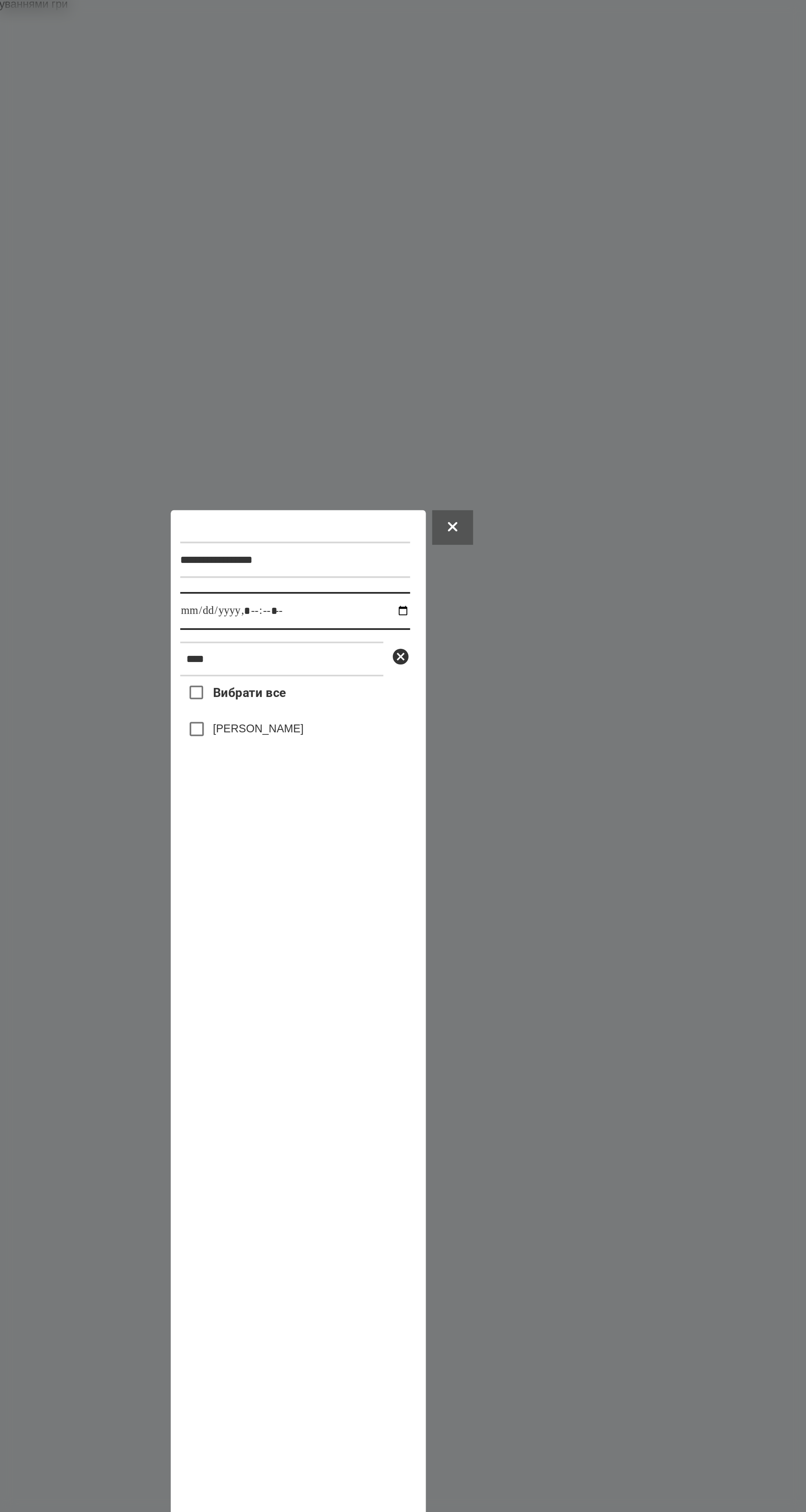
click at [421, 362] on input "datetime-local" at bounding box center [401, 372] width 120 height 20
type input "**********"
click at [395, 429] on label "[PERSON_NAME]" at bounding box center [382, 433] width 47 height 8
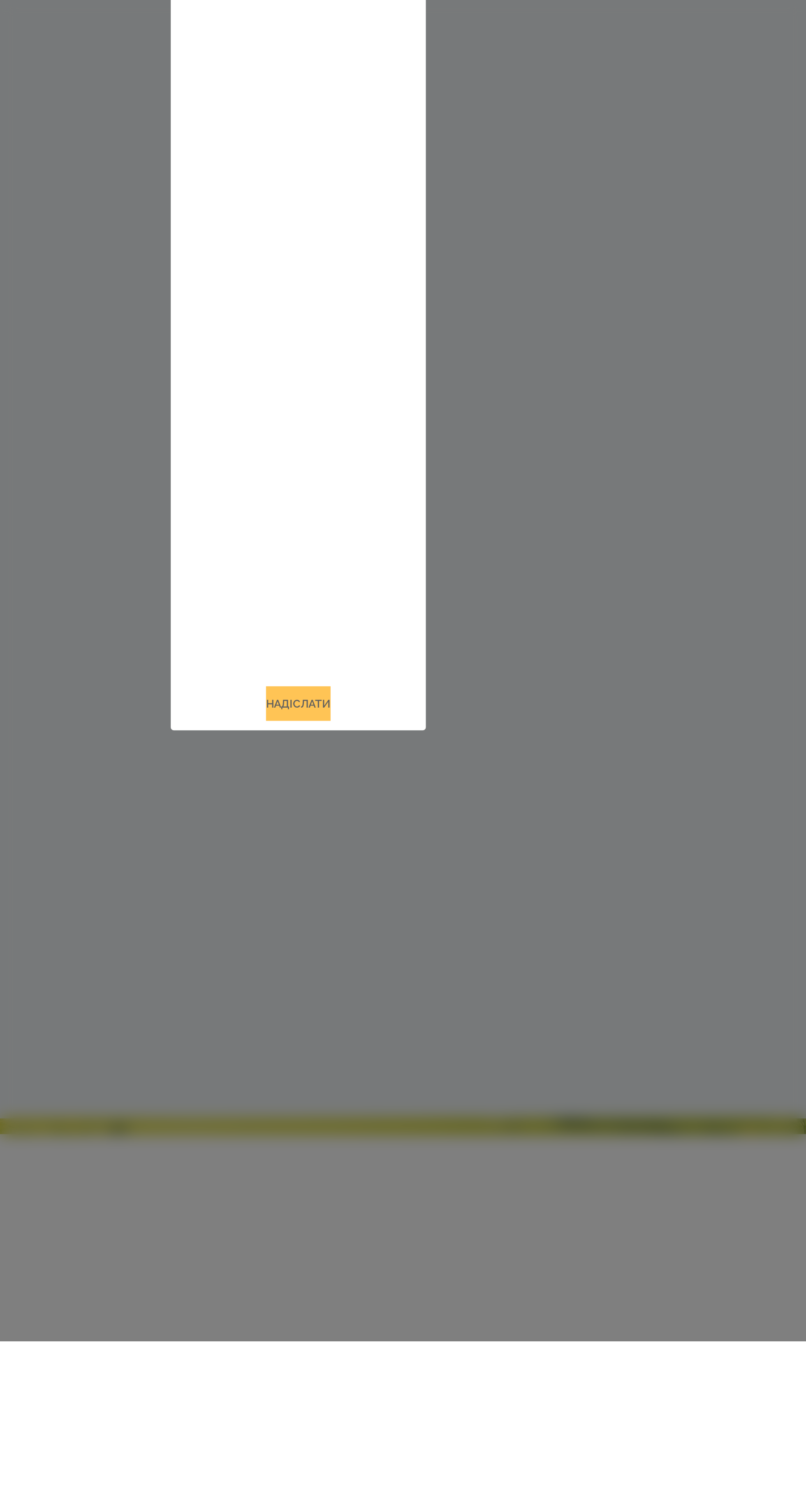
click at [409, 1188] on button "Надіслати" at bounding box center [403, 1179] width 34 height 18
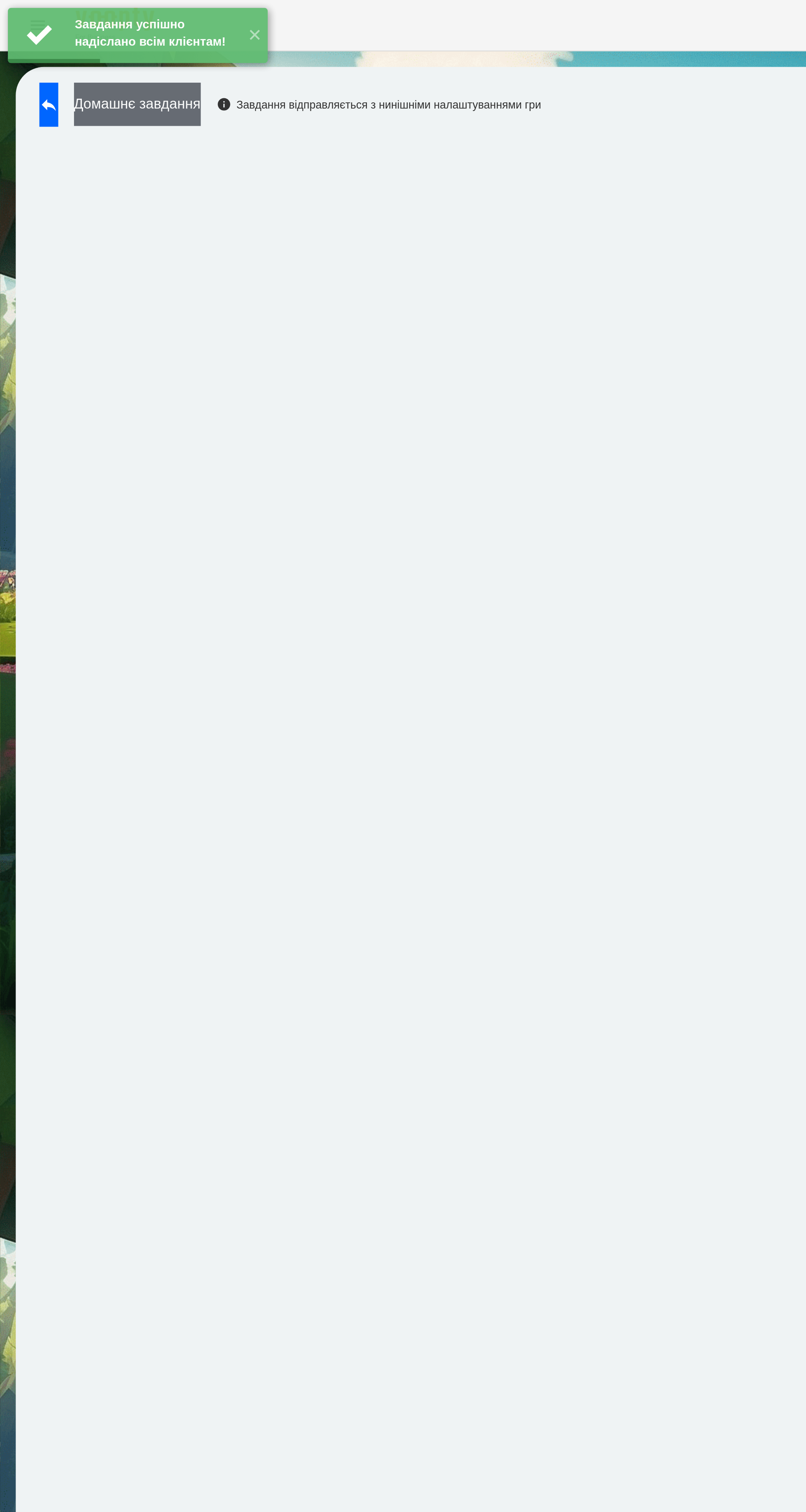
click at [101, 55] on button "Домашнє завдання" at bounding box center [72, 54] width 66 height 22
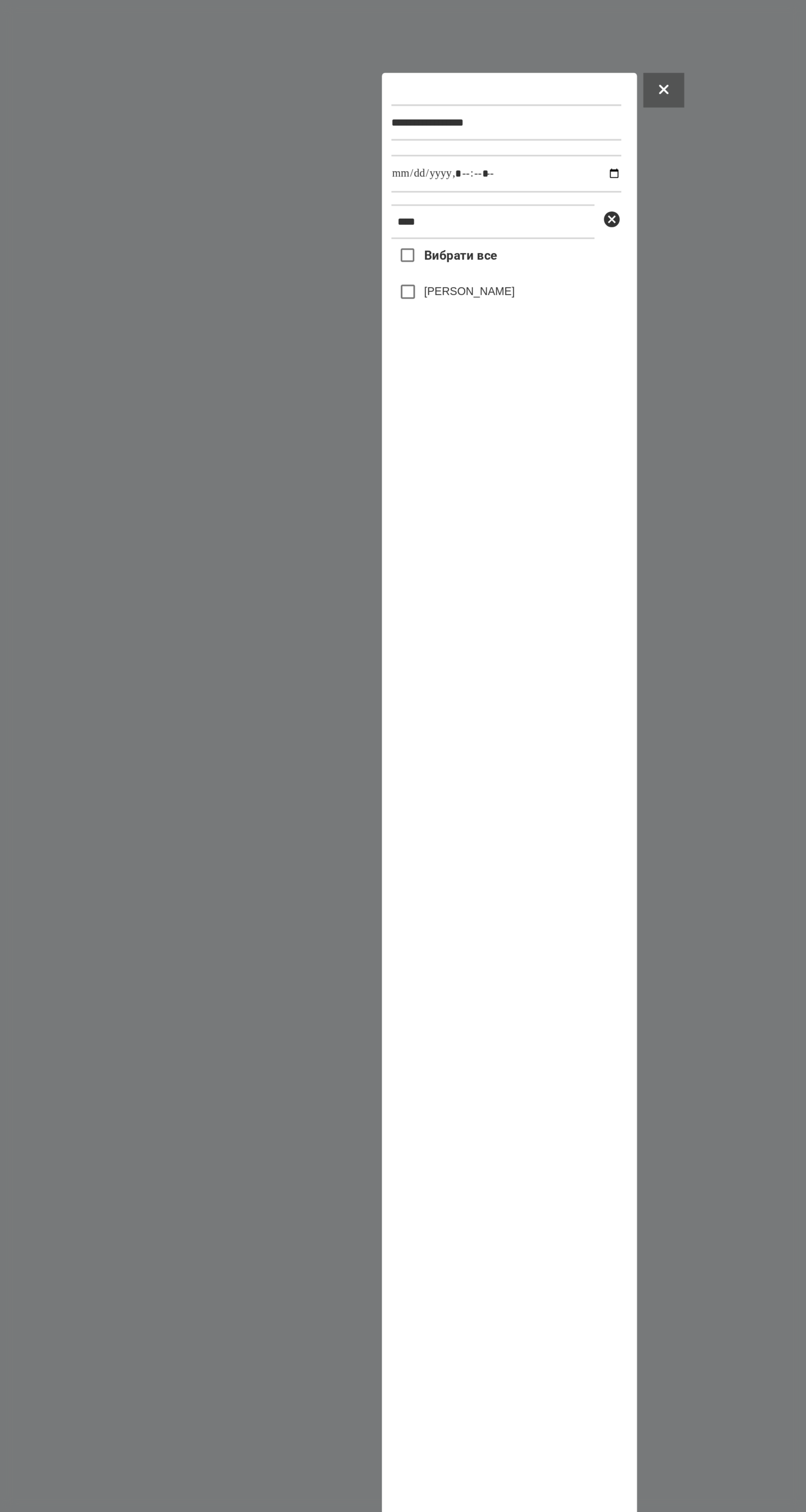
click at [380, 484] on div "Вибрати все [PERSON_NAME]" at bounding box center [401, 783] width 120 height 756
click at [401, 429] on label "[PERSON_NAME]" at bounding box center [382, 433] width 47 height 8
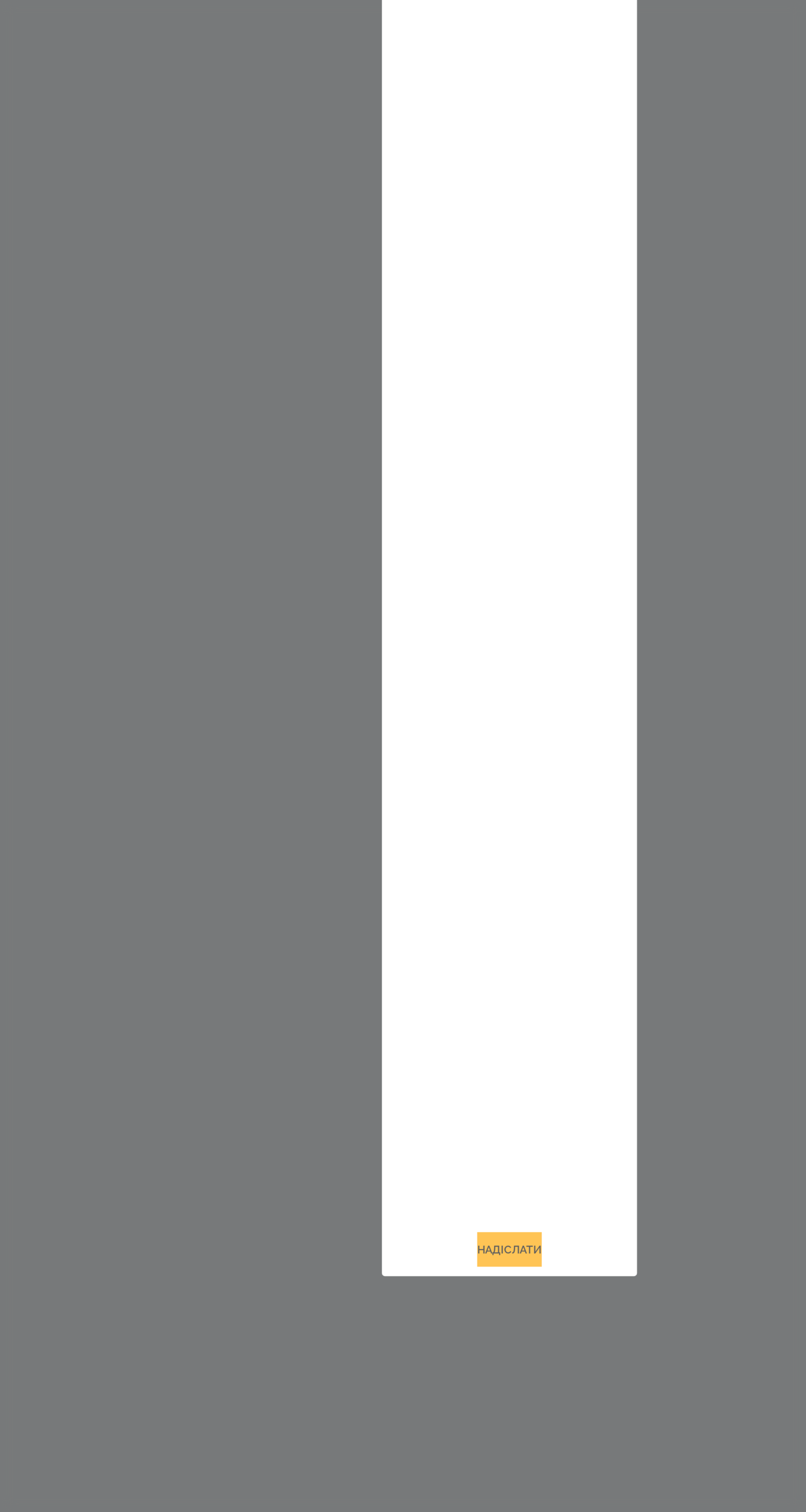
click at [413, 1188] on button "Надіслати" at bounding box center [403, 1179] width 34 height 18
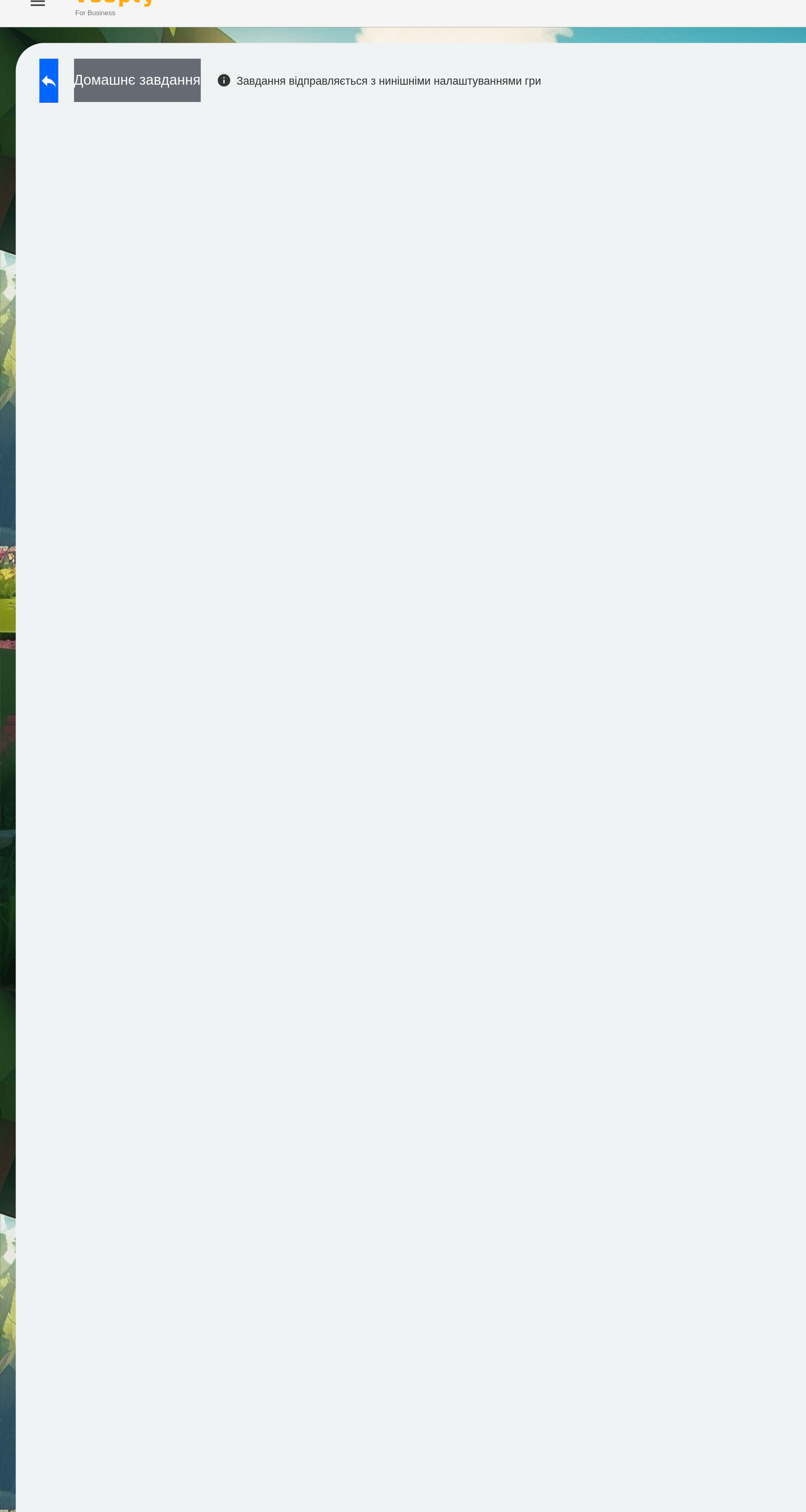
click at [101, 55] on button "Домашнє завдання" at bounding box center [72, 54] width 66 height 22
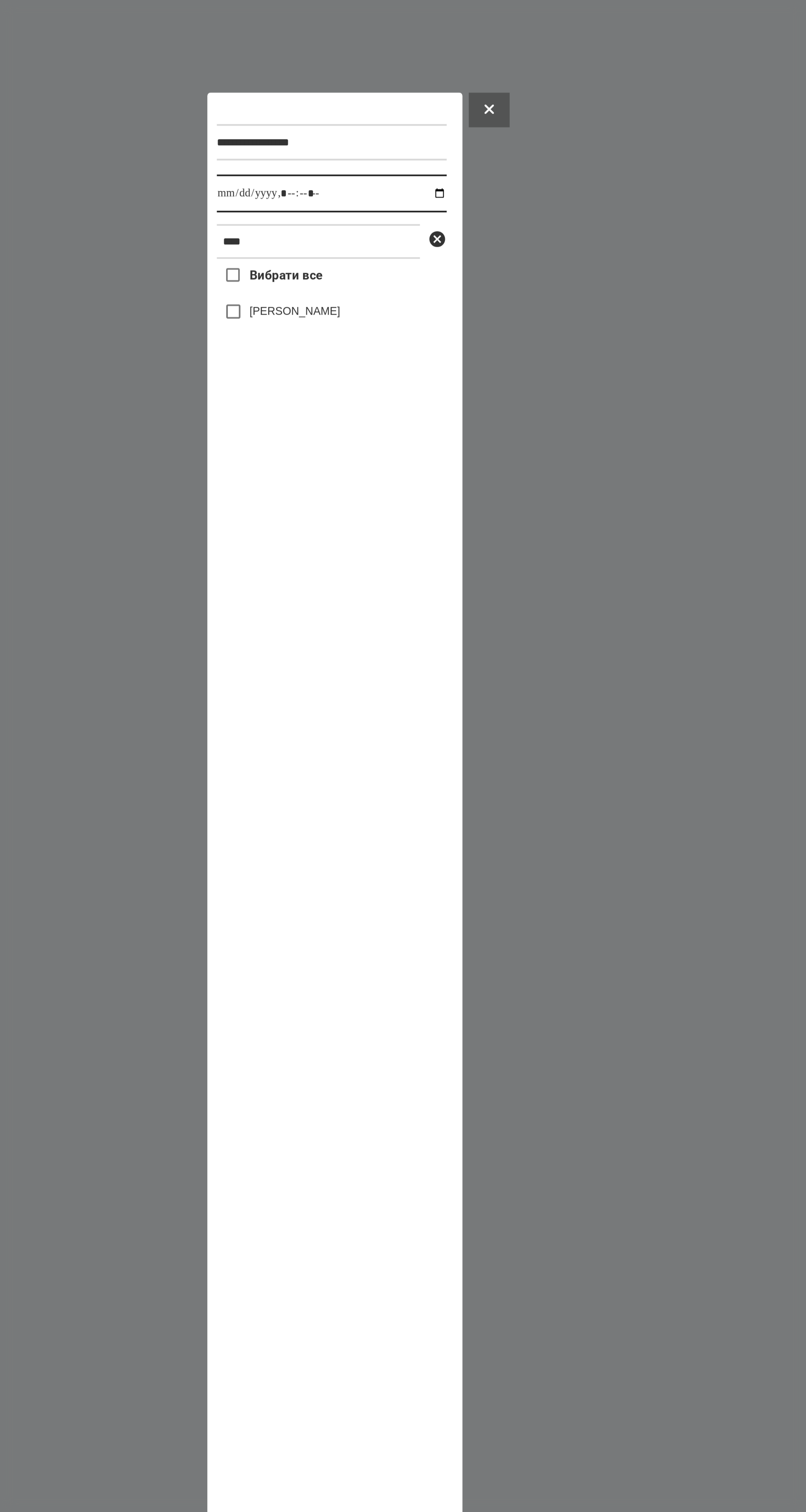
click at [405, 362] on input "datetime-local" at bounding box center [401, 372] width 120 height 20
type input "**********"
click at [395, 429] on label "[PERSON_NAME]" at bounding box center [382, 433] width 47 height 8
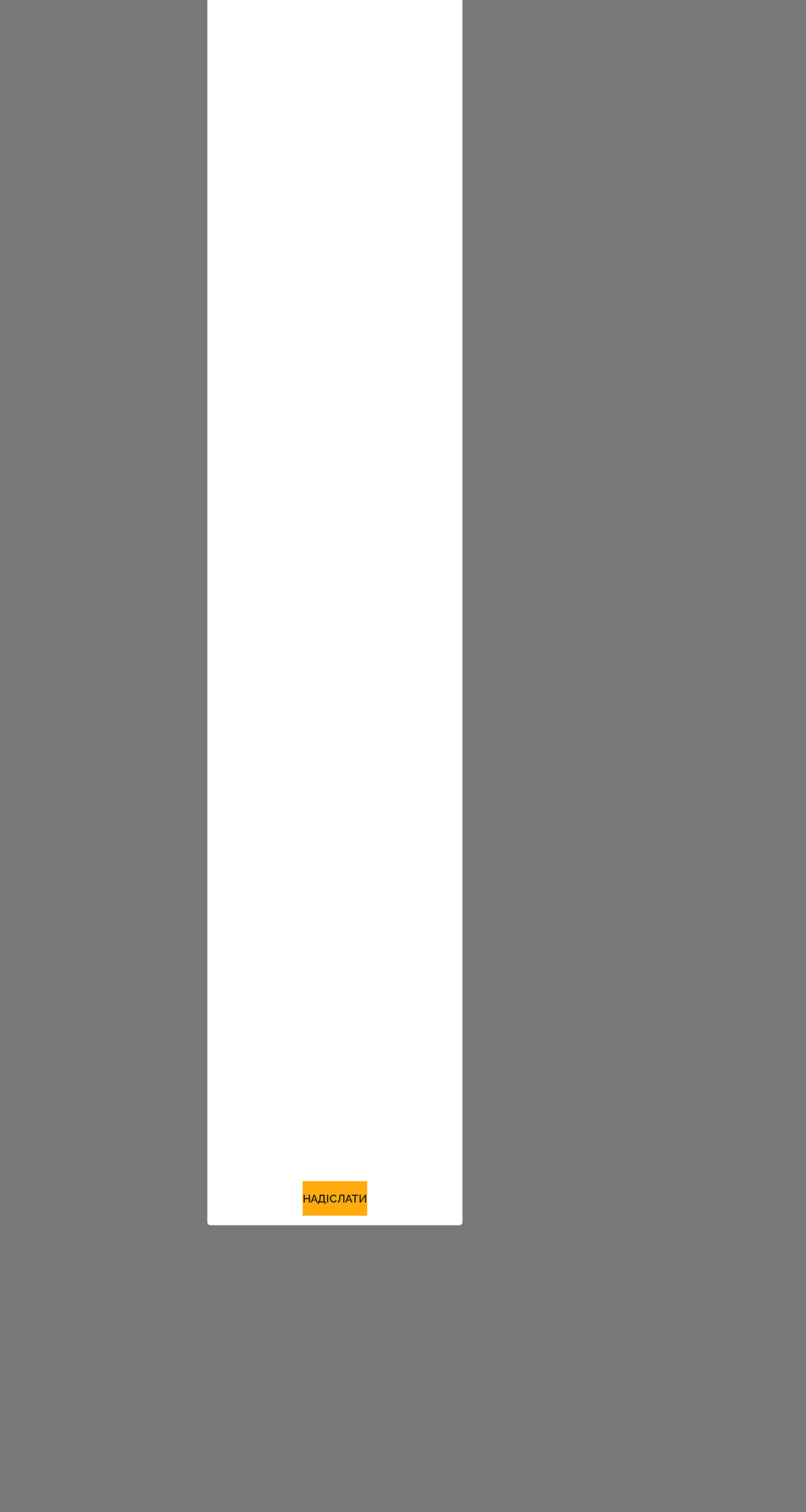
click at [396, 1162] on div "Вибрати все [PERSON_NAME]" at bounding box center [401, 783] width 120 height 756
click at [403, 1188] on button "Надіслати" at bounding box center [403, 1179] width 34 height 18
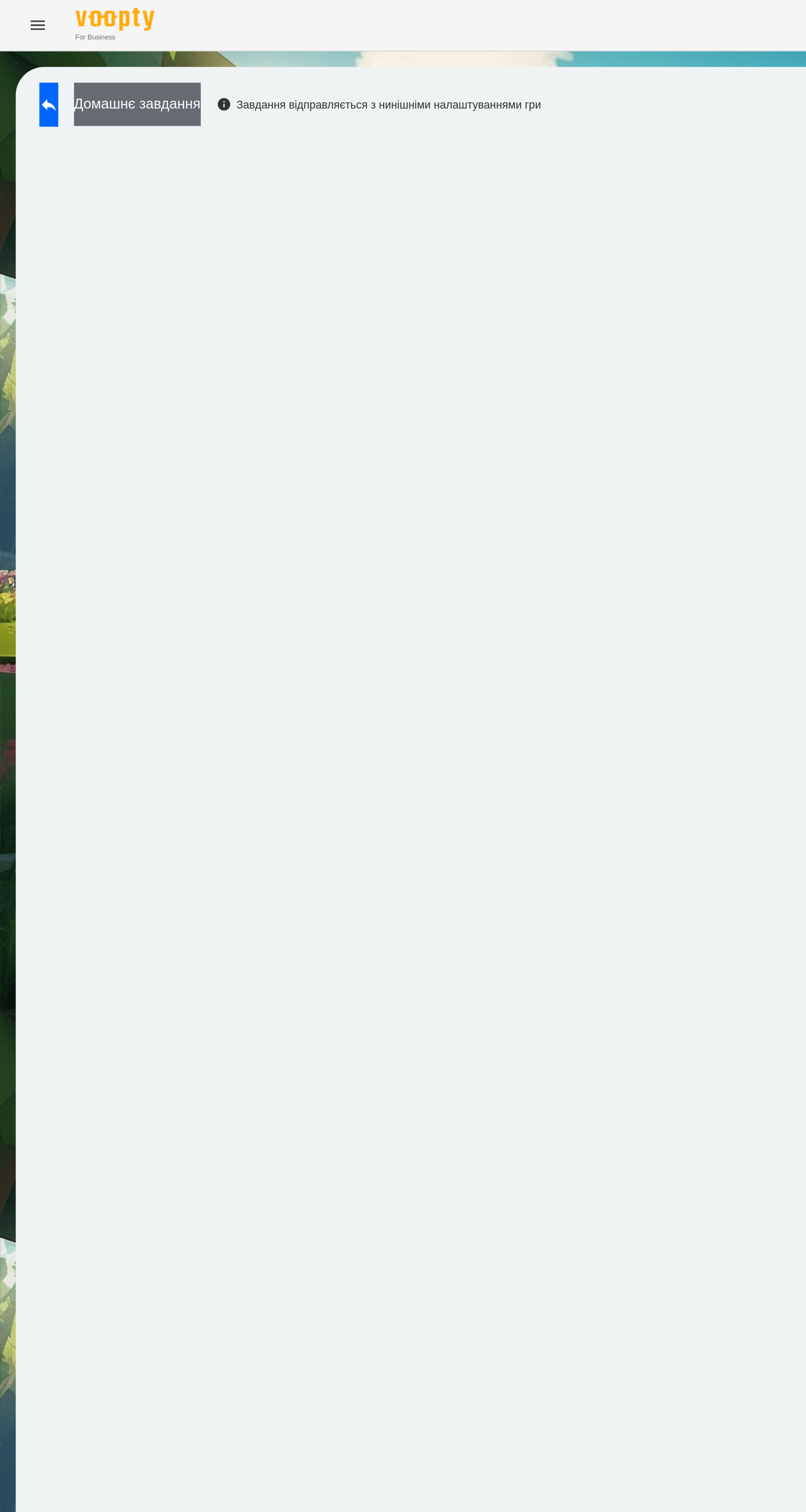
click at [105, 55] on button "Домашнє завдання" at bounding box center [72, 54] width 66 height 22
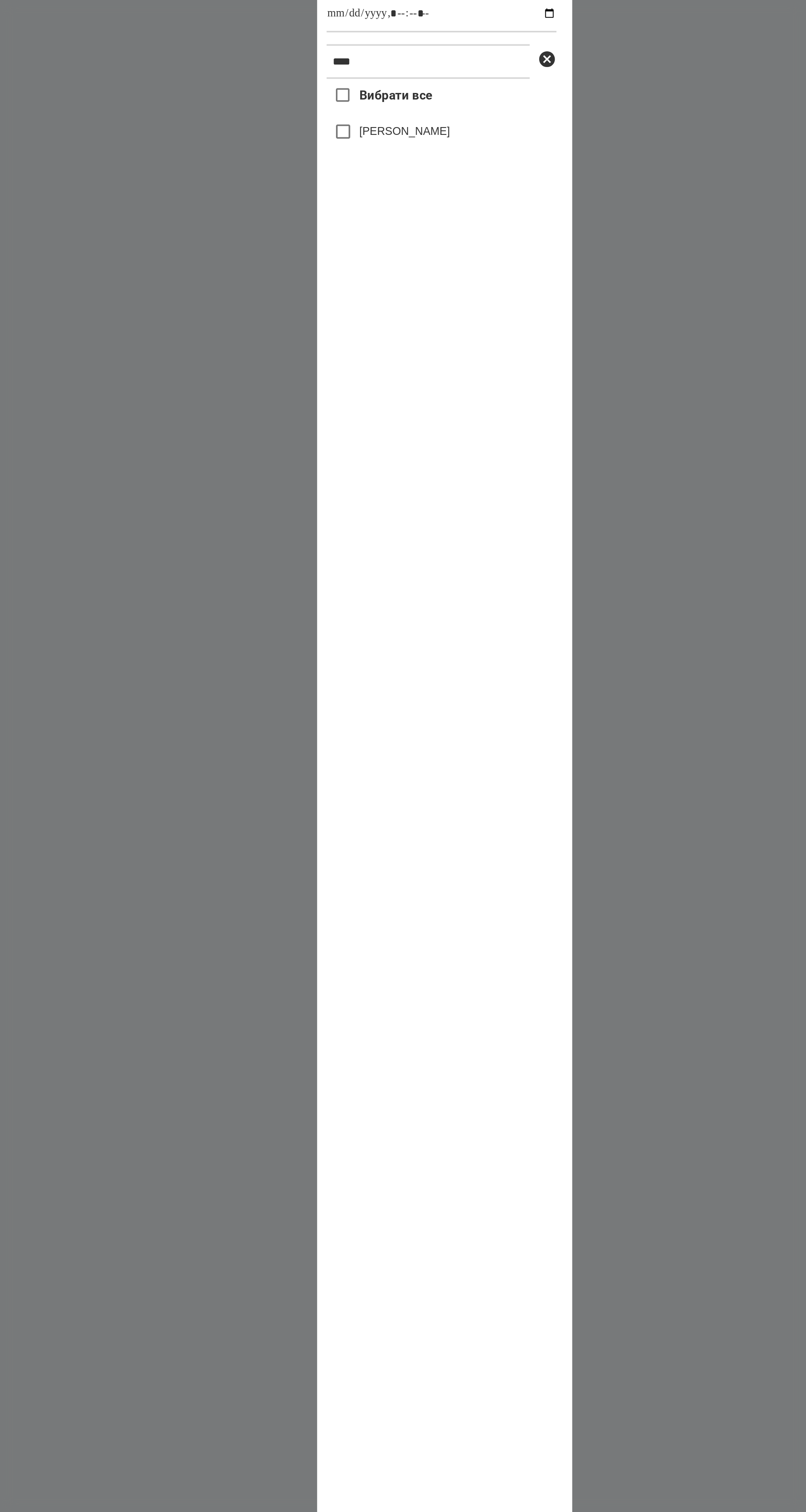
click at [383, 437] on label "[PERSON_NAME]" at bounding box center [382, 433] width 47 height 8
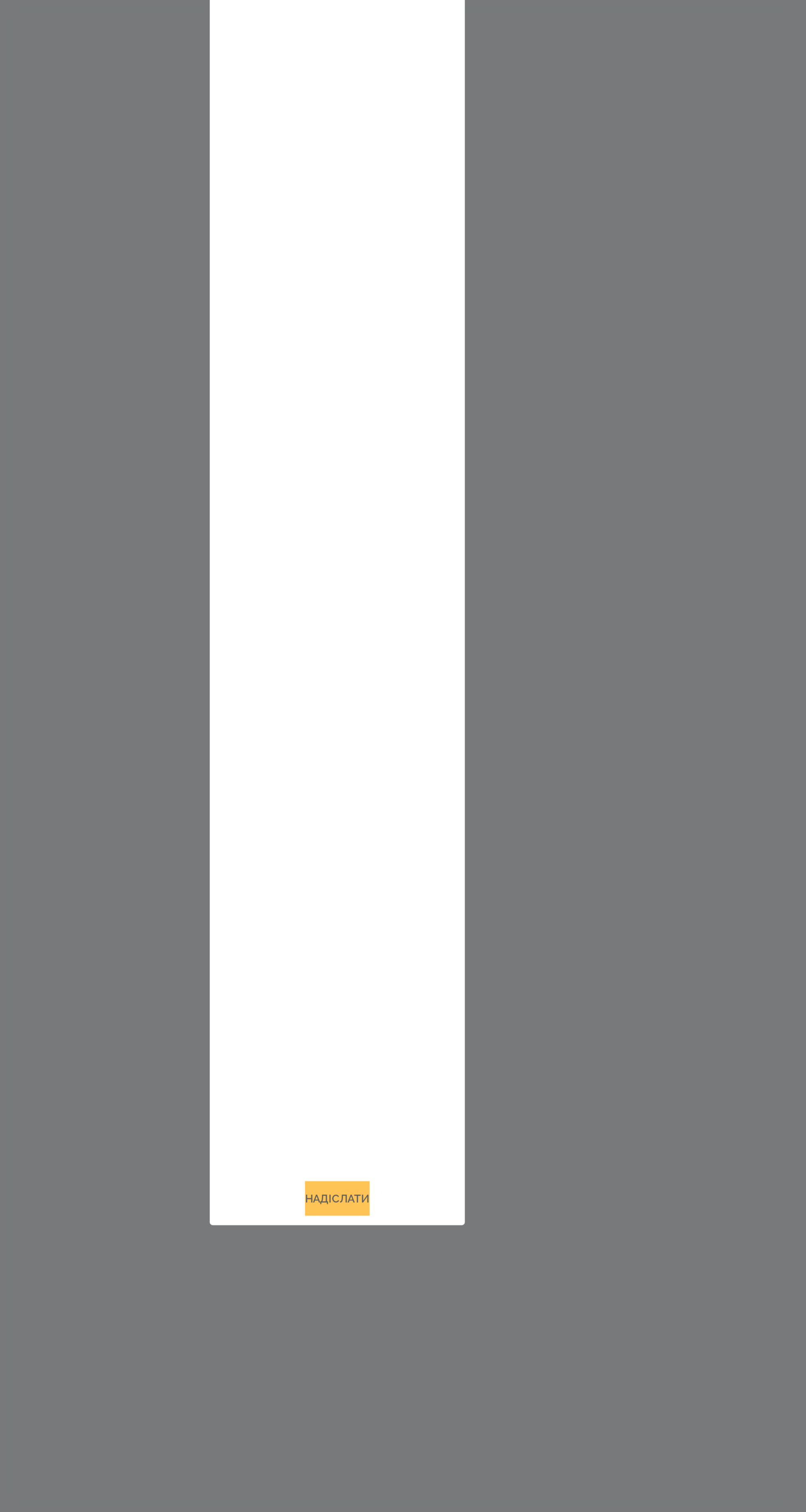
click at [401, 1188] on button "Надіслати" at bounding box center [403, 1179] width 34 height 18
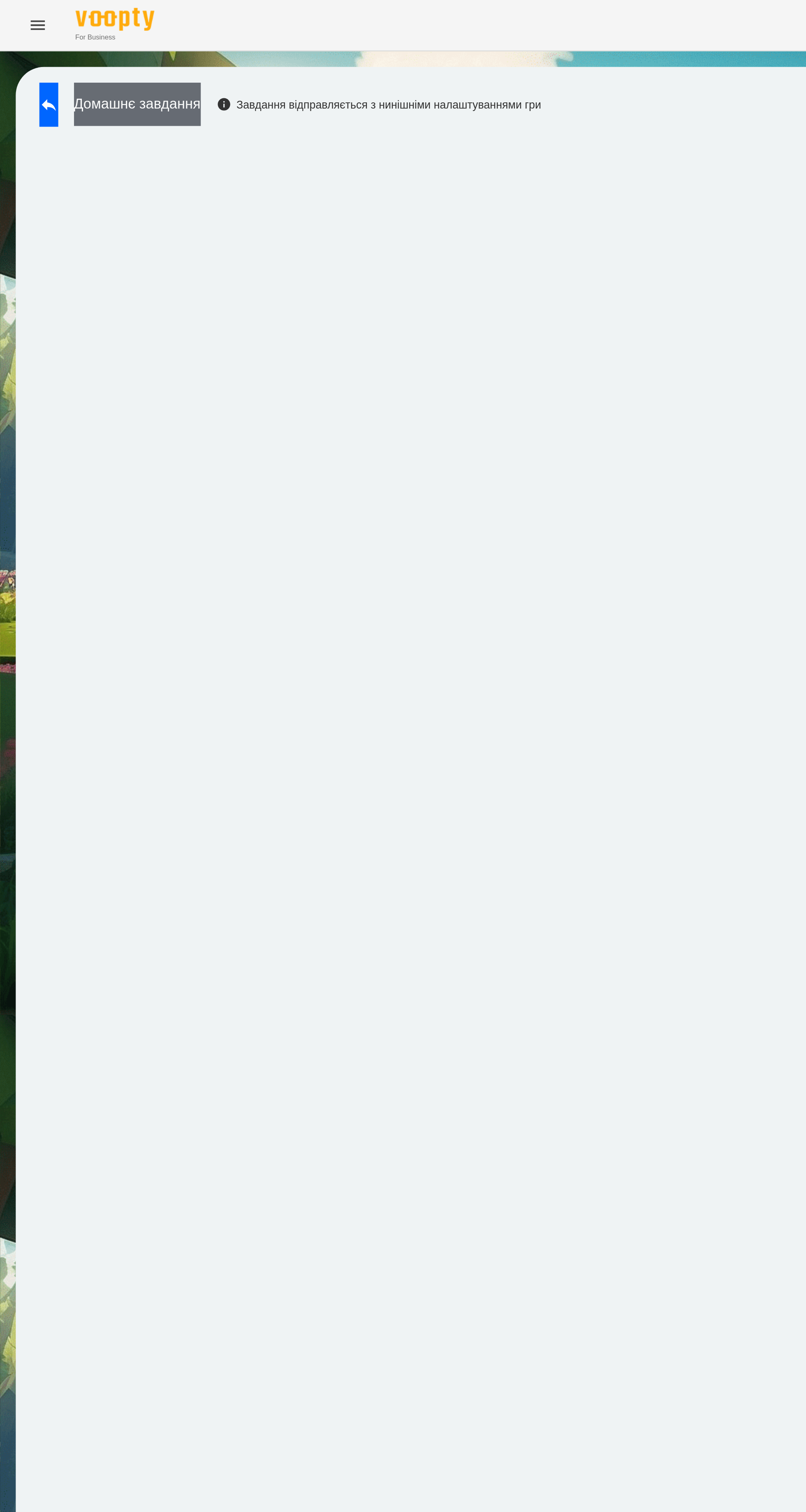
click at [105, 55] on button "Домашнє завдання" at bounding box center [72, 54] width 66 height 22
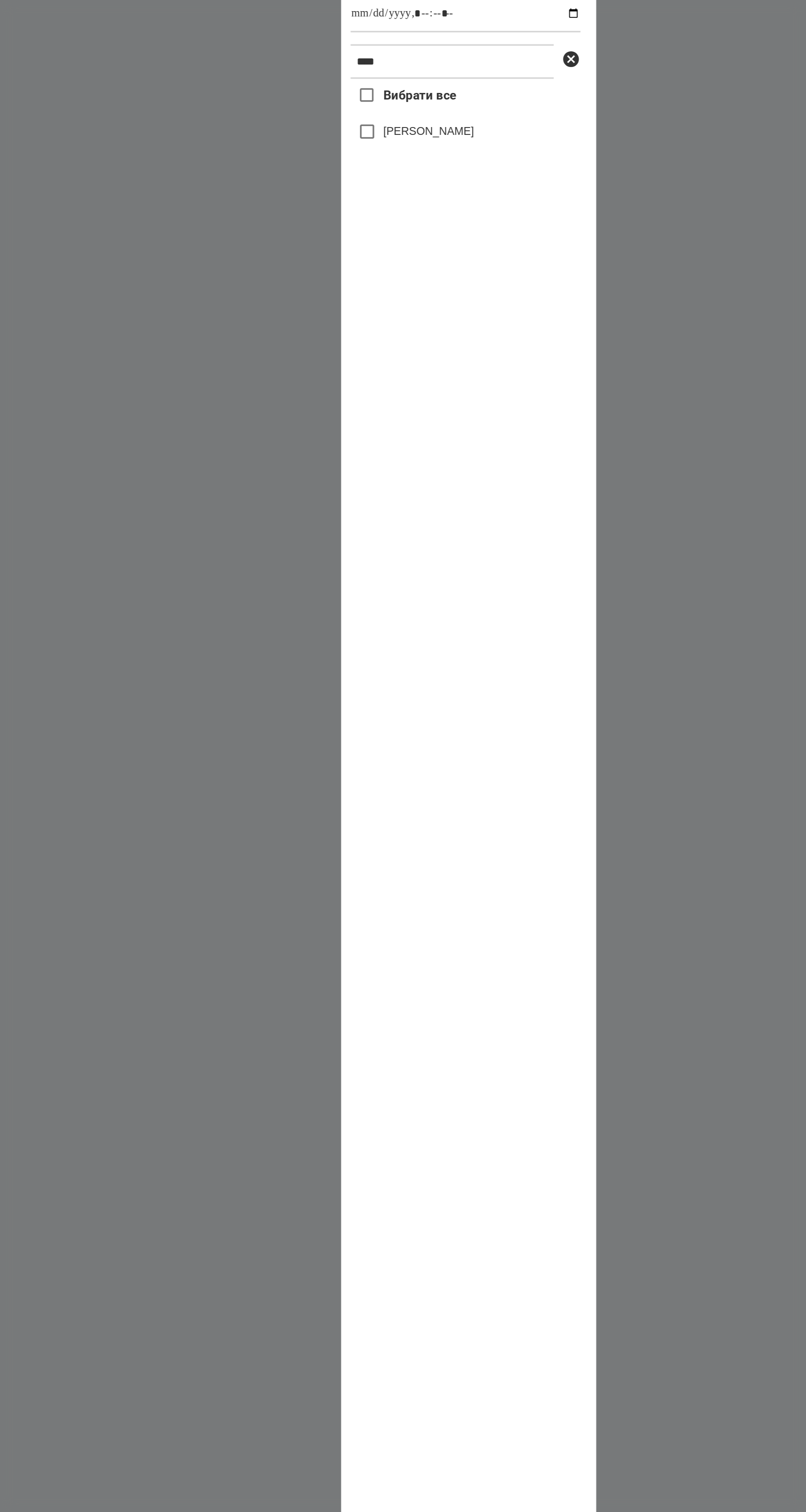
click at [377, 437] on label "[PERSON_NAME]" at bounding box center [382, 433] width 47 height 8
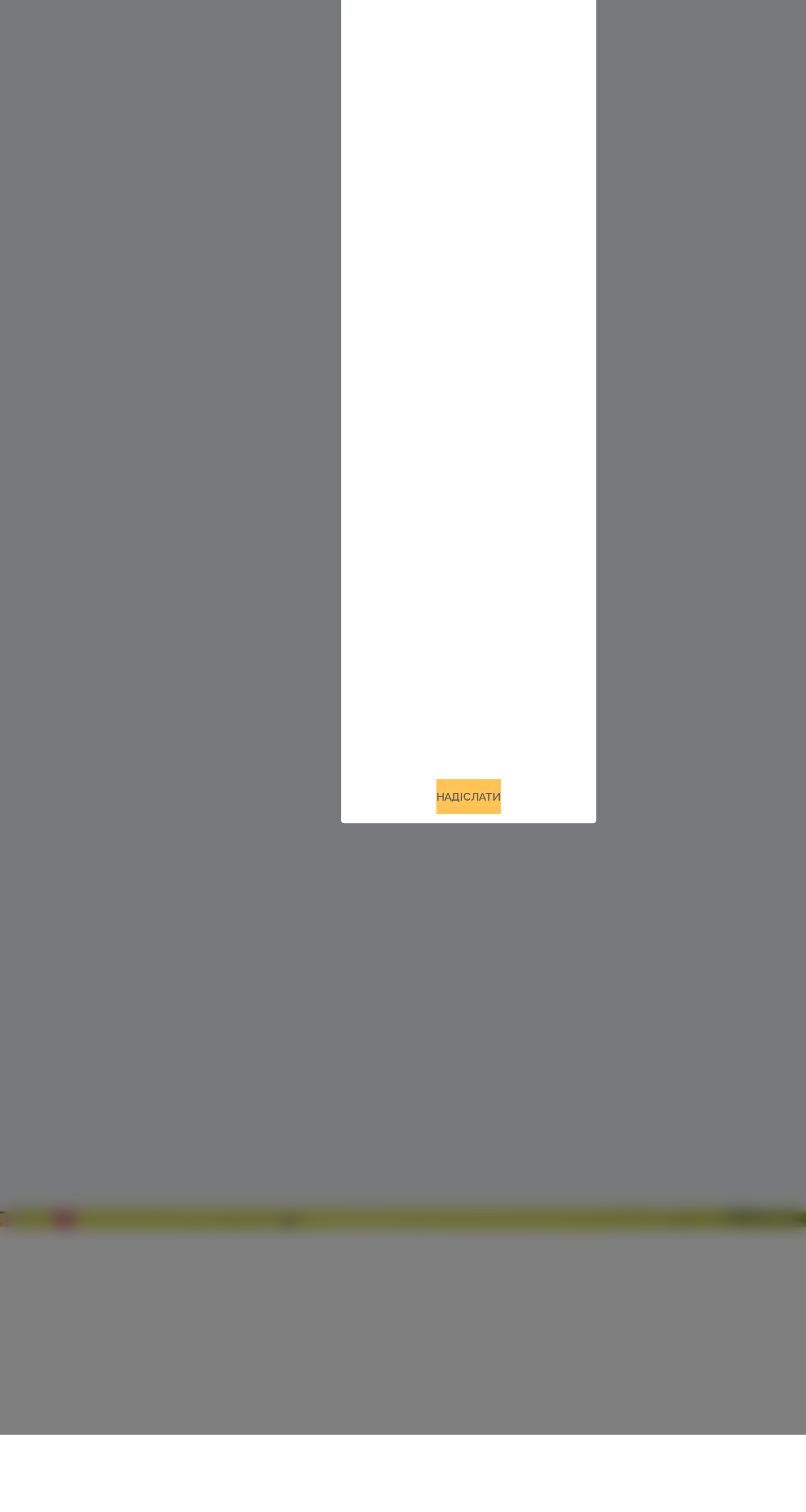
click at [409, 1188] on button "Надіслати" at bounding box center [403, 1179] width 34 height 18
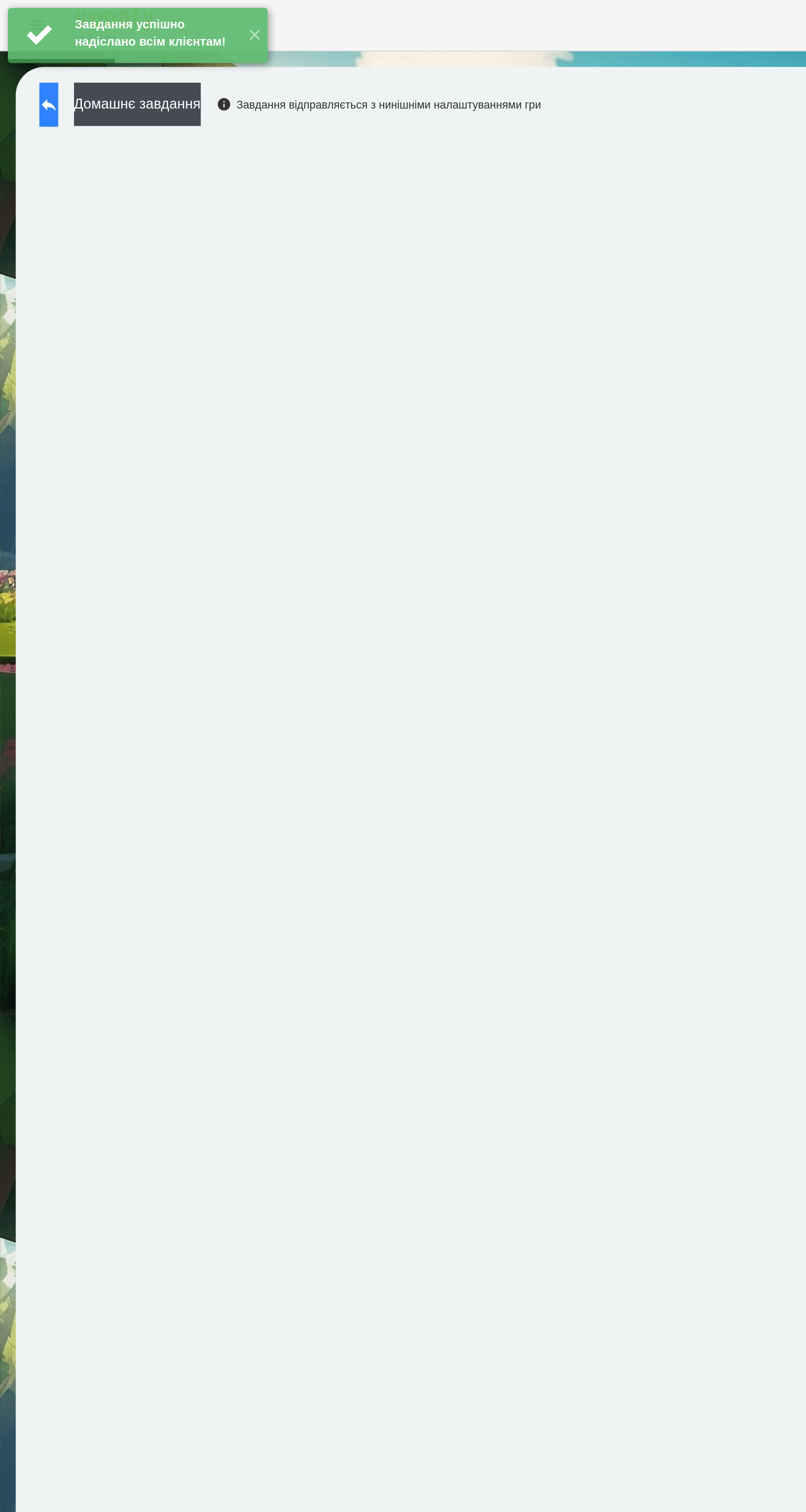
click at [29, 55] on icon at bounding box center [26, 55] width 7 height 6
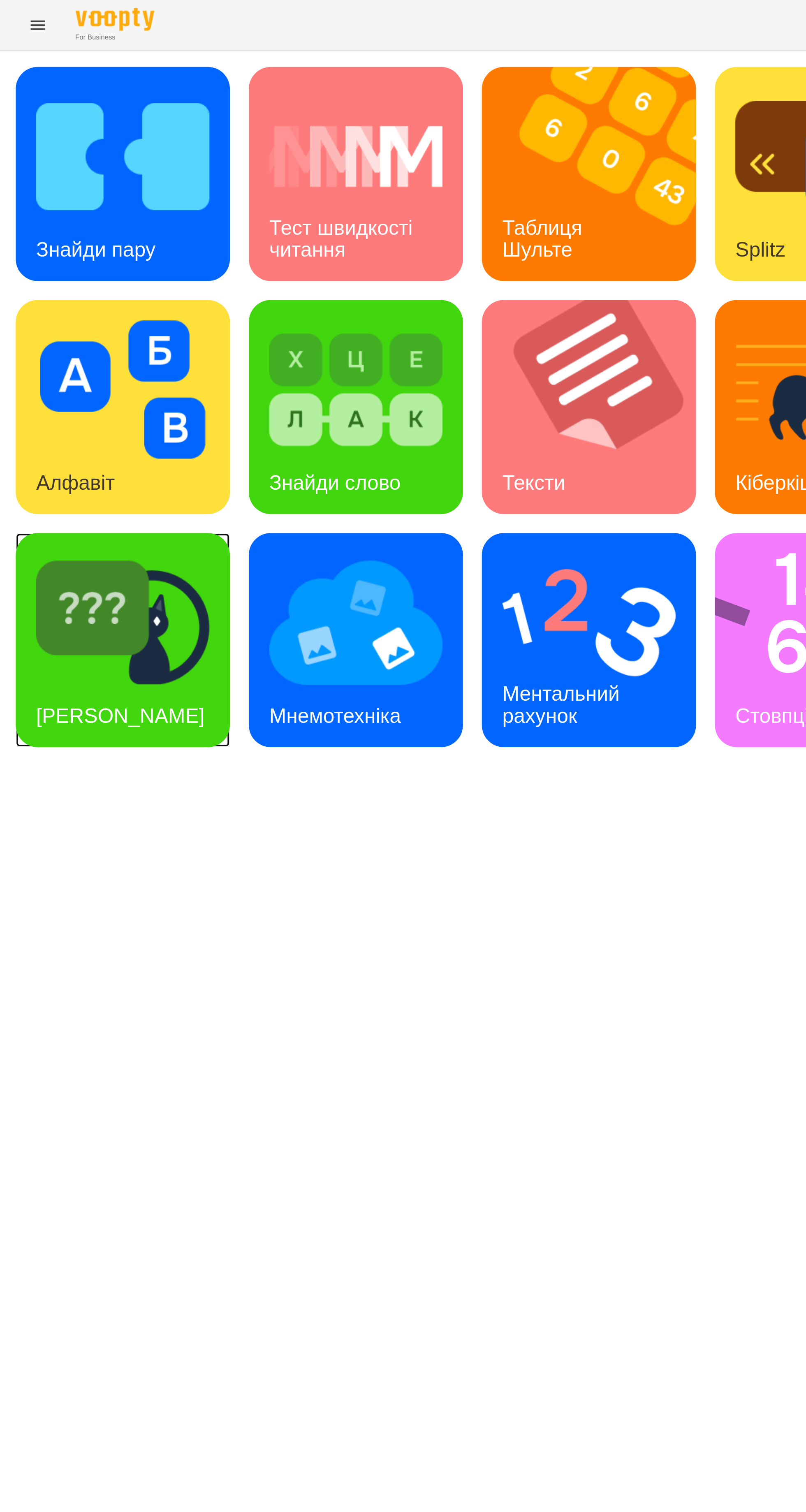
click at [75, 334] on img at bounding box center [64, 325] width 90 height 72
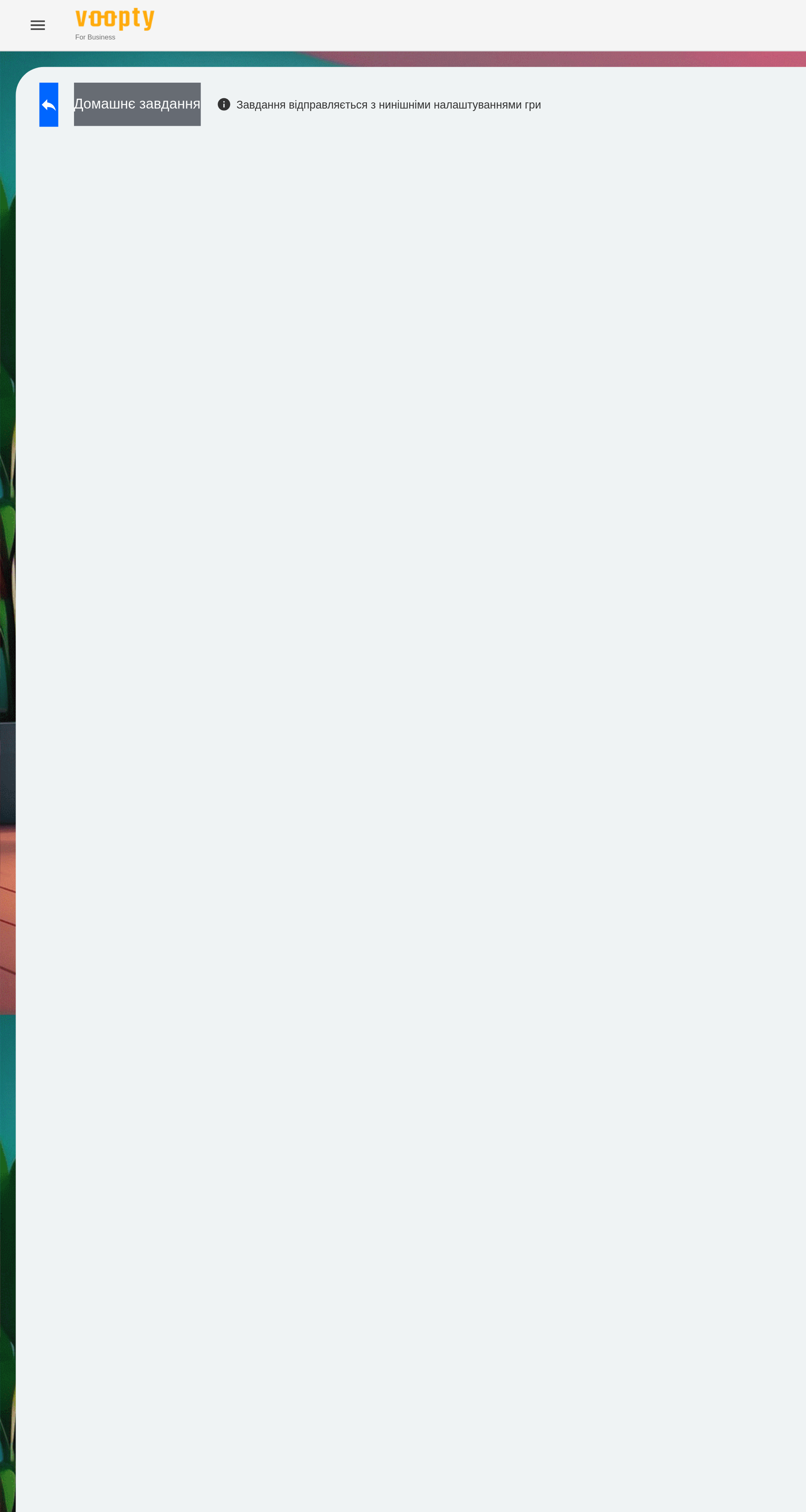
click at [105, 56] on button "Домашнє завдання" at bounding box center [72, 54] width 66 height 22
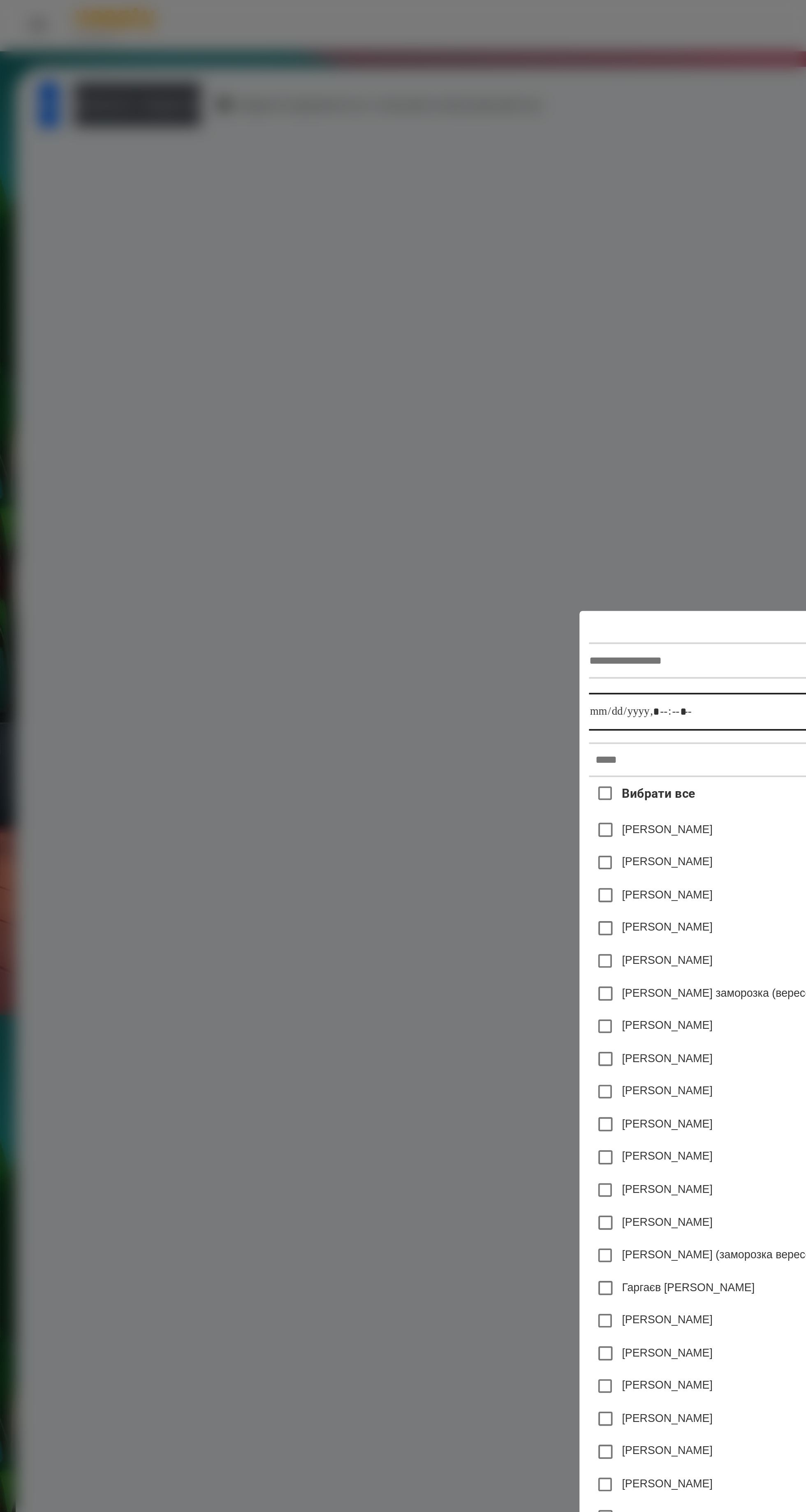
click at [442, 362] on input "datetime-local" at bounding box center [401, 372] width 187 height 20
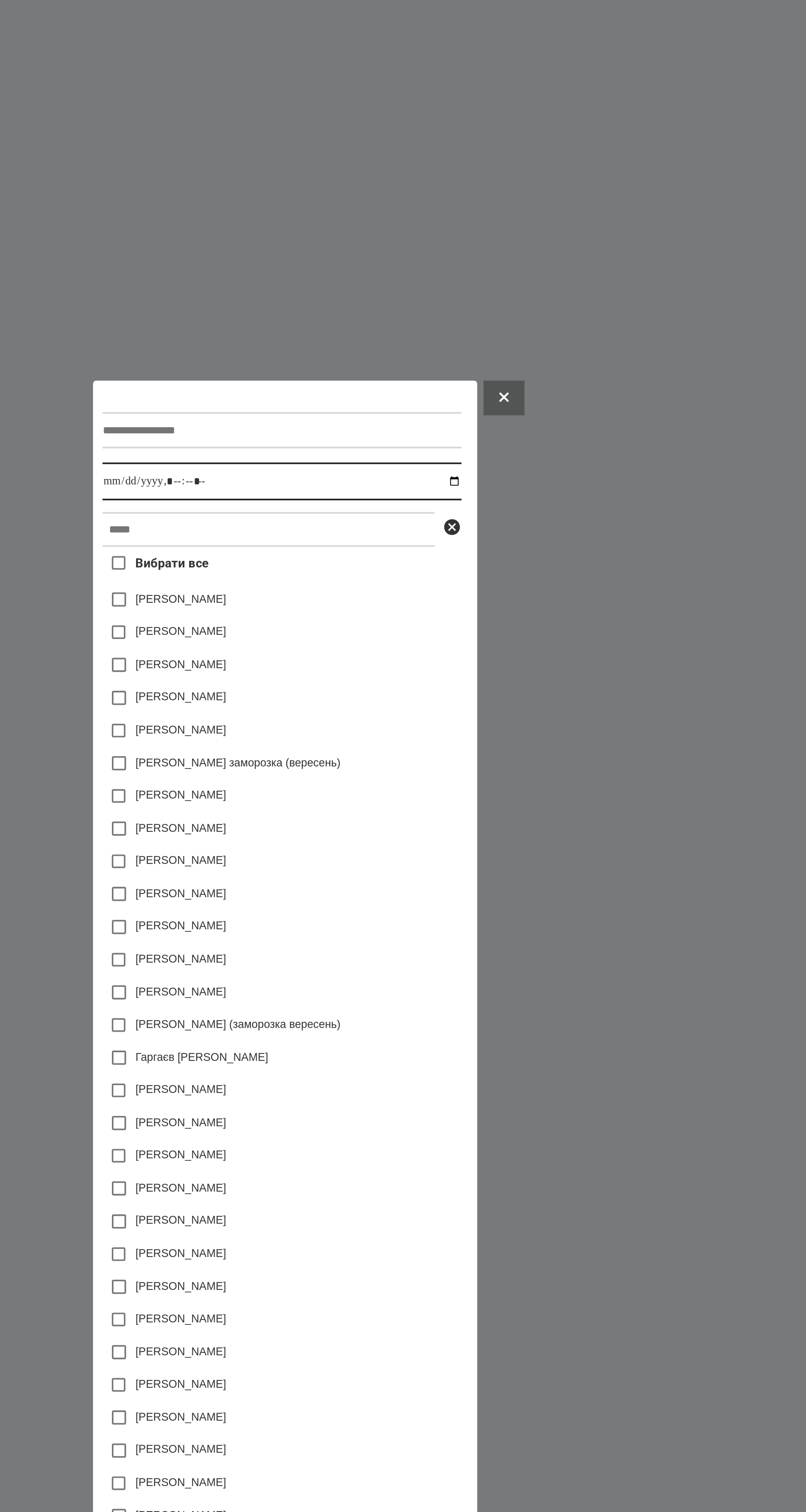
type input "**********"
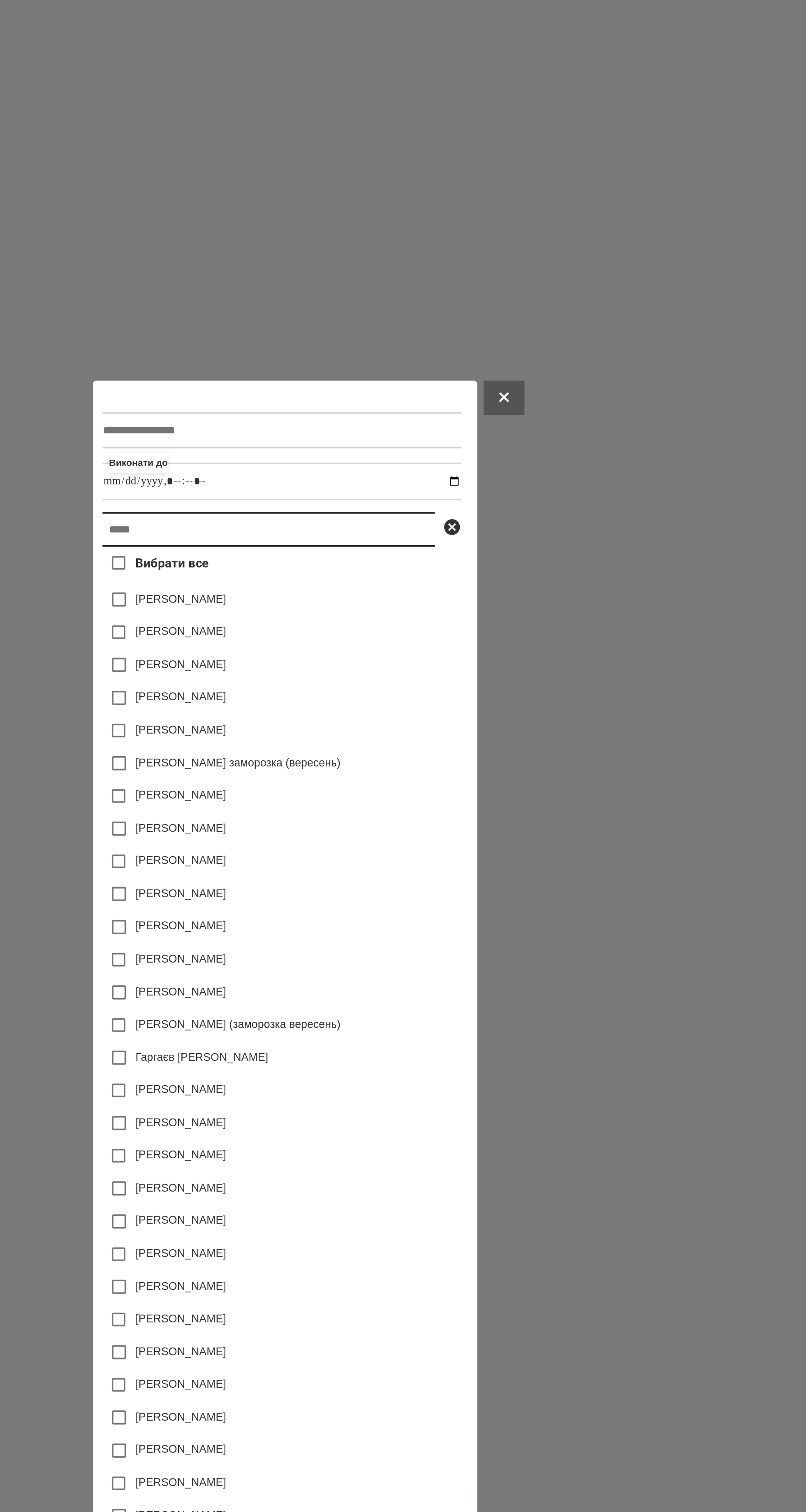
click at [418, 388] on input "text" at bounding box center [394, 396] width 173 height 18
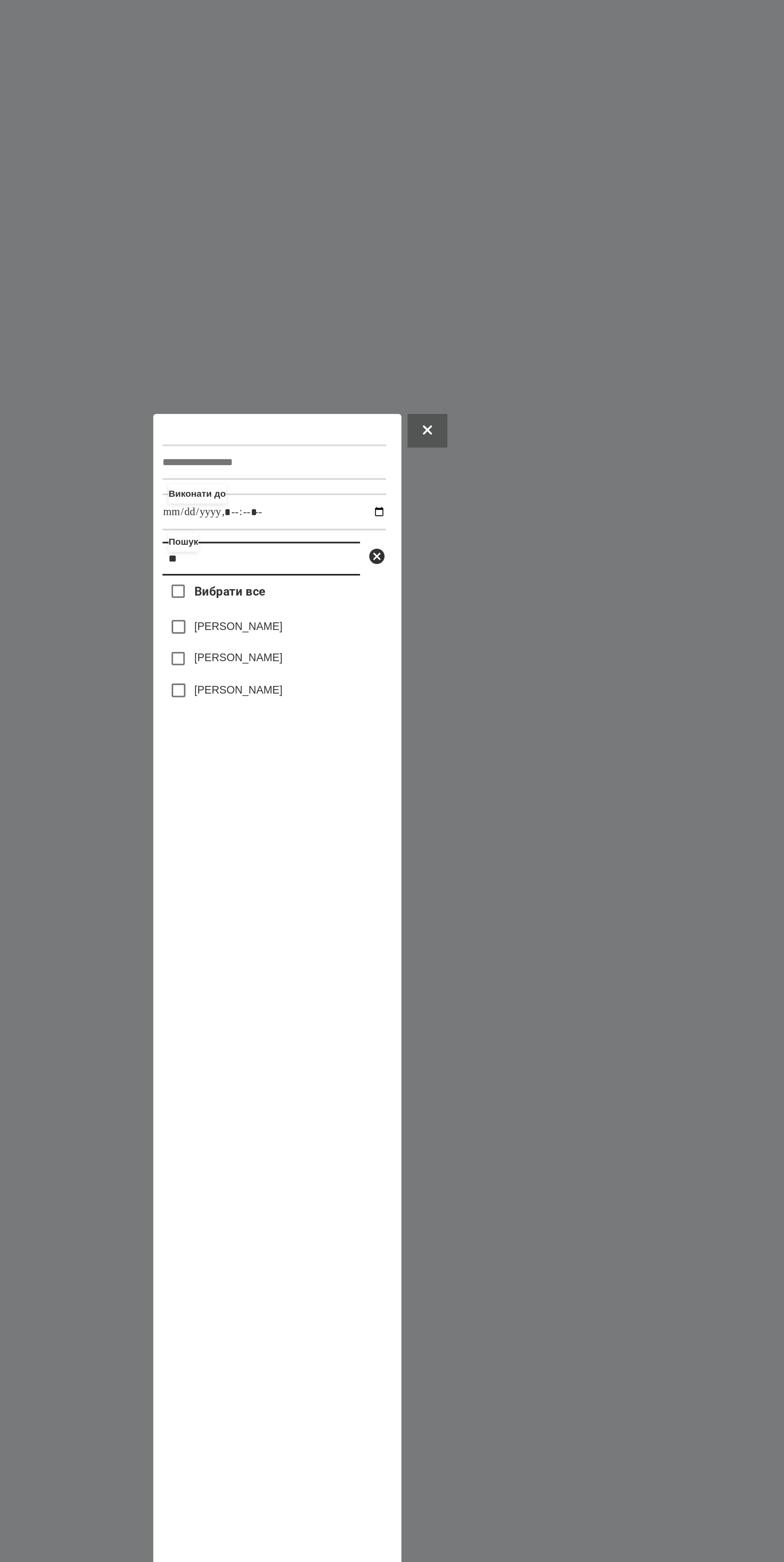
type input "*"
click at [382, 440] on label "[PERSON_NAME]" at bounding box center [372, 444] width 46 height 8
click at [400, 1286] on div at bounding box center [392, 781] width 784 height 1562
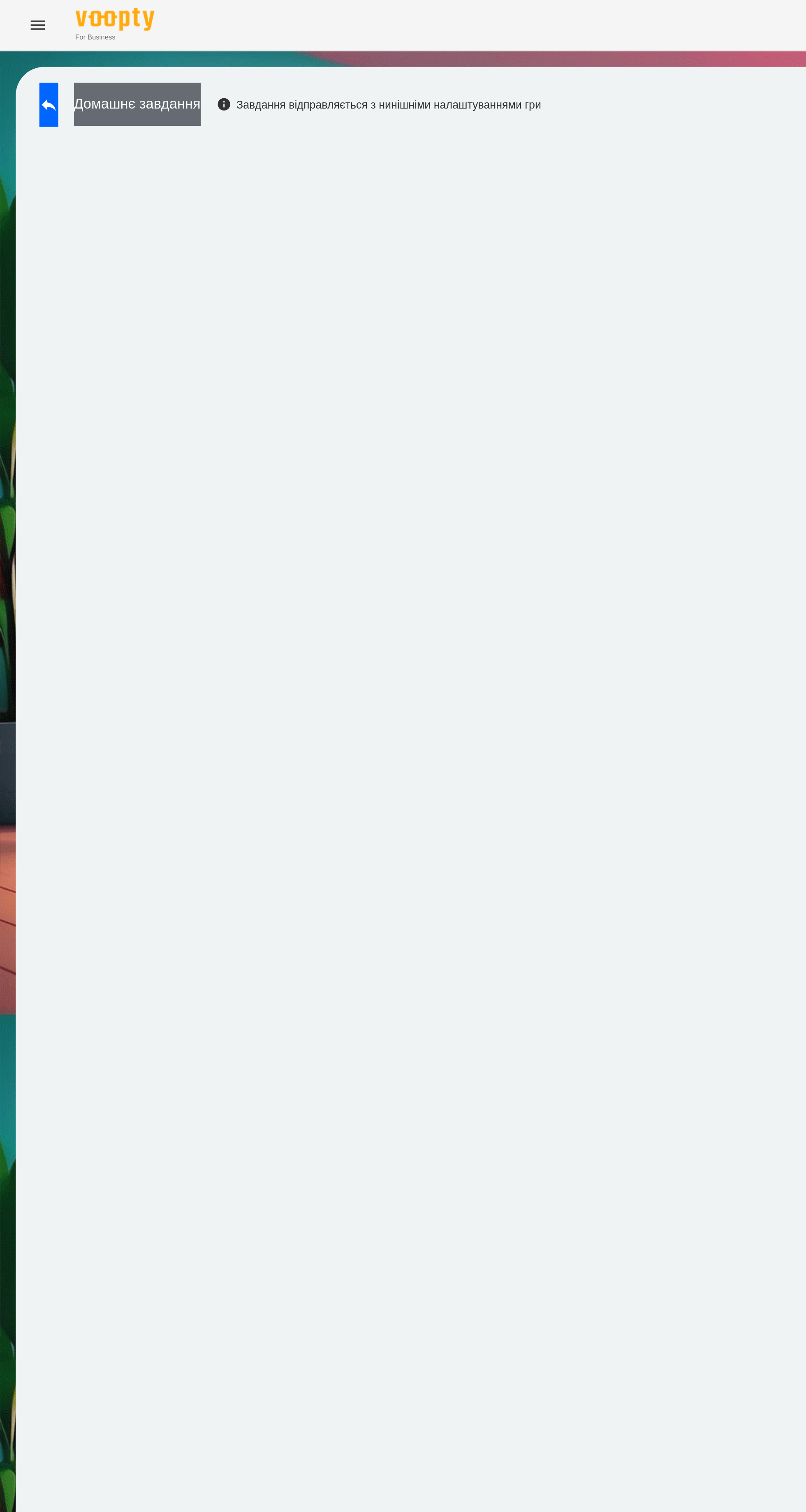
click at [75, 56] on button "Домашнє завдання" at bounding box center [72, 54] width 66 height 22
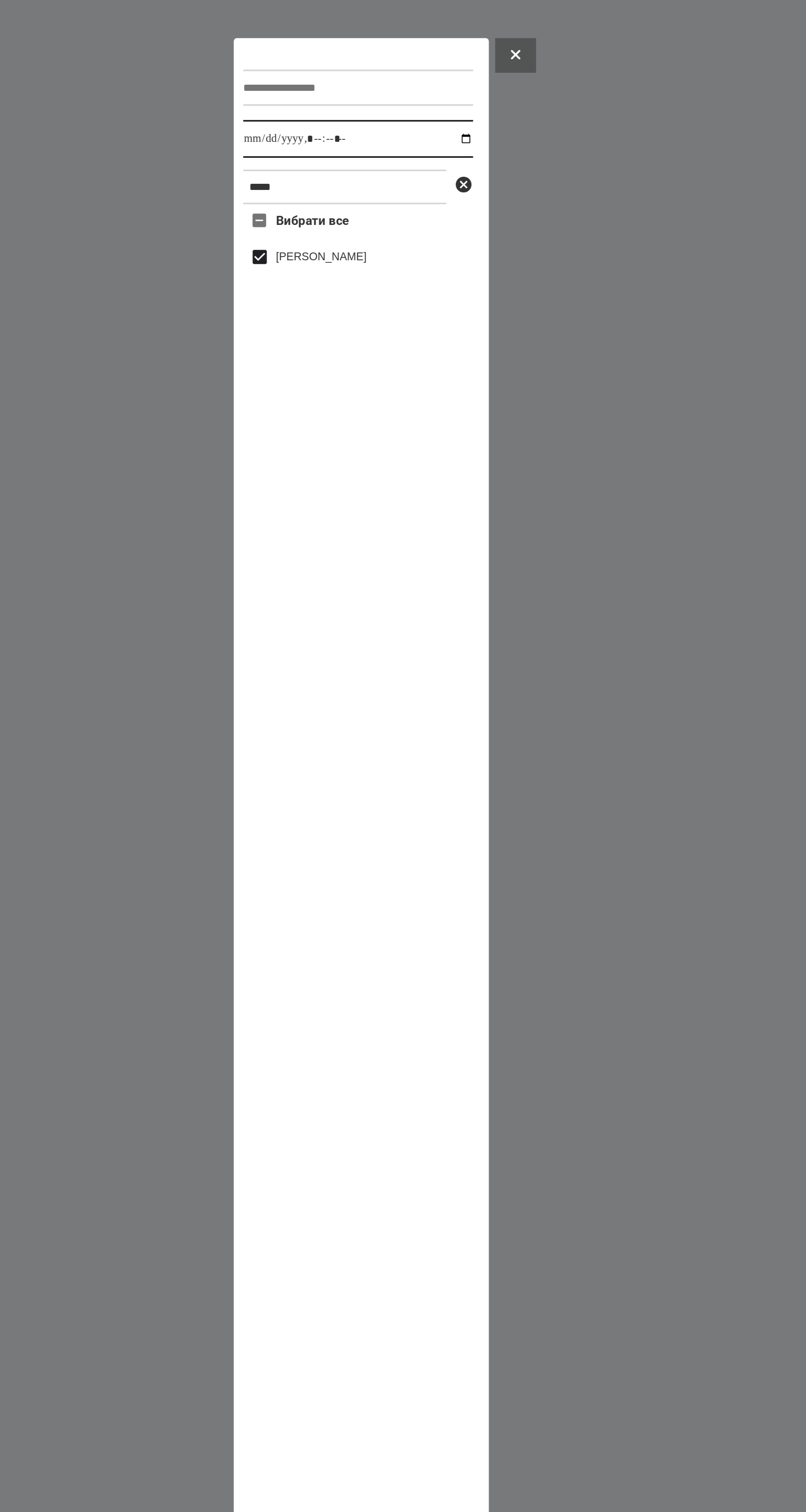
click at [362, 362] on input "datetime-local" at bounding box center [401, 372] width 120 height 20
type input "**********"
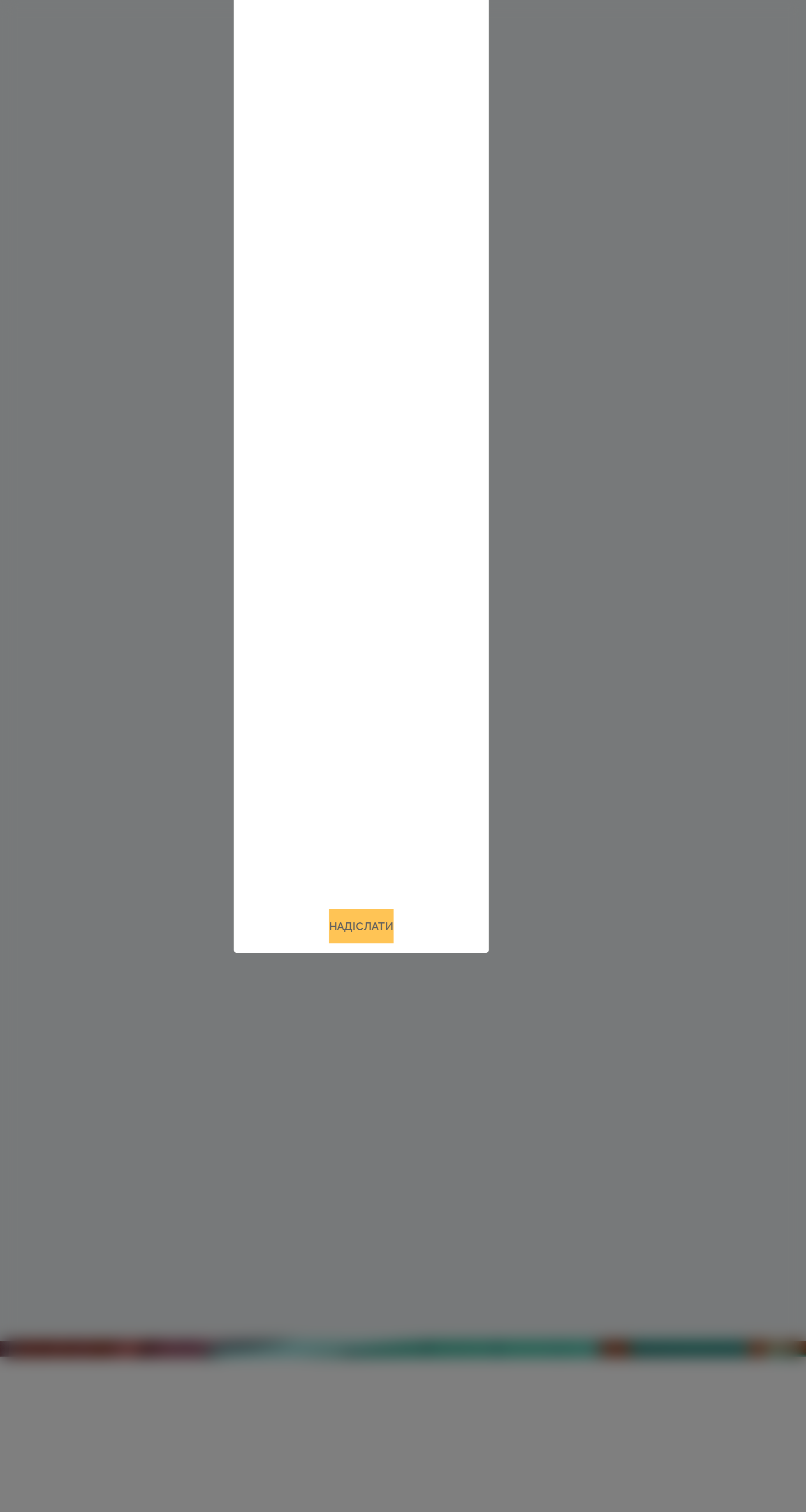
click at [408, 1188] on button "Надіслати" at bounding box center [403, 1179] width 34 height 18
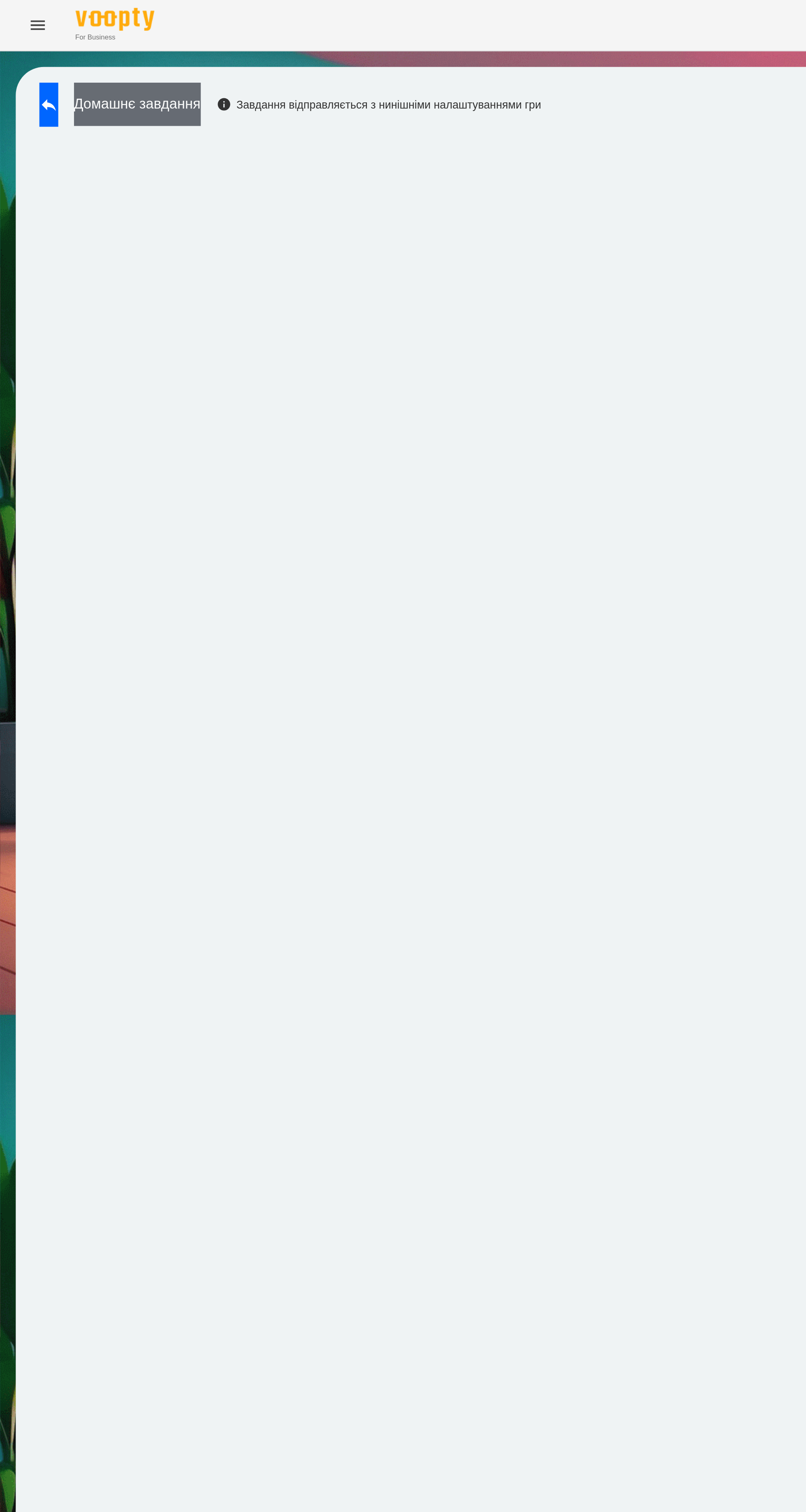
click at [97, 50] on button "Домашнє завдання" at bounding box center [72, 54] width 66 height 22
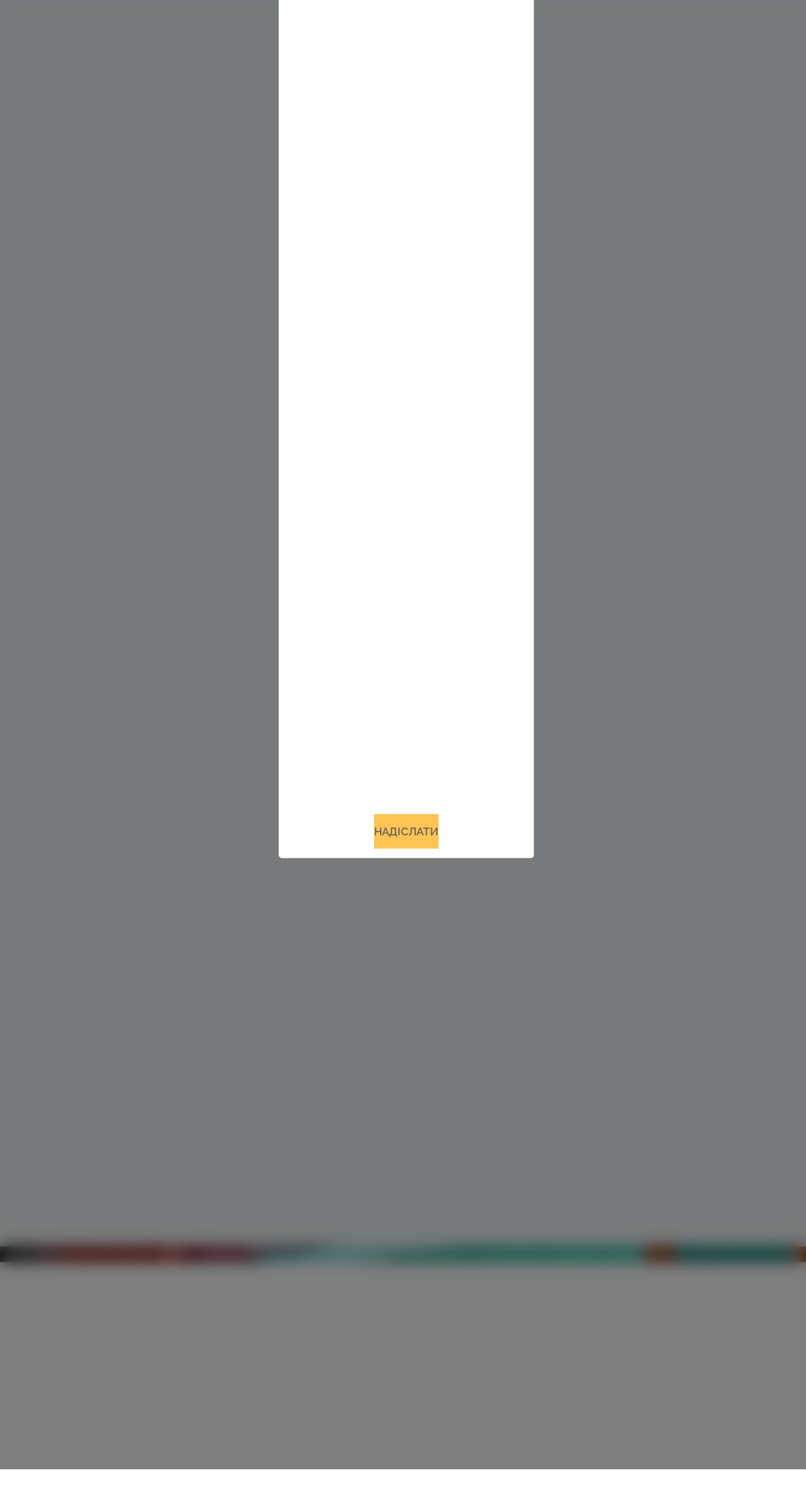
click at [408, 1188] on button "Надіслати" at bounding box center [403, 1179] width 34 height 18
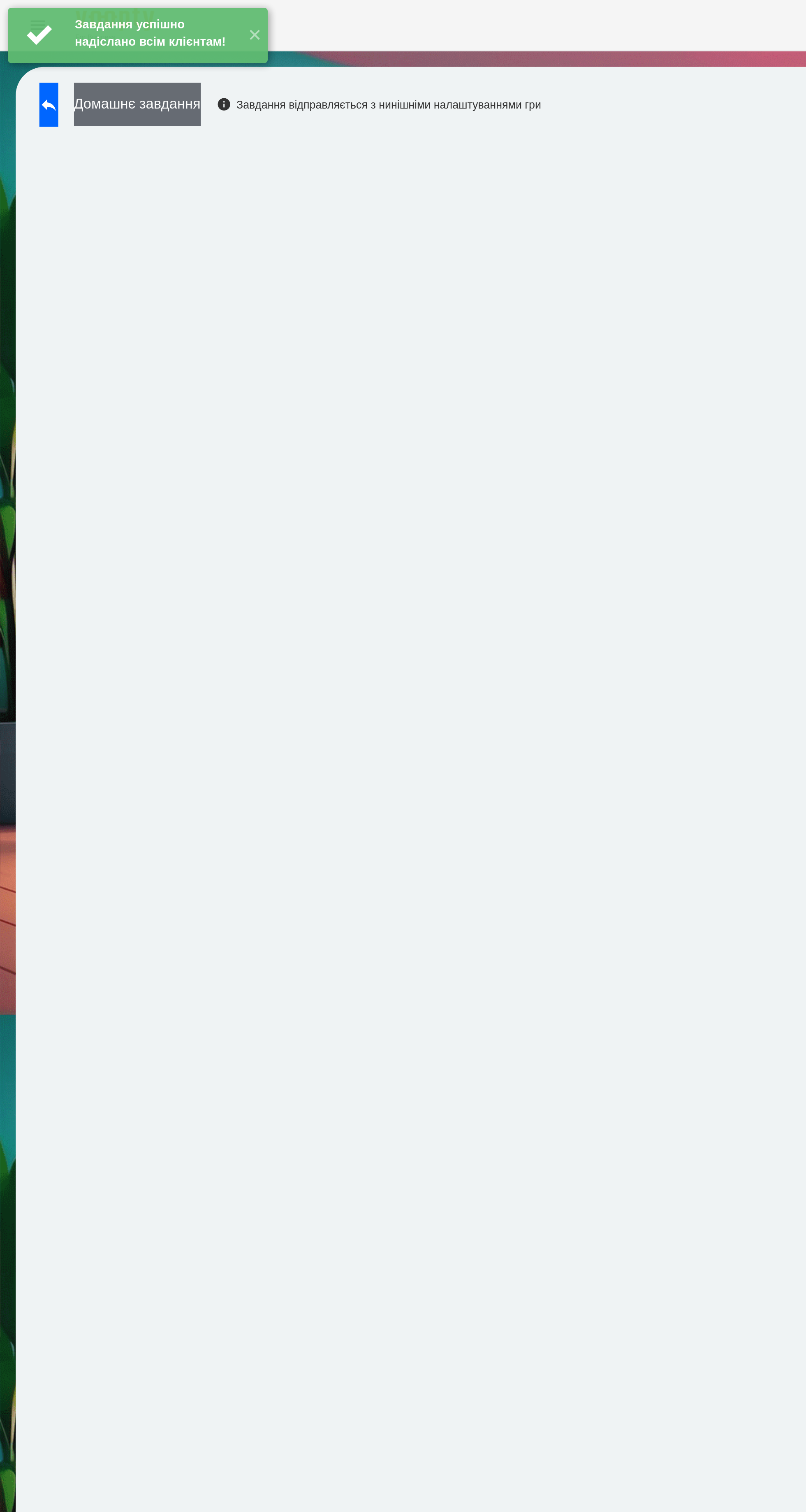
click at [102, 55] on button "Домашнє завдання" at bounding box center [72, 54] width 66 height 22
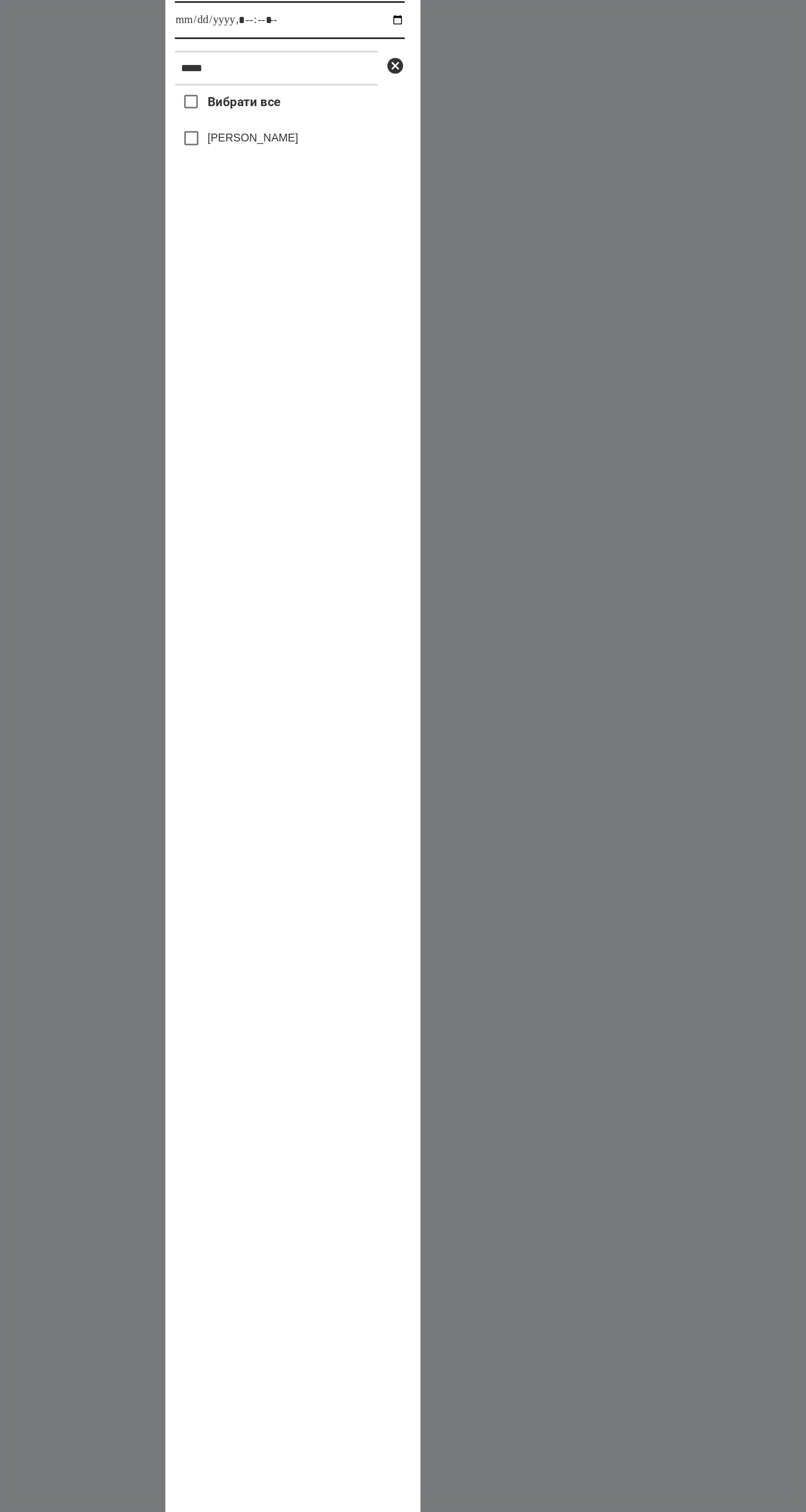
click at [379, 381] on input "datetime-local" at bounding box center [401, 372] width 120 height 20
type input "**********"
click at [376, 437] on label "[PERSON_NAME]" at bounding box center [382, 433] width 47 height 8
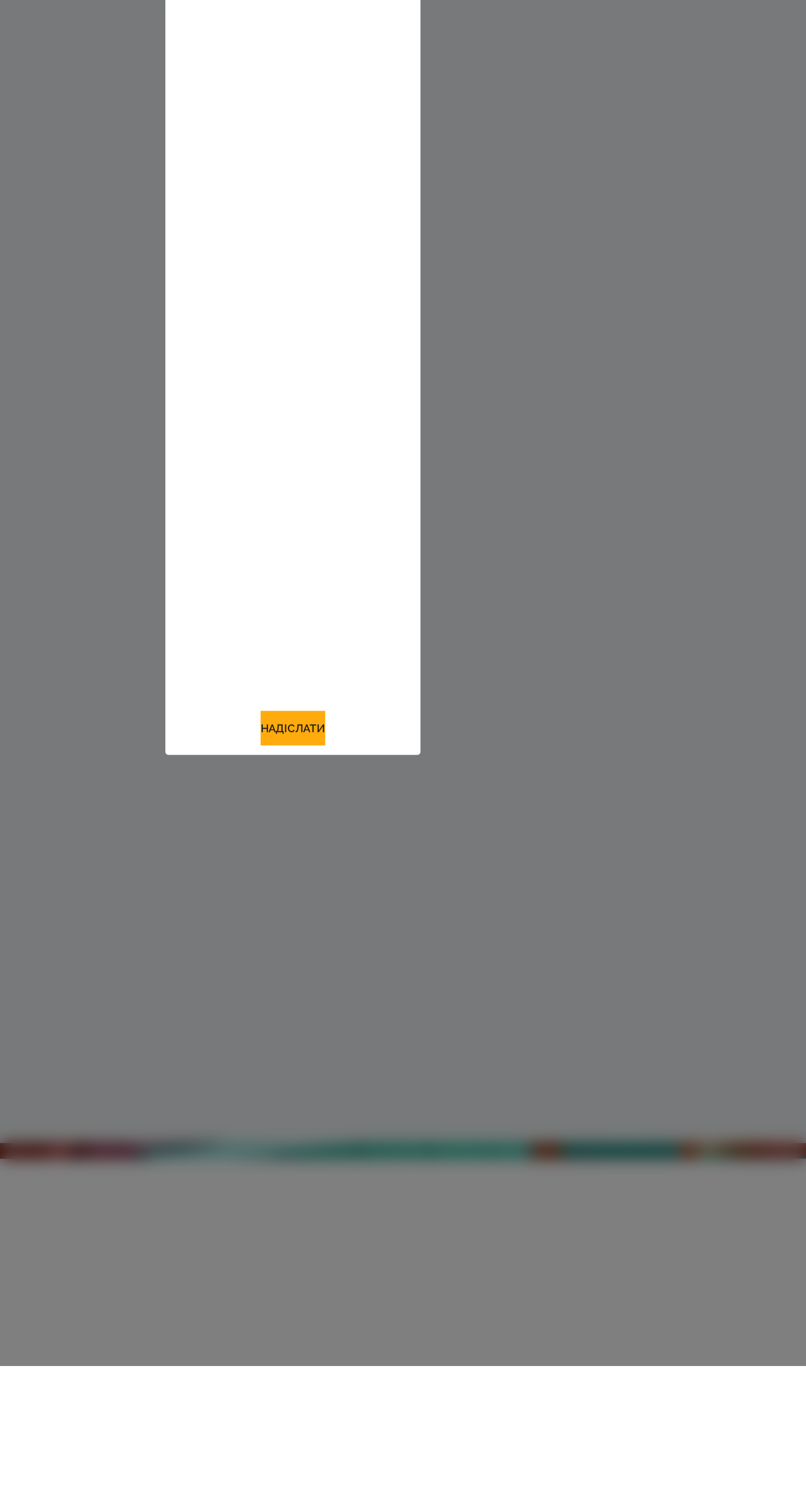
click at [397, 1193] on div "Виконати до ***** Вибрати все [PERSON_NAME]" at bounding box center [403, 756] width 133 height 874
click at [408, 1188] on button "Надіслати" at bounding box center [403, 1179] width 34 height 18
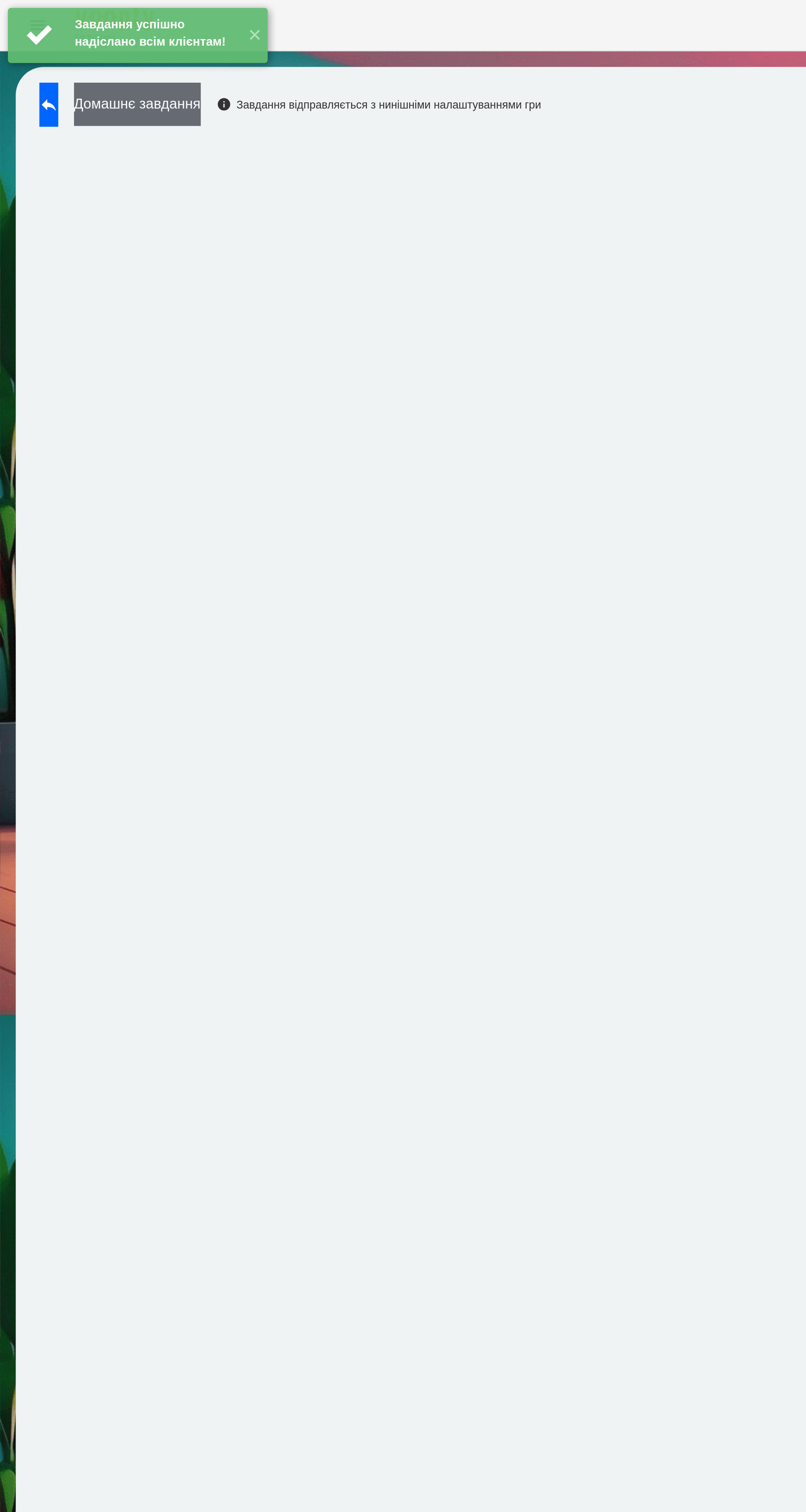
click at [105, 57] on button "Домашнє завдання" at bounding box center [72, 54] width 66 height 22
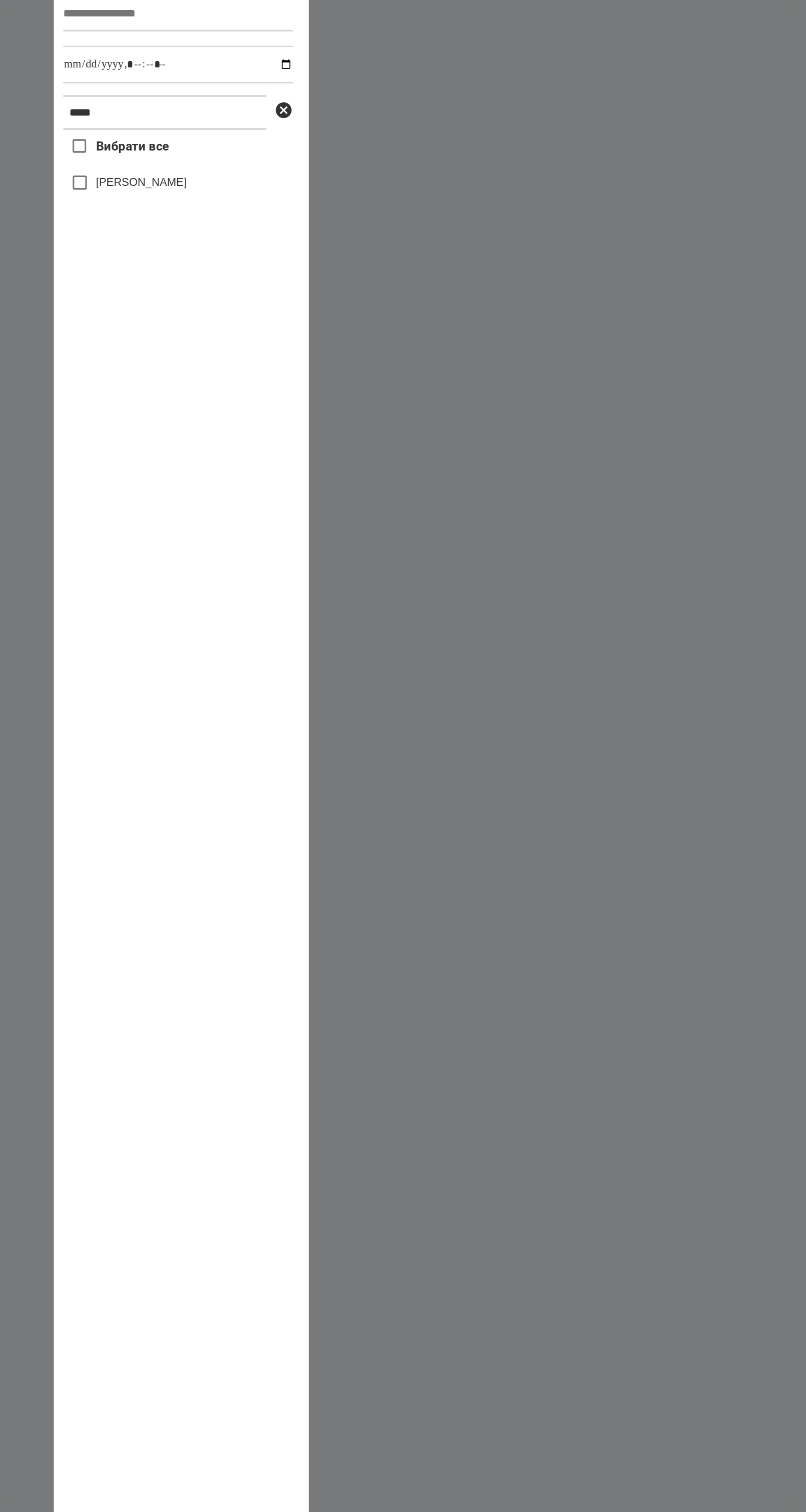
click at [403, 429] on label "[PERSON_NAME]" at bounding box center [382, 433] width 47 height 8
click at [404, 429] on label "[PERSON_NAME]" at bounding box center [382, 433] width 47 height 8
click at [421, 406] on div "Вибрати все [PERSON_NAME]" at bounding box center [401, 783] width 120 height 756
click at [418, 406] on div "Вибрати все [PERSON_NAME]" at bounding box center [401, 783] width 120 height 756
click at [424, 424] on div "[PERSON_NAME]" at bounding box center [401, 433] width 120 height 17
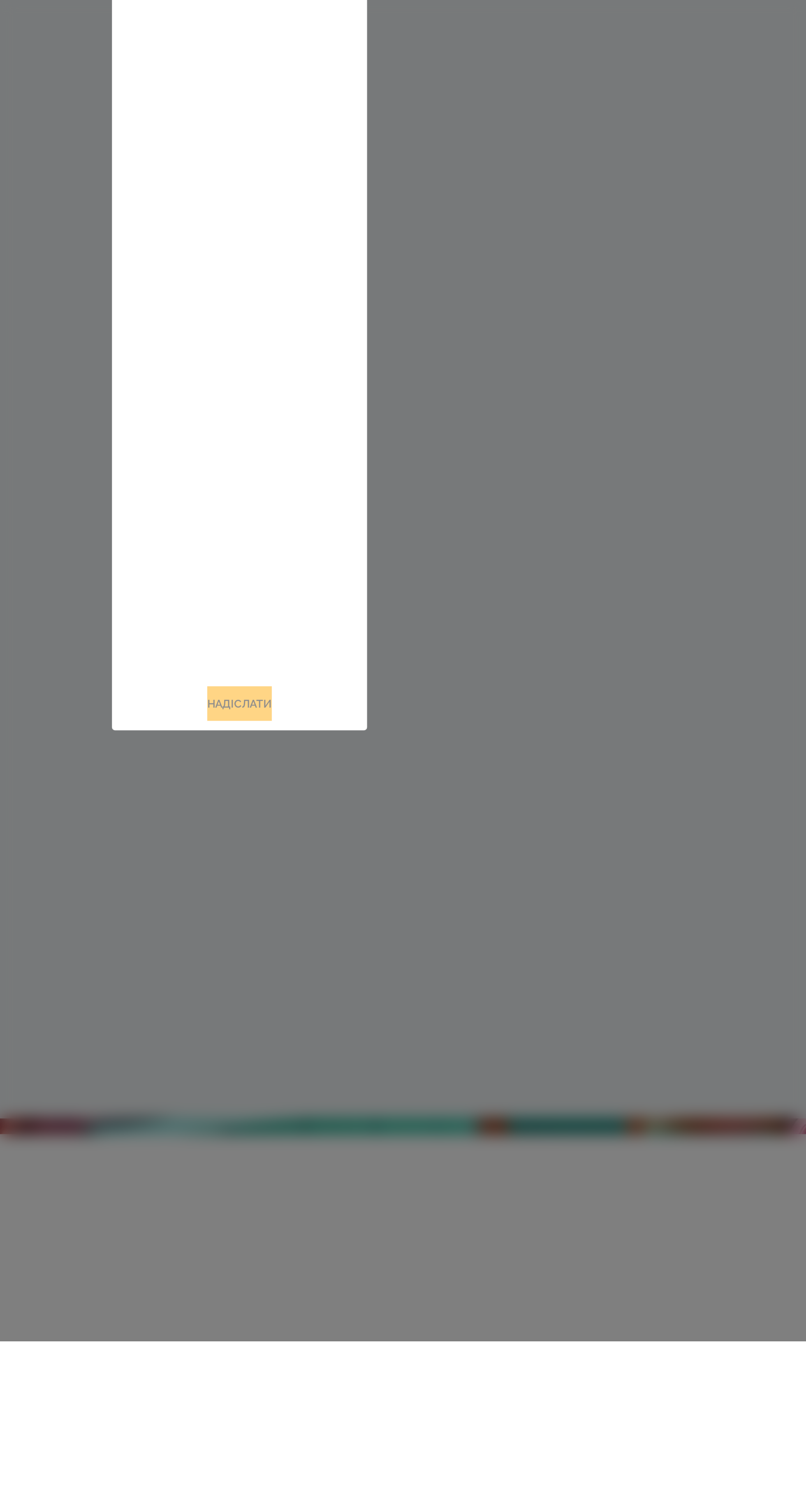
click at [413, 1162] on div "Вибрати все [PERSON_NAME]" at bounding box center [401, 783] width 120 height 756
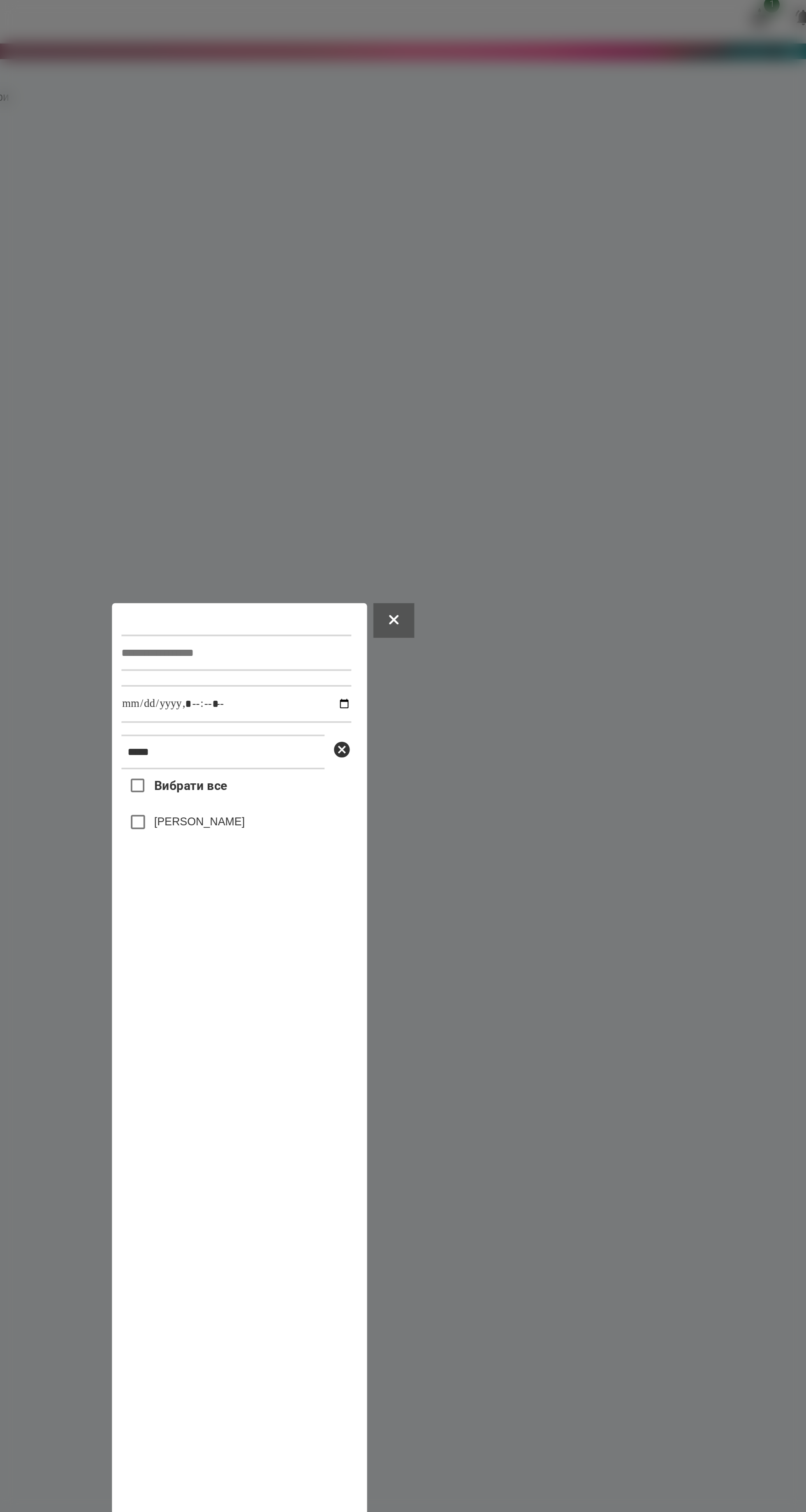
click at [404, 429] on label "[PERSON_NAME]" at bounding box center [382, 433] width 47 height 8
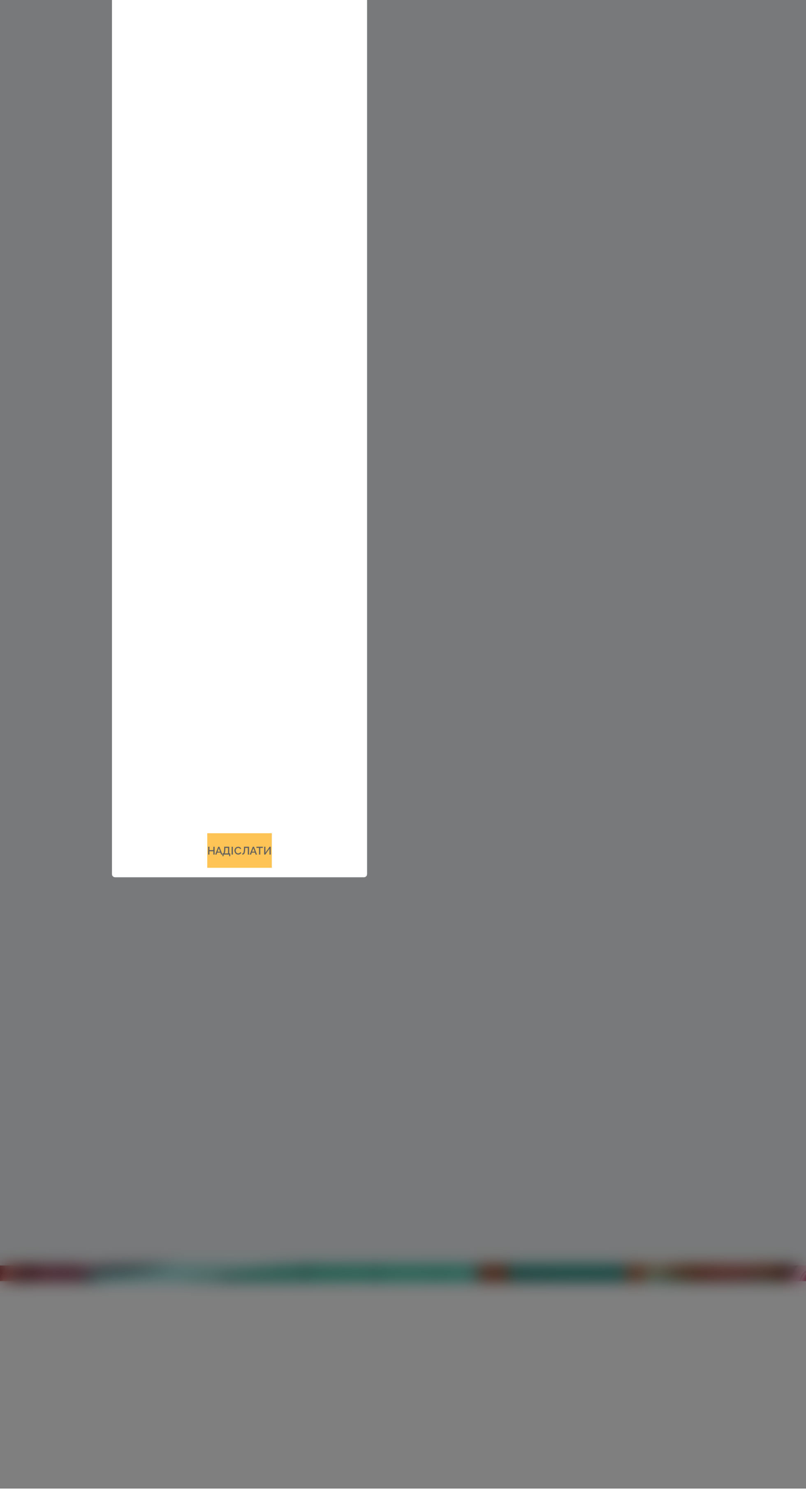
click at [407, 1188] on button "Надіслати" at bounding box center [403, 1179] width 34 height 18
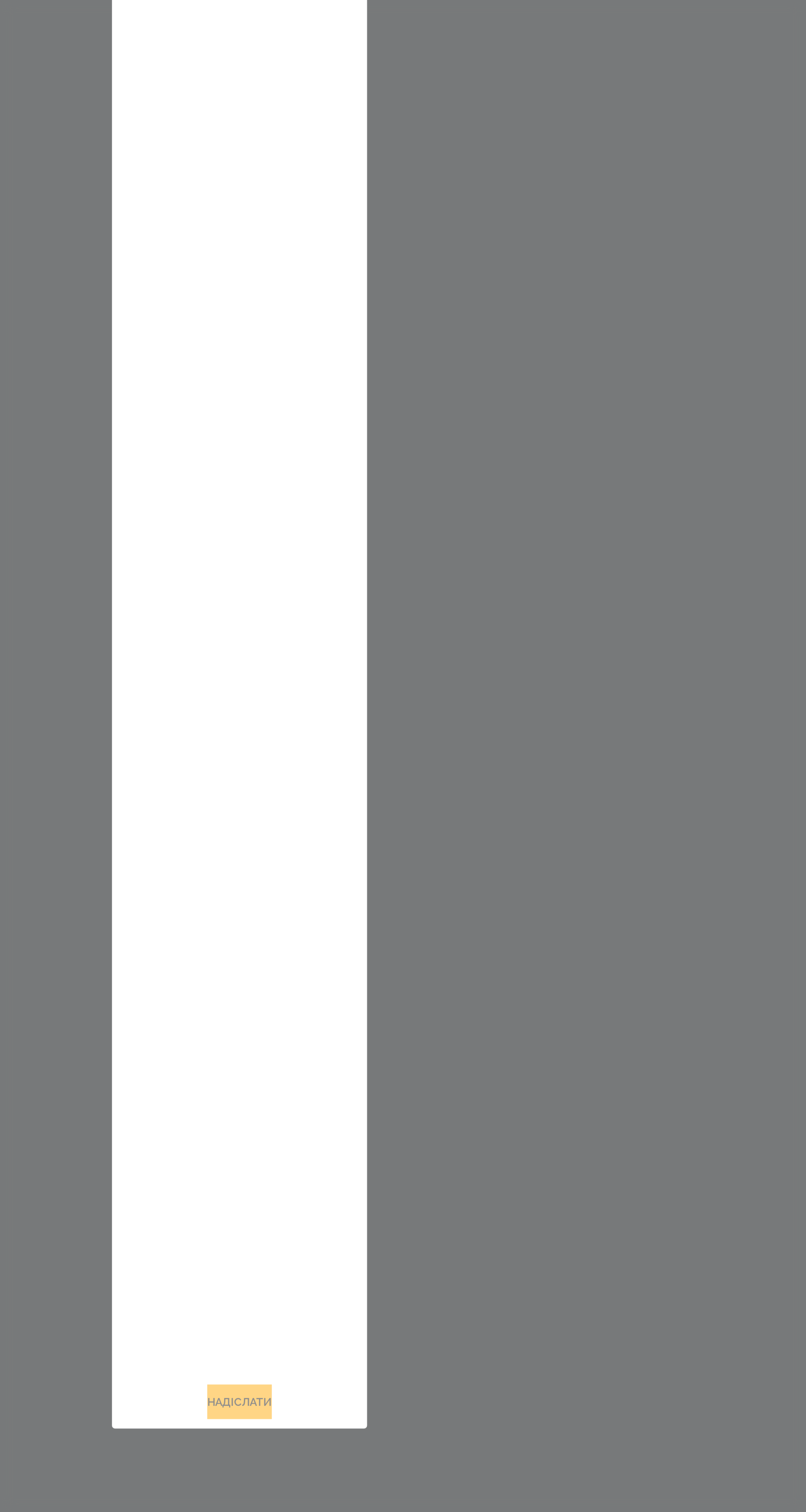
click at [406, 1034] on div "Вибрати все [PERSON_NAME]" at bounding box center [401, 783] width 120 height 756
